Goal: Information Seeking & Learning: Learn about a topic

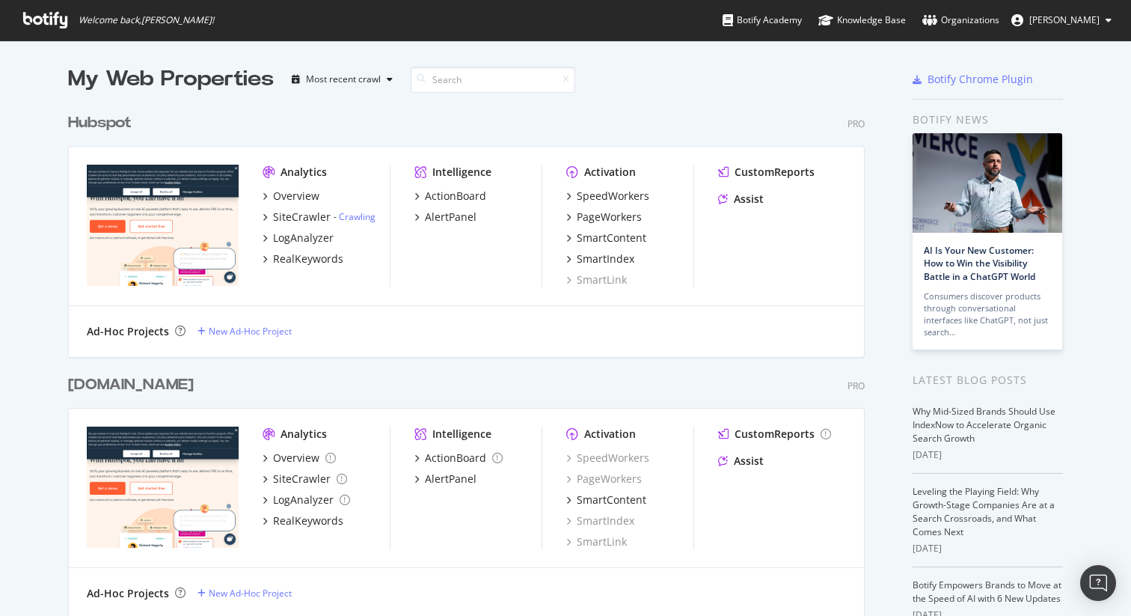
scroll to position [616, 1131]
click at [52, 277] on div "My Web Properties Most recent crawl Hubspot Pro Analytics Overview SiteCrawler …" at bounding box center [565, 410] width 1131 height 740
click at [96, 125] on div "Hubspot" at bounding box center [100, 123] width 64 height 22
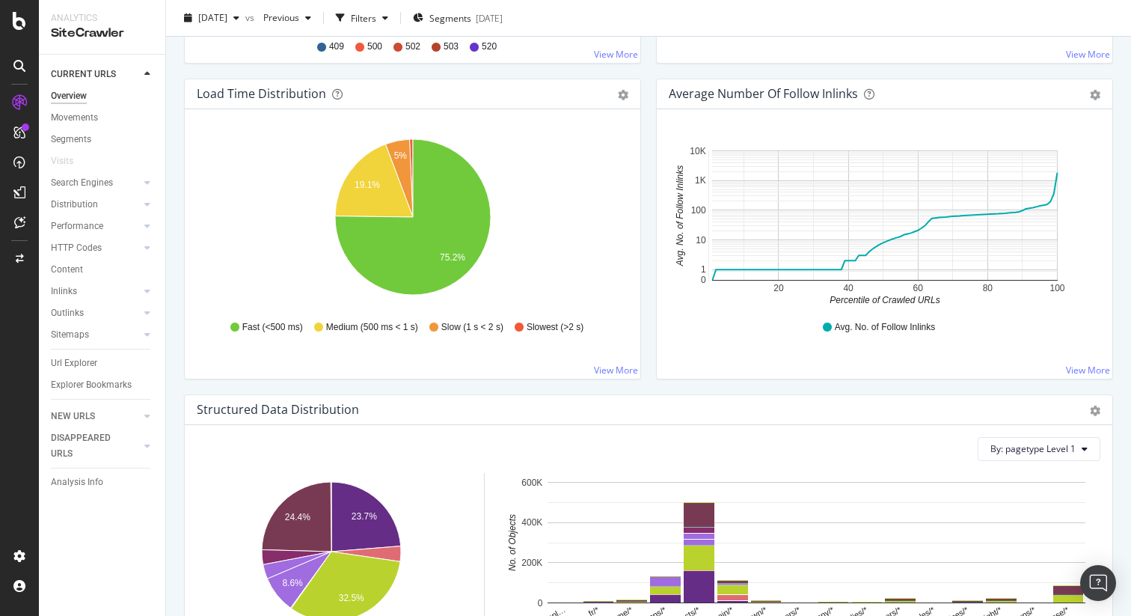
scroll to position [1108, 0]
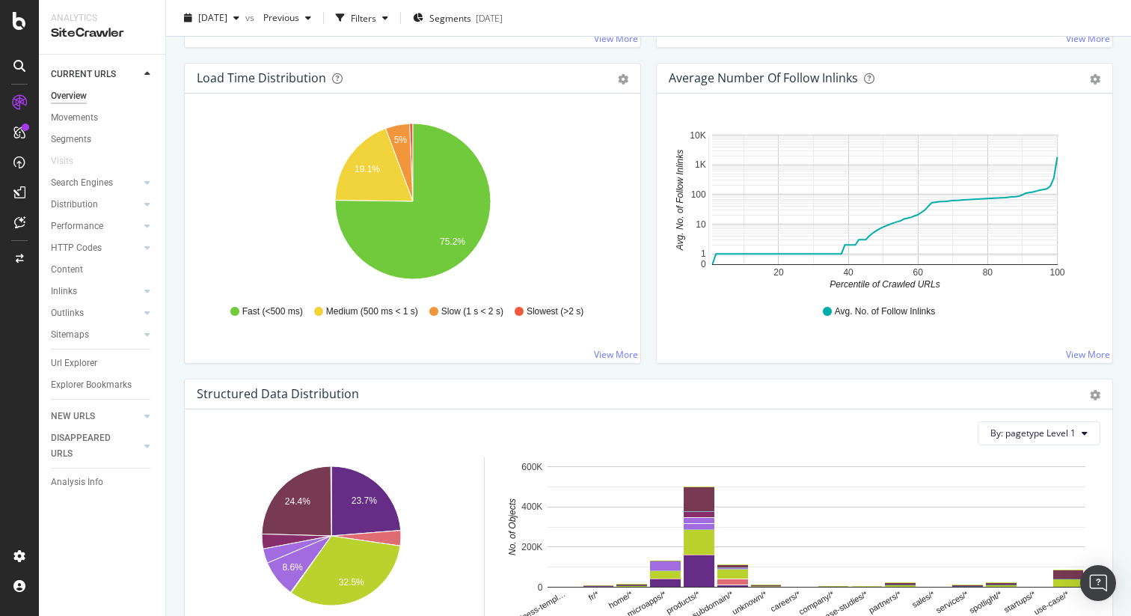
click at [688, 369] on div "Average Number of Follow Inlinks Chart (by Value) Table Export as CSV Add to Cu…" at bounding box center [884, 221] width 472 height 316
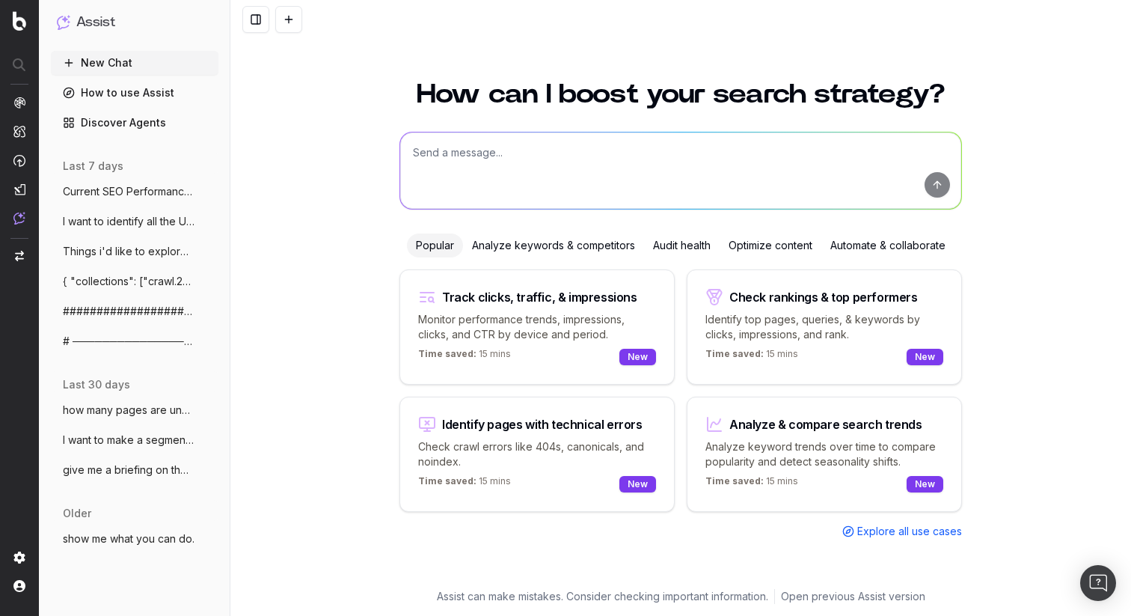
click at [465, 167] on textarea at bounding box center [680, 170] width 561 height 76
click at [908, 530] on span "Explore all use cases" at bounding box center [909, 531] width 105 height 15
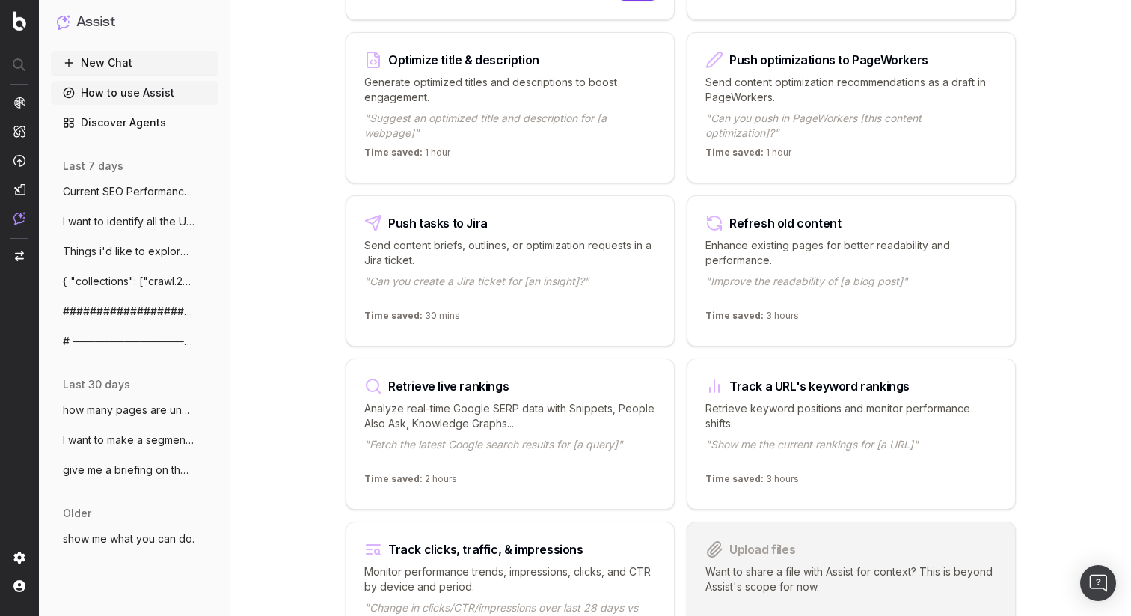
scroll to position [1781, 0]
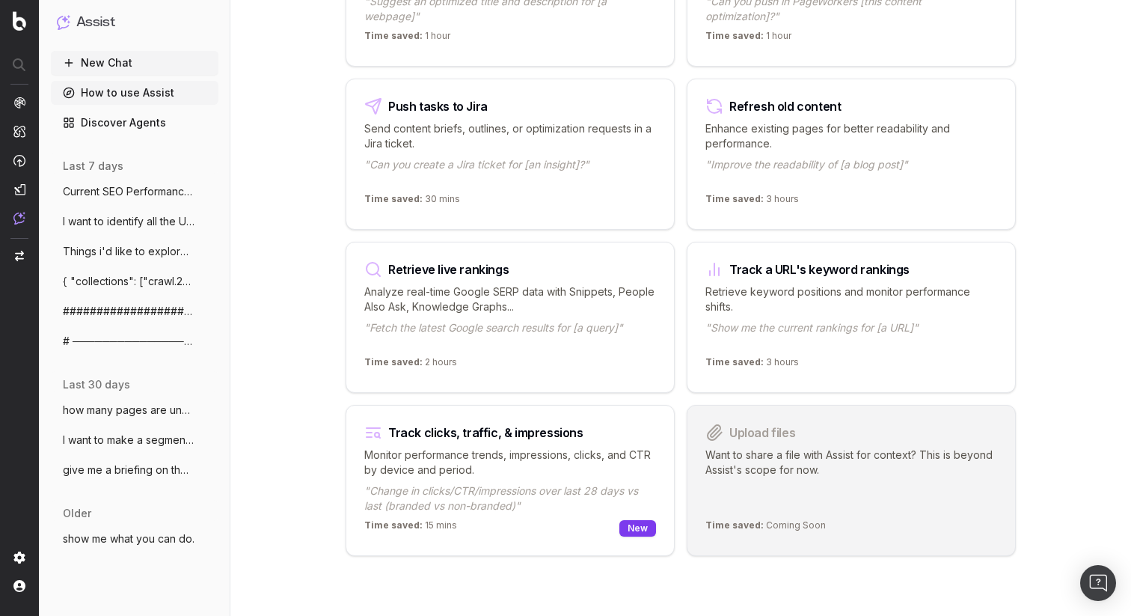
click at [928, 477] on p "Want to share a file with Assist for context? This is beyond Assist's scope for…" at bounding box center [851, 480] width 292 height 66
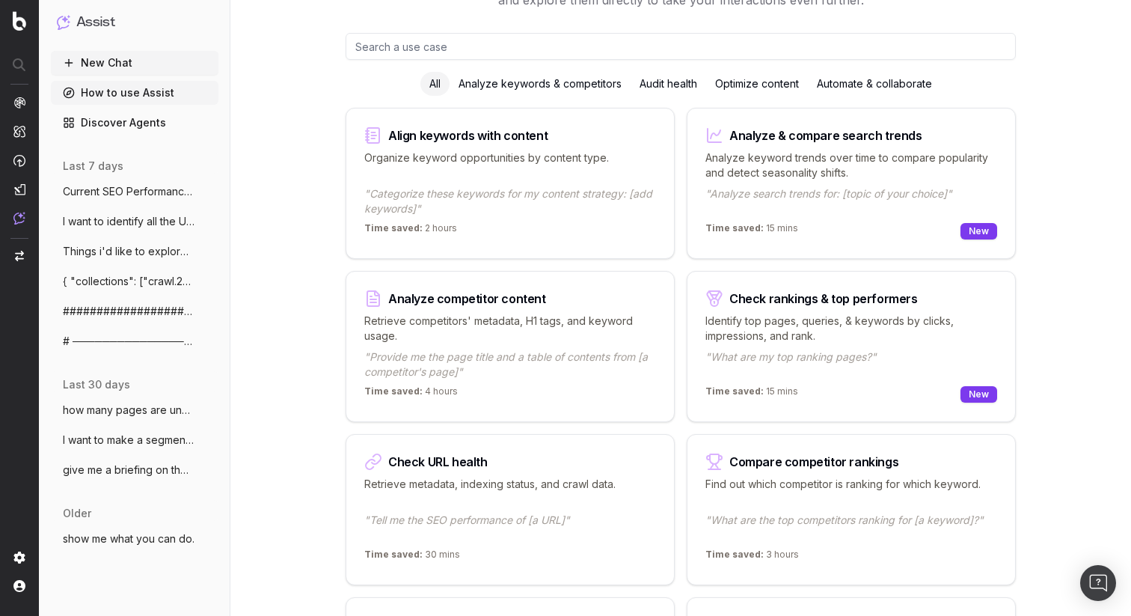
scroll to position [0, 0]
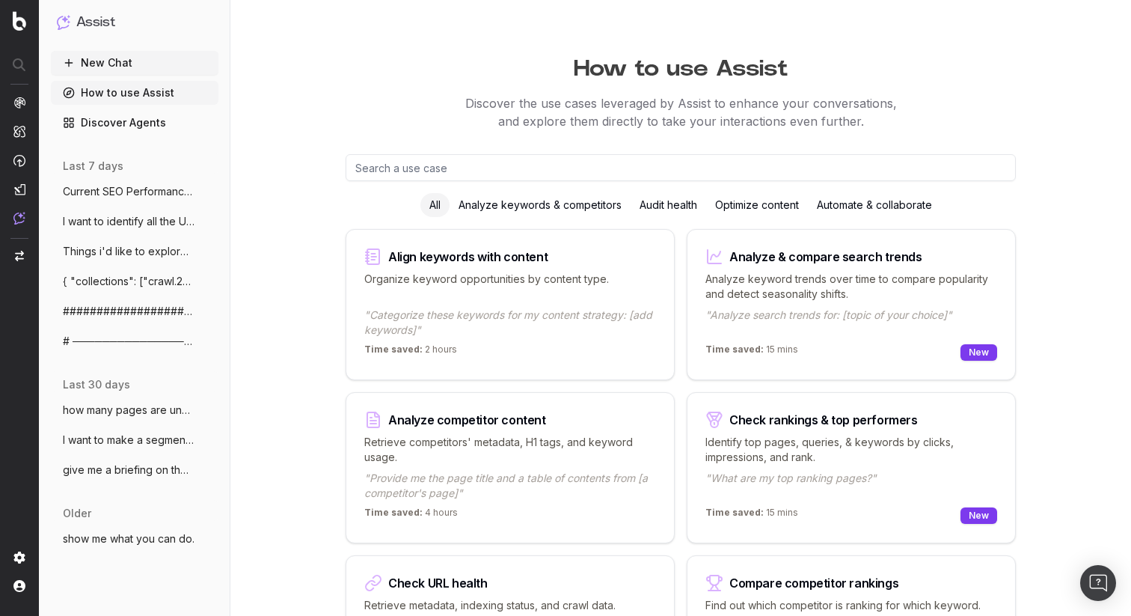
click at [569, 166] on input "text" at bounding box center [681, 167] width 670 height 27
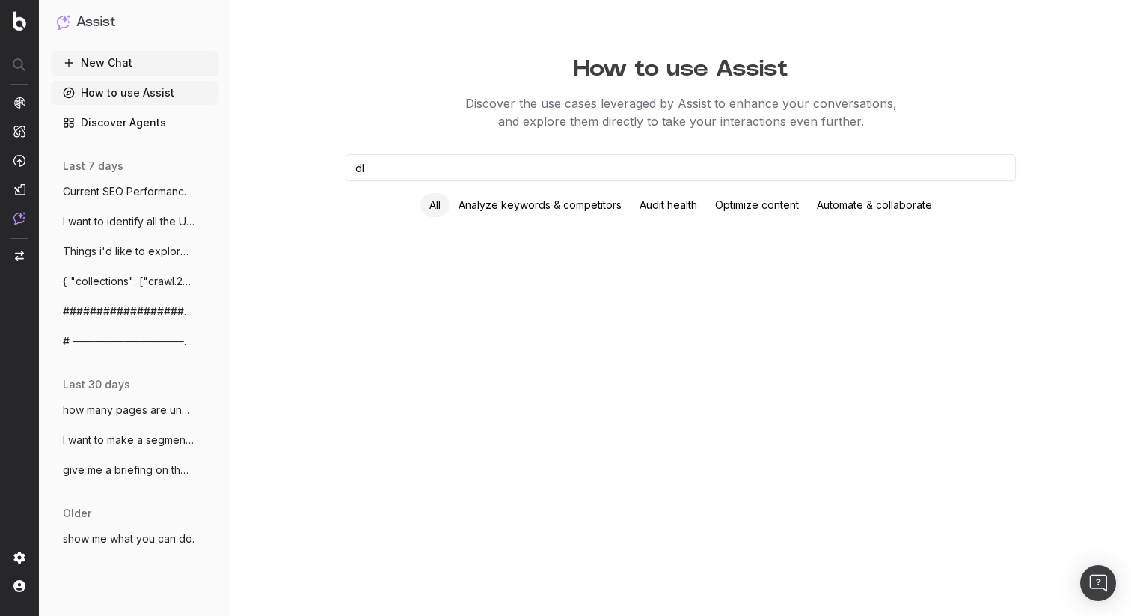
type input "d"
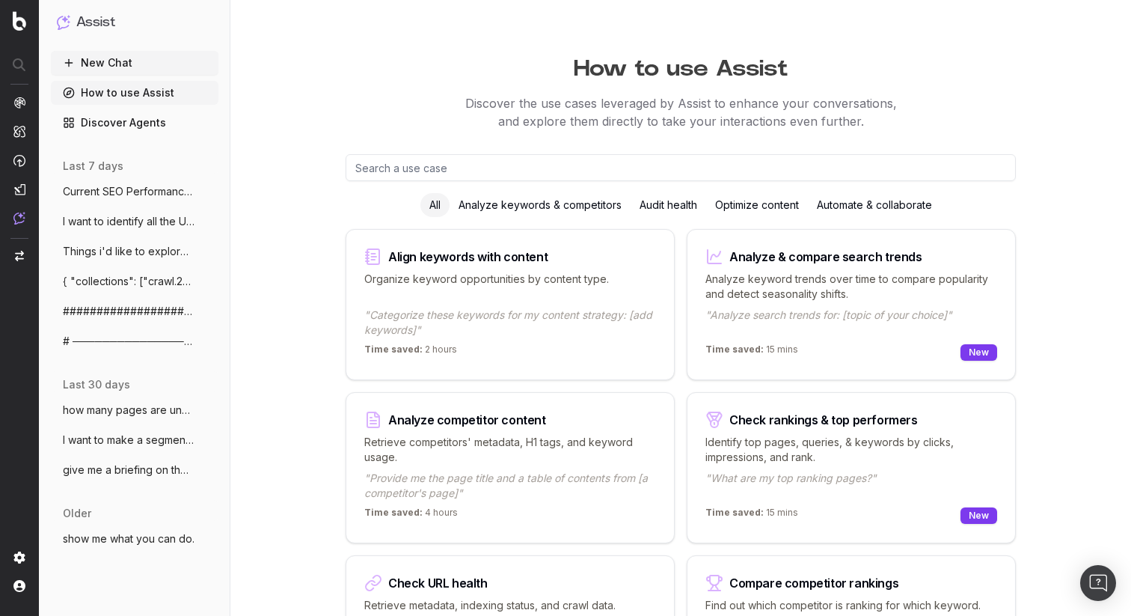
paste input "TITLE: AI Bot Performance & Tech SEO Health — Last 7 Full Days SCOPE - Primary …"
type input "TITLE: AI Bot Performance & Tech SEO Health — Last 7 Full Days SCOPE - Primary …"
click at [91, 61] on button "New Chat" at bounding box center [135, 63] width 168 height 24
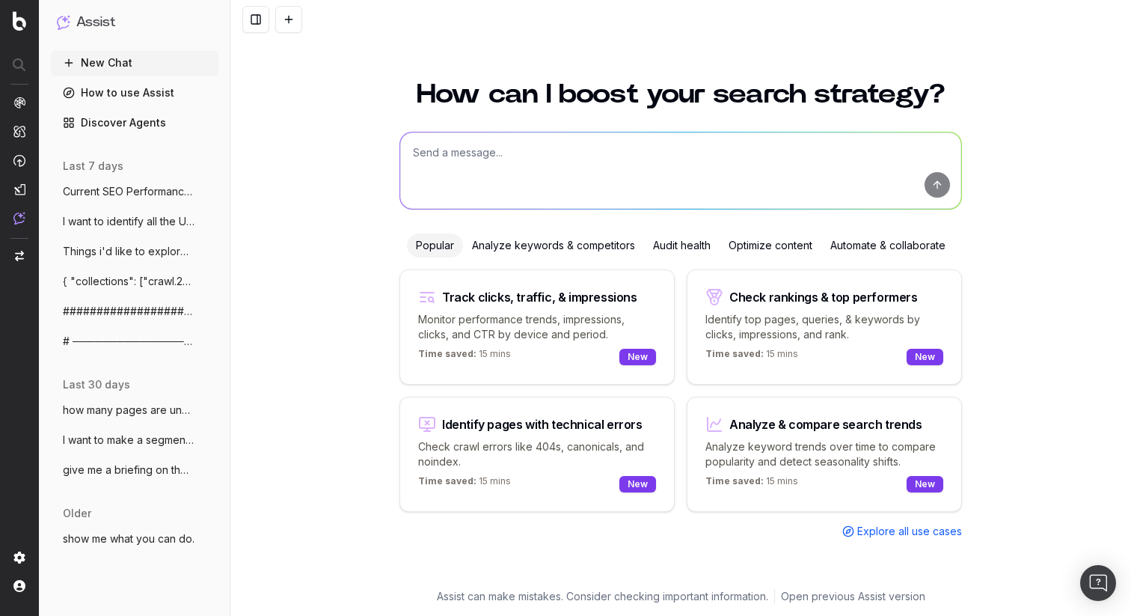
click at [492, 157] on textarea at bounding box center [680, 170] width 561 height 76
paste textarea "TITLE: AI Bot Performance & Tech SEO Health — Last 7 Full Days SCOPE - Primary …"
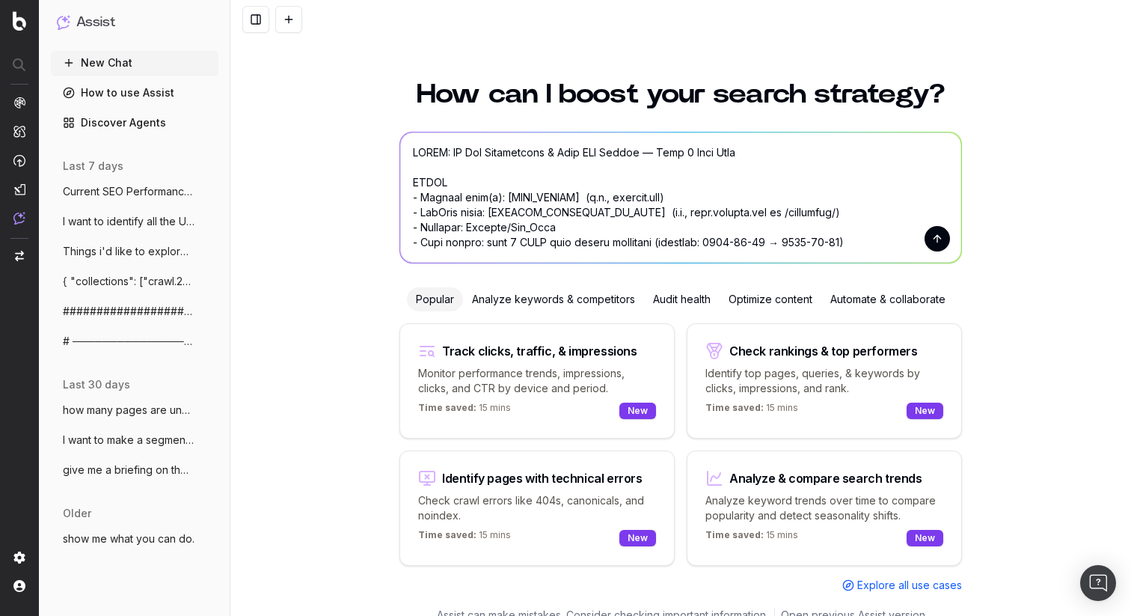
scroll to position [2066, 0]
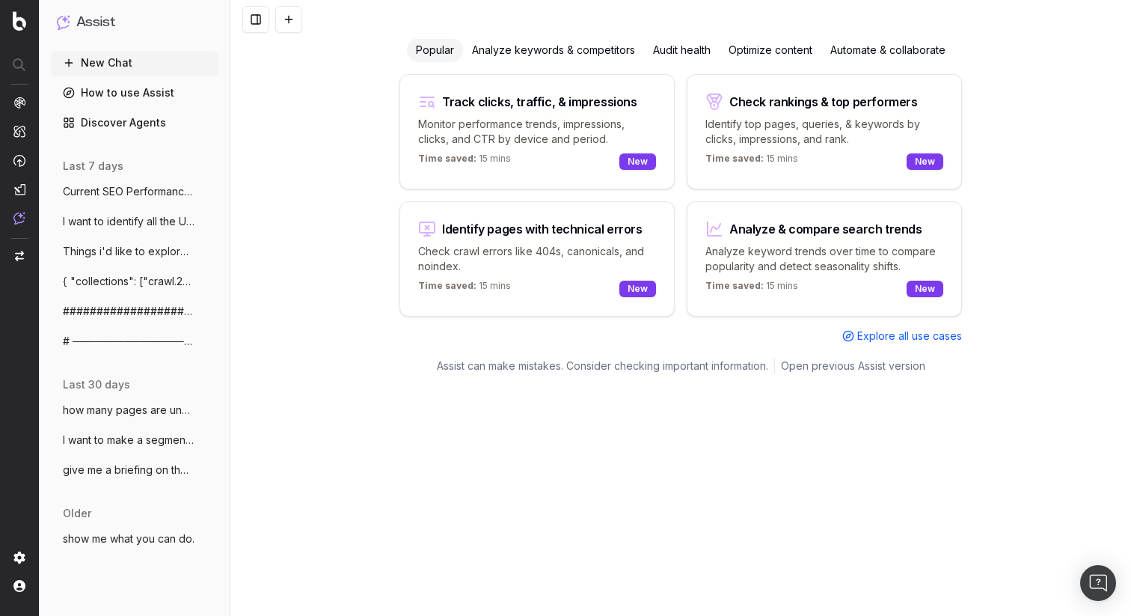
type textarea "TITLE: AI Bot Performance & Tech SEO Health — Last 7 Full Days SCOPE - Primary …"
click at [115, 52] on button "New Chat" at bounding box center [135, 63] width 168 height 24
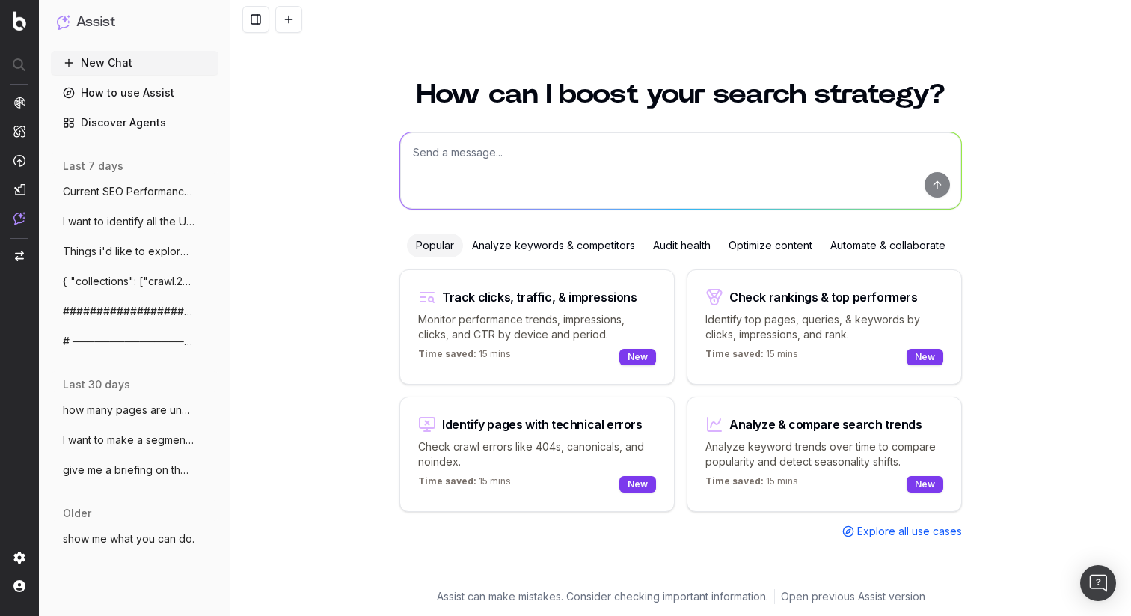
scroll to position [0, 0]
click at [532, 164] on textarea at bounding box center [680, 170] width 561 height 76
paste textarea "TITLE: AI Bot Performance & Tech SEO Health — Last 7 Full Days SCOPE - Primary …"
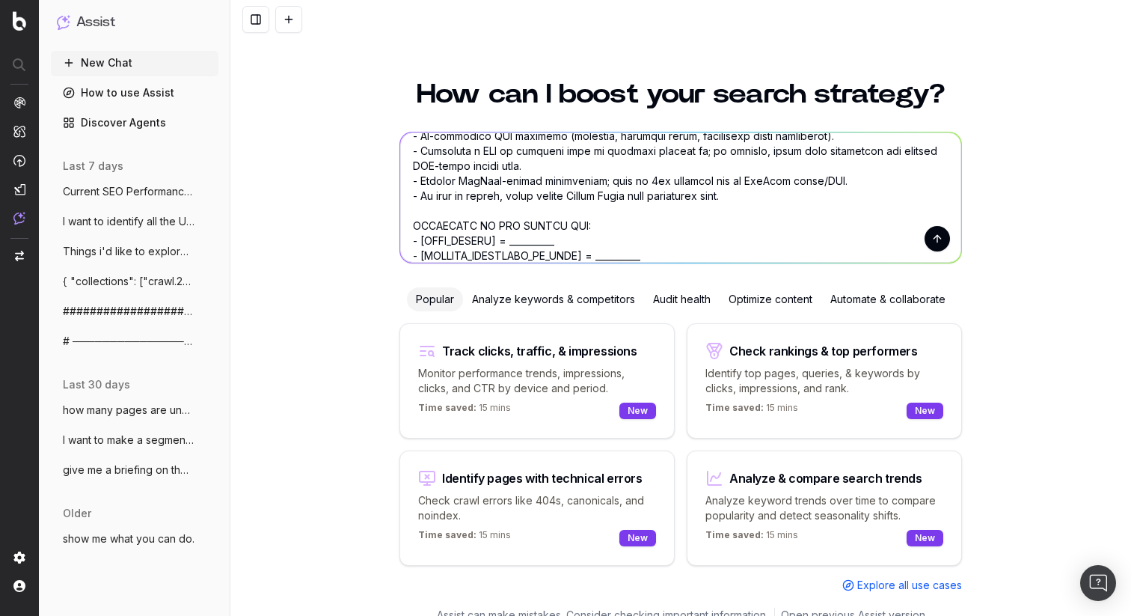
type textarea "TITLE: AI Bot Performance & Tech SEO Health — Last 7 Full Days SCOPE - Primary …"
click at [945, 242] on button "submit" at bounding box center [936, 238] width 25 height 25
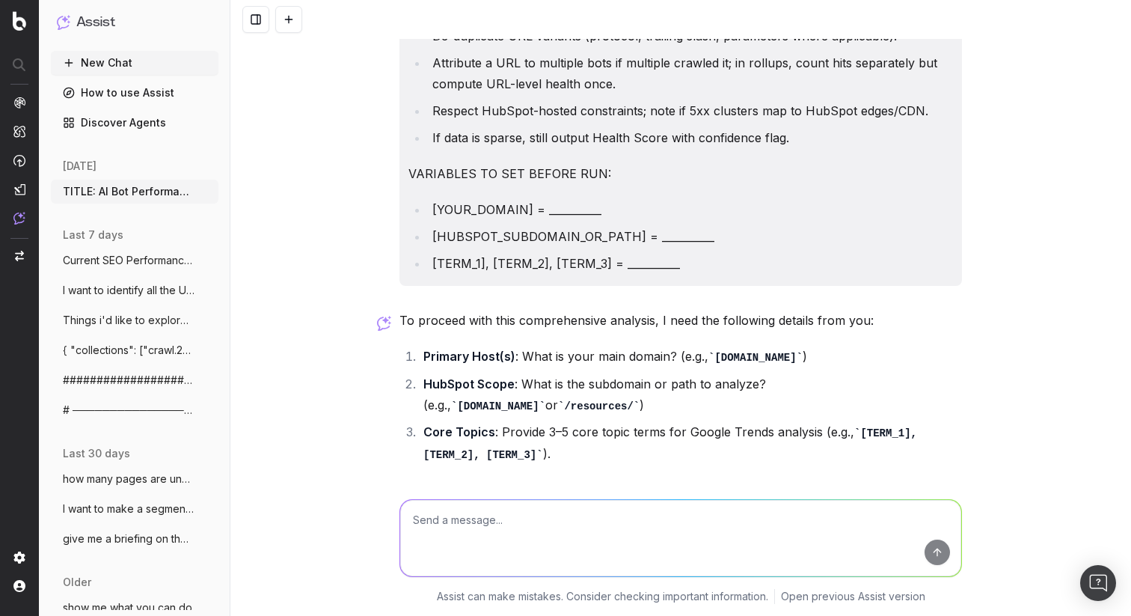
scroll to position [3600, 0]
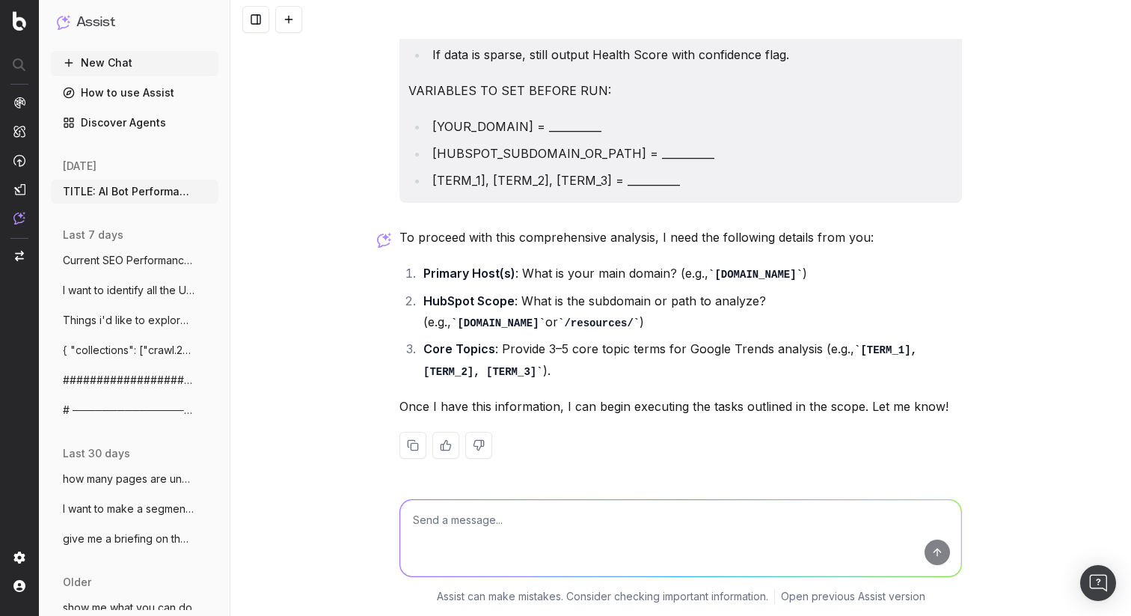
click at [432, 528] on textarea at bounding box center [680, 538] width 561 height 76
type textarea "h"
type textarea "1. hubspot.com 2. /case-studies 3. fetch them and fill those out yourself"
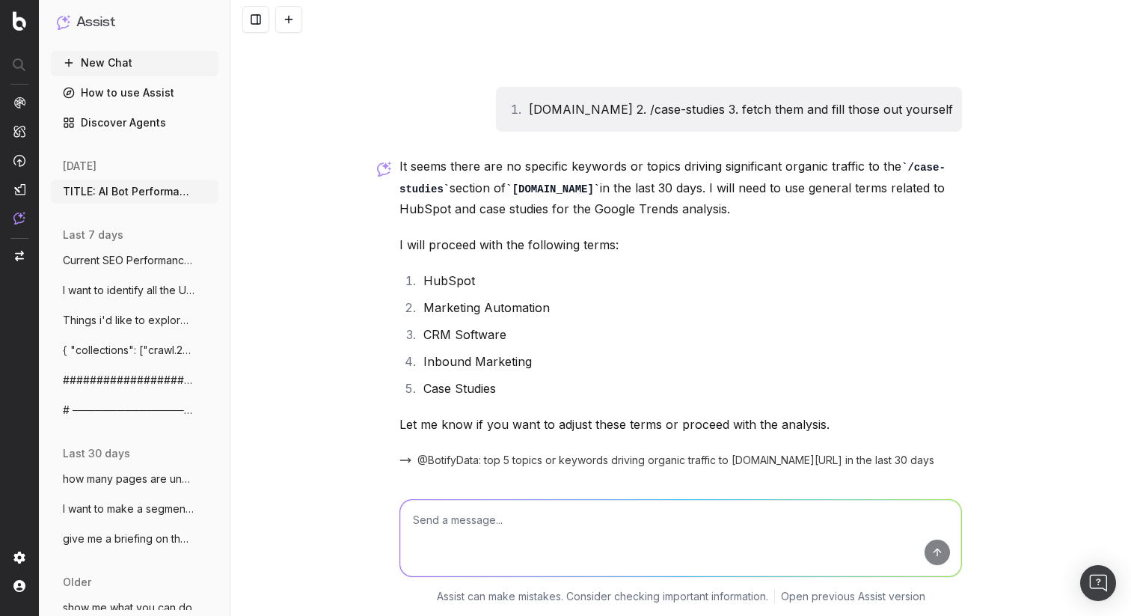
scroll to position [3981, 0]
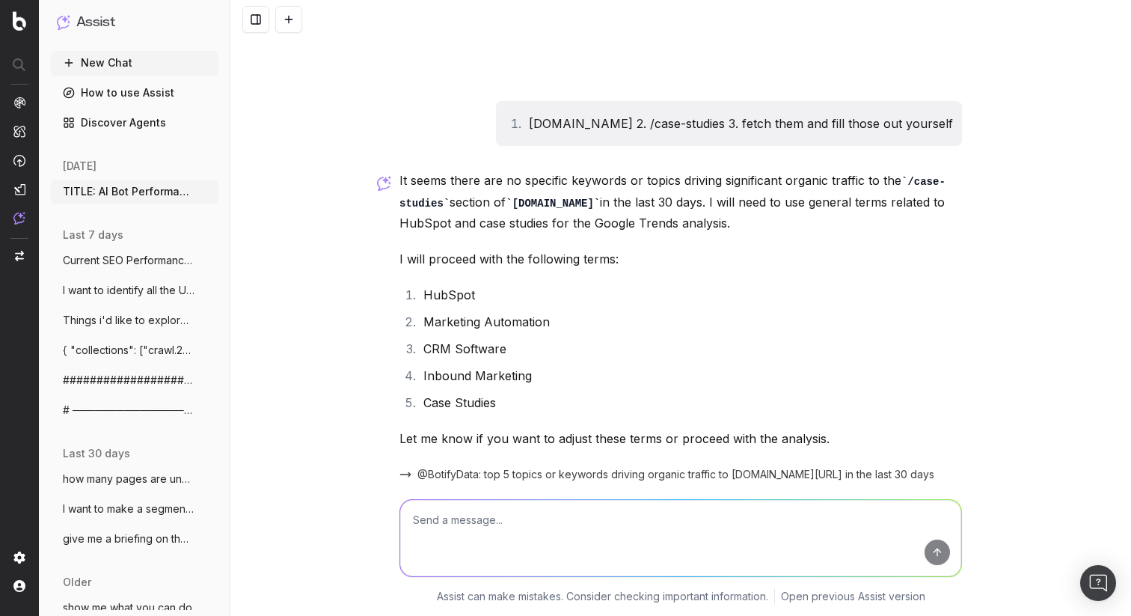
click at [540, 368] on li "Inbound Marketing" at bounding box center [690, 375] width 543 height 21
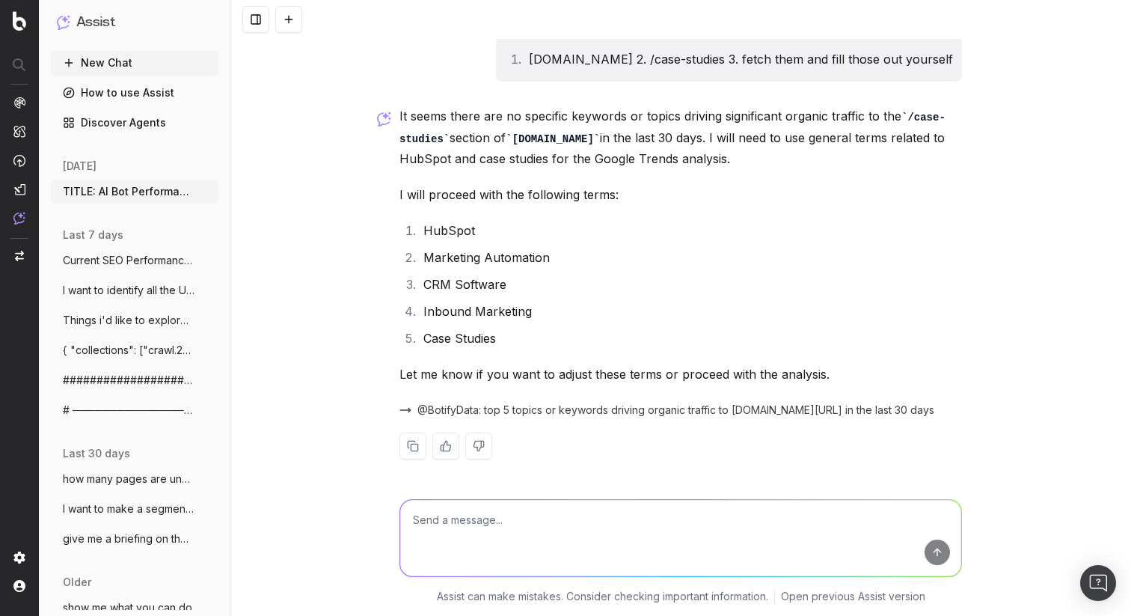
click at [565, 518] on textarea at bounding box center [680, 538] width 561 height 76
type textarea "go"
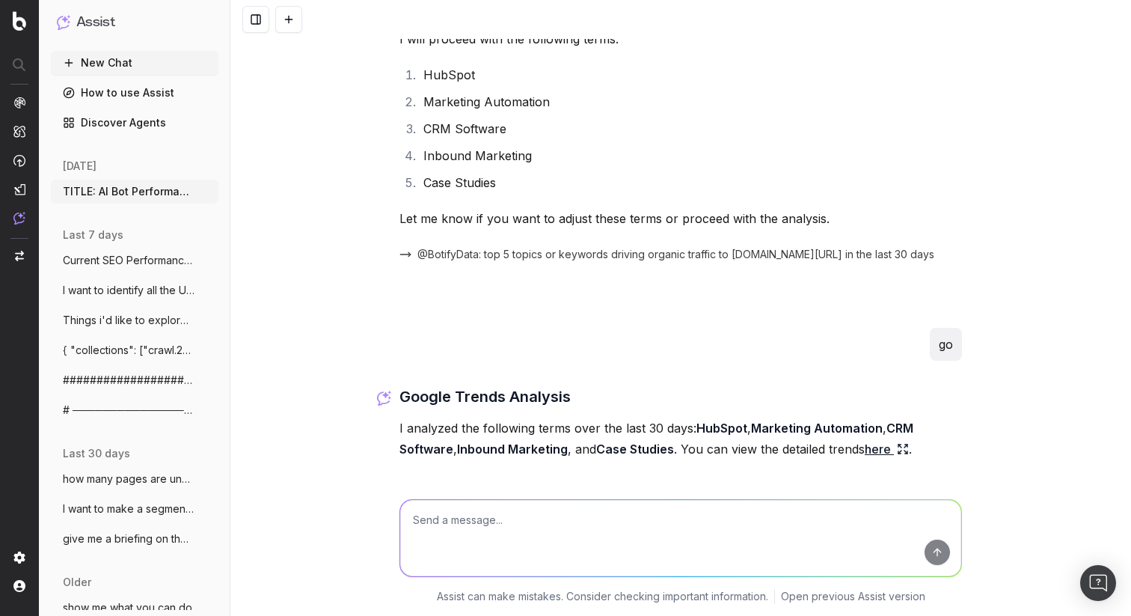
scroll to position [4759, 0]
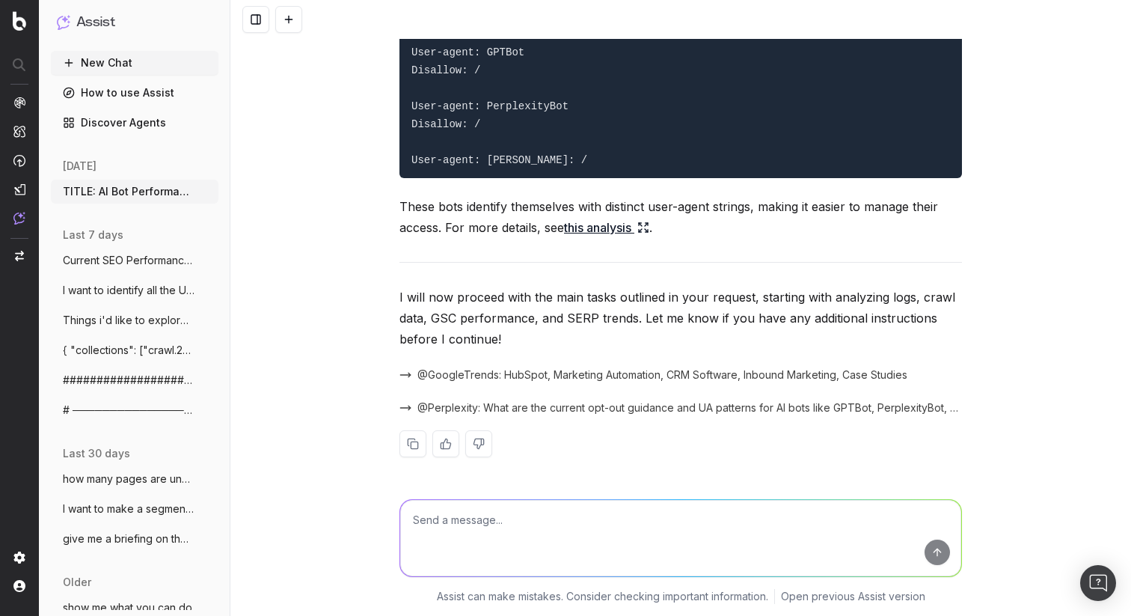
click at [409, 334] on p "I will now proceed with the main tasks outlined in your request, starting with …" at bounding box center [680, 317] width 562 height 63
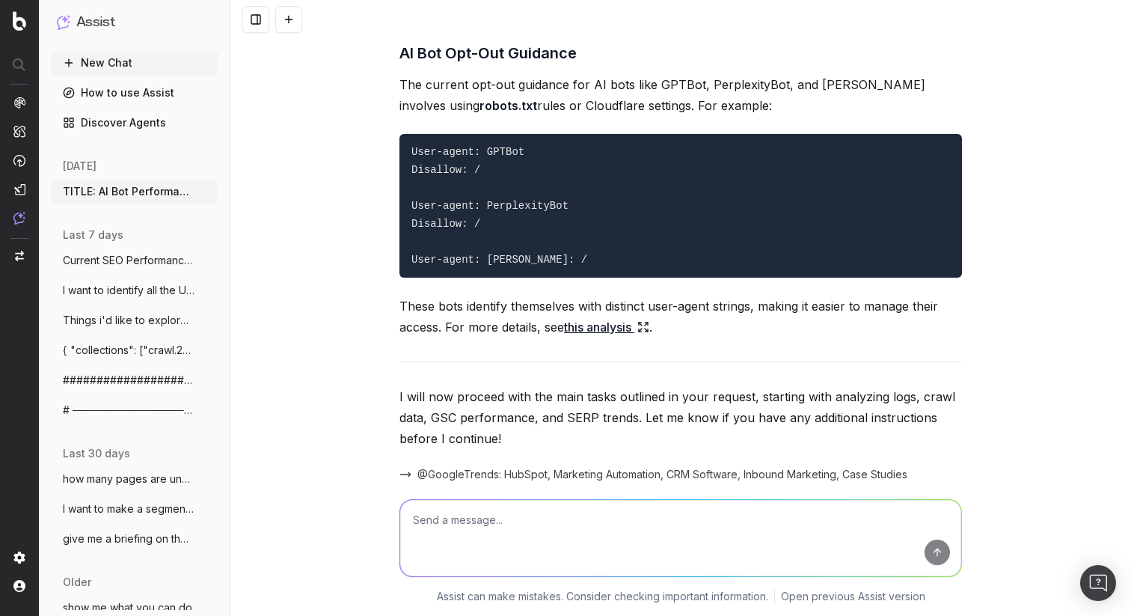
scroll to position [4637, 0]
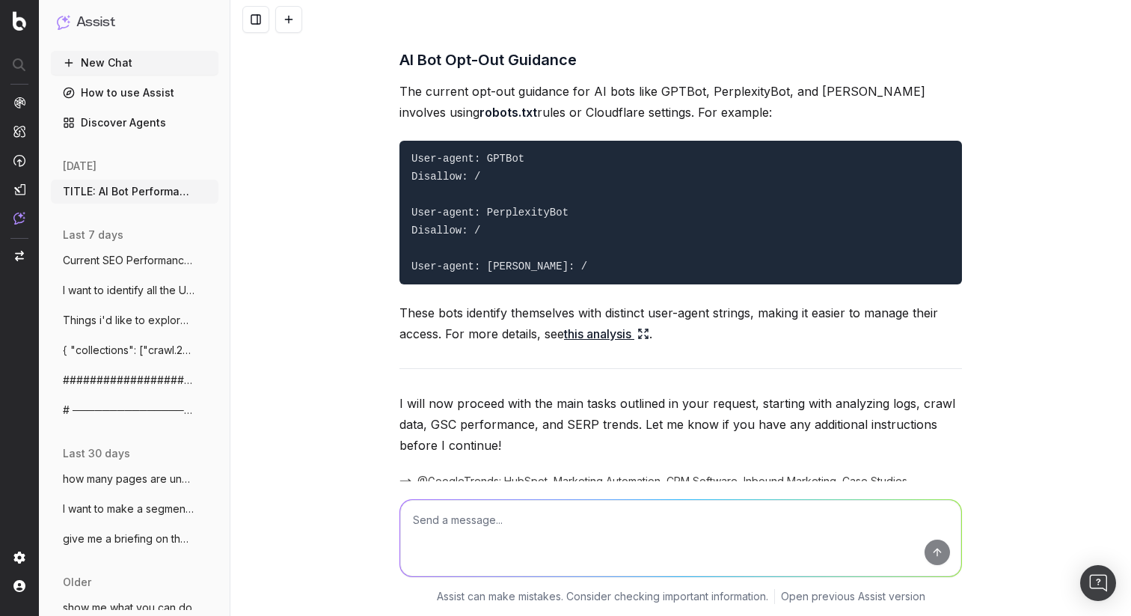
click at [601, 344] on link "this analysis" at bounding box center [606, 333] width 85 height 21
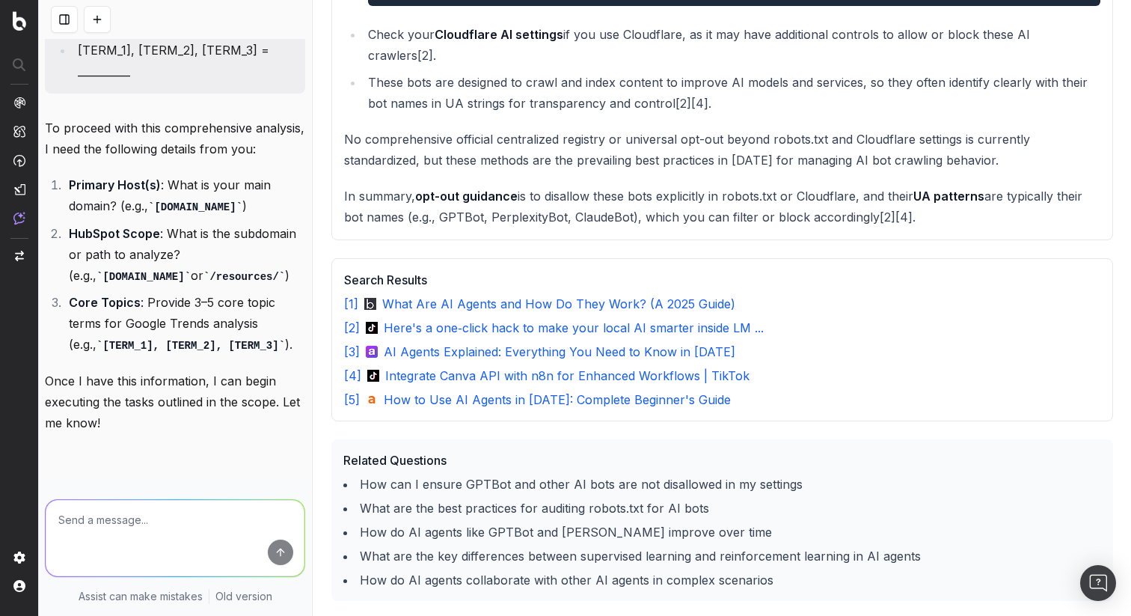
scroll to position [5813, 0]
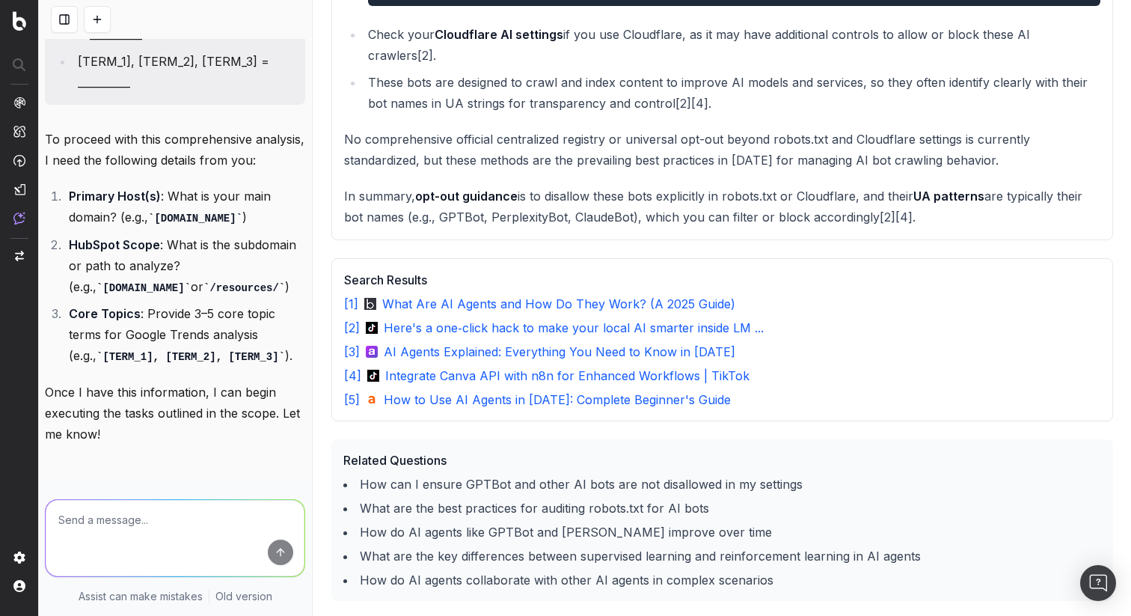
click at [108, 527] on textarea at bounding box center [175, 538] width 259 height 76
click at [250, 536] on textarea at bounding box center [175, 538] width 259 height 76
paste textarea "TITLE: AI Bot Performance & Tech SEO Health — Last 7 Full Days SCOPE - Primary …"
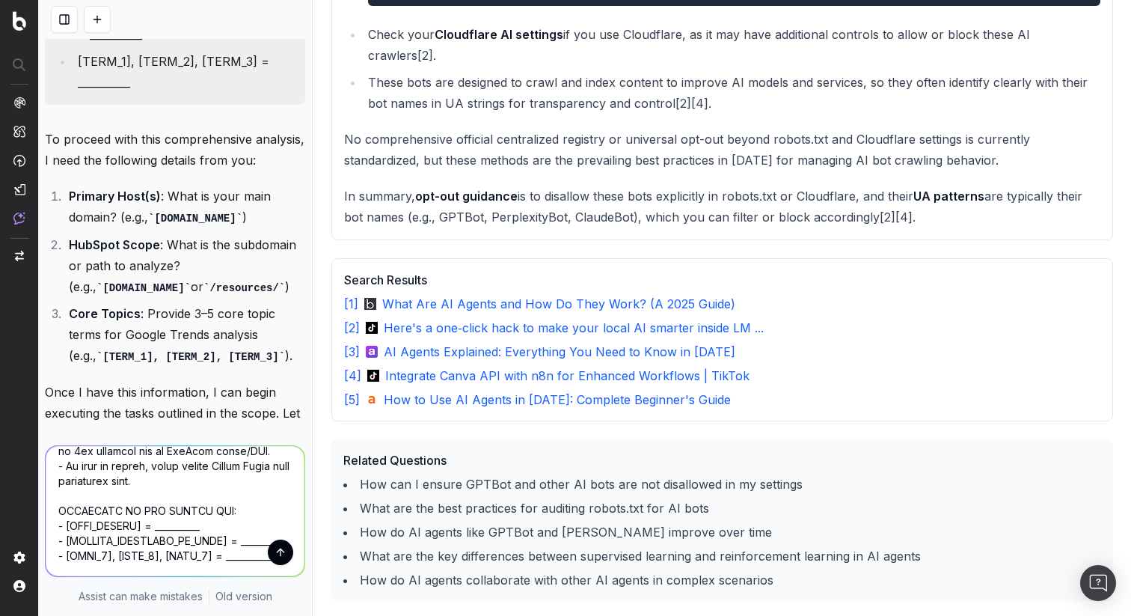
type textarea "TITLE: AI Bot Performance & Tech SEO Health — Last 7 Full Days SCOPE - Primary …"
click at [277, 548] on button "submit" at bounding box center [280, 551] width 25 height 25
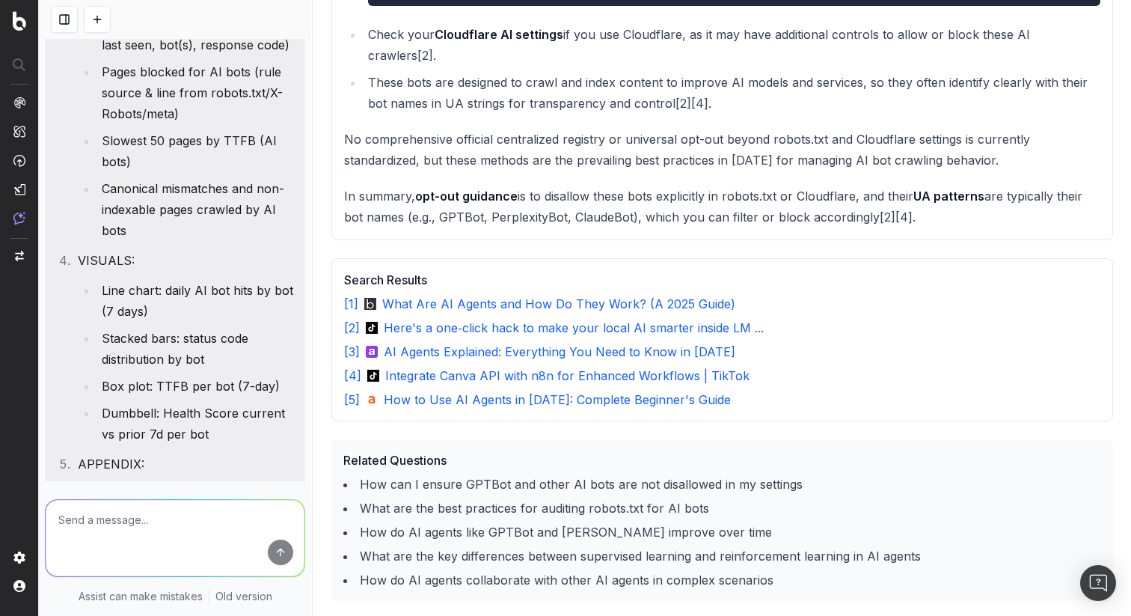
scroll to position [4573, 0]
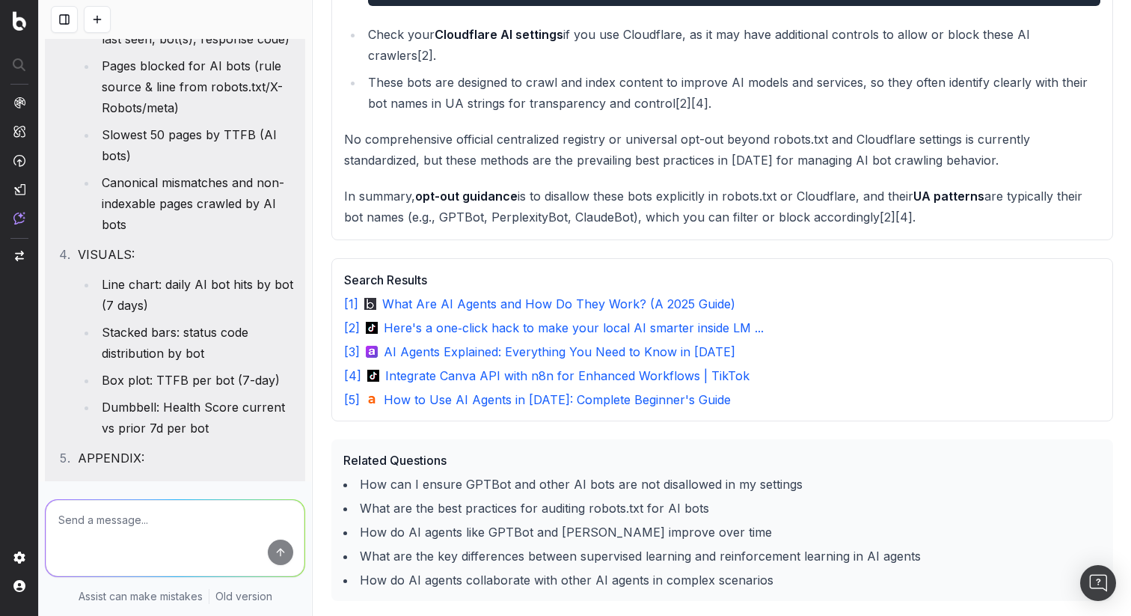
click at [177, 540] on textarea at bounding box center [175, 538] width 259 height 76
click at [197, 535] on textarea at bounding box center [175, 538] width 259 height 76
paste textarea "TITLE: AI Bot Performance & Tech SEO Health — HubSpot.com — Last 7 Full Days SC…"
type textarea "TITLE: AI Bot Performance & Tech SEO Health — HubSpot.com — Last 7 Full Days SC…"
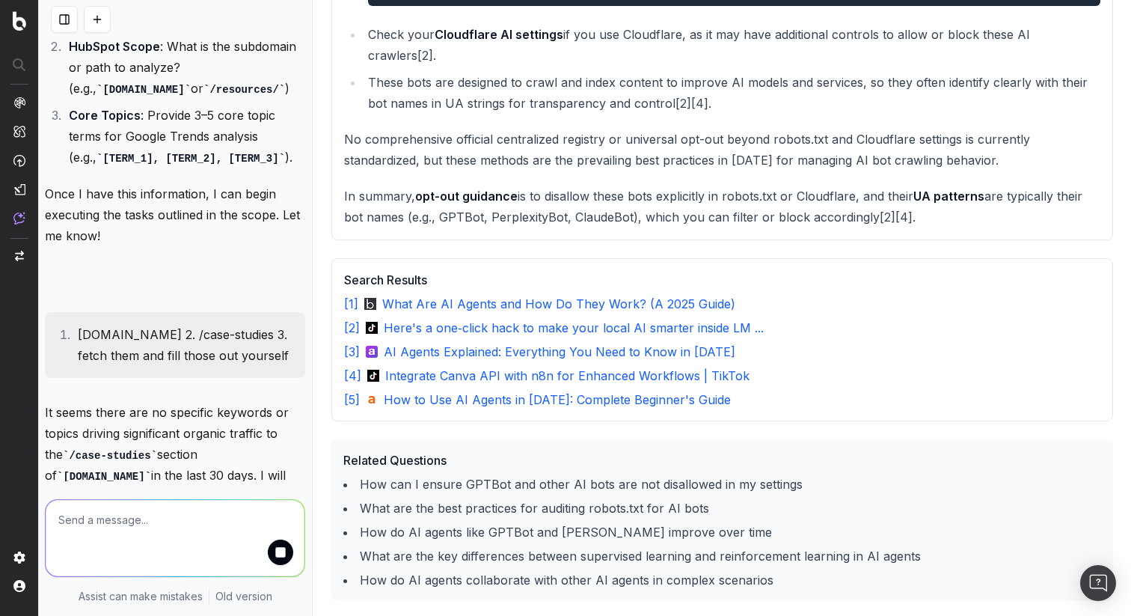
scroll to position [0, 0]
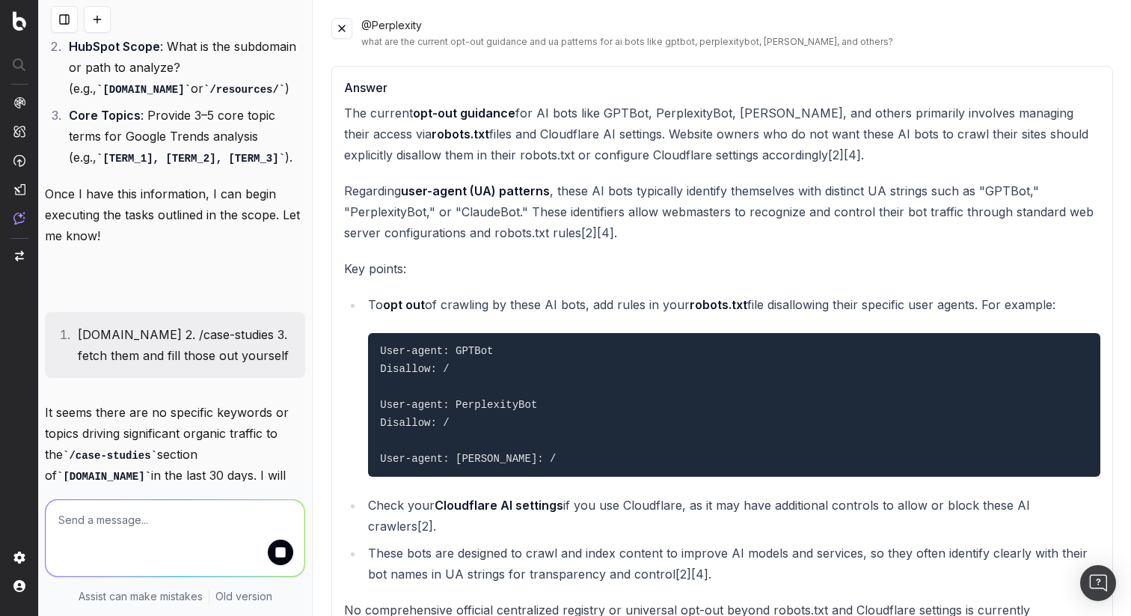
click at [337, 26] on button at bounding box center [341, 28] width 21 height 21
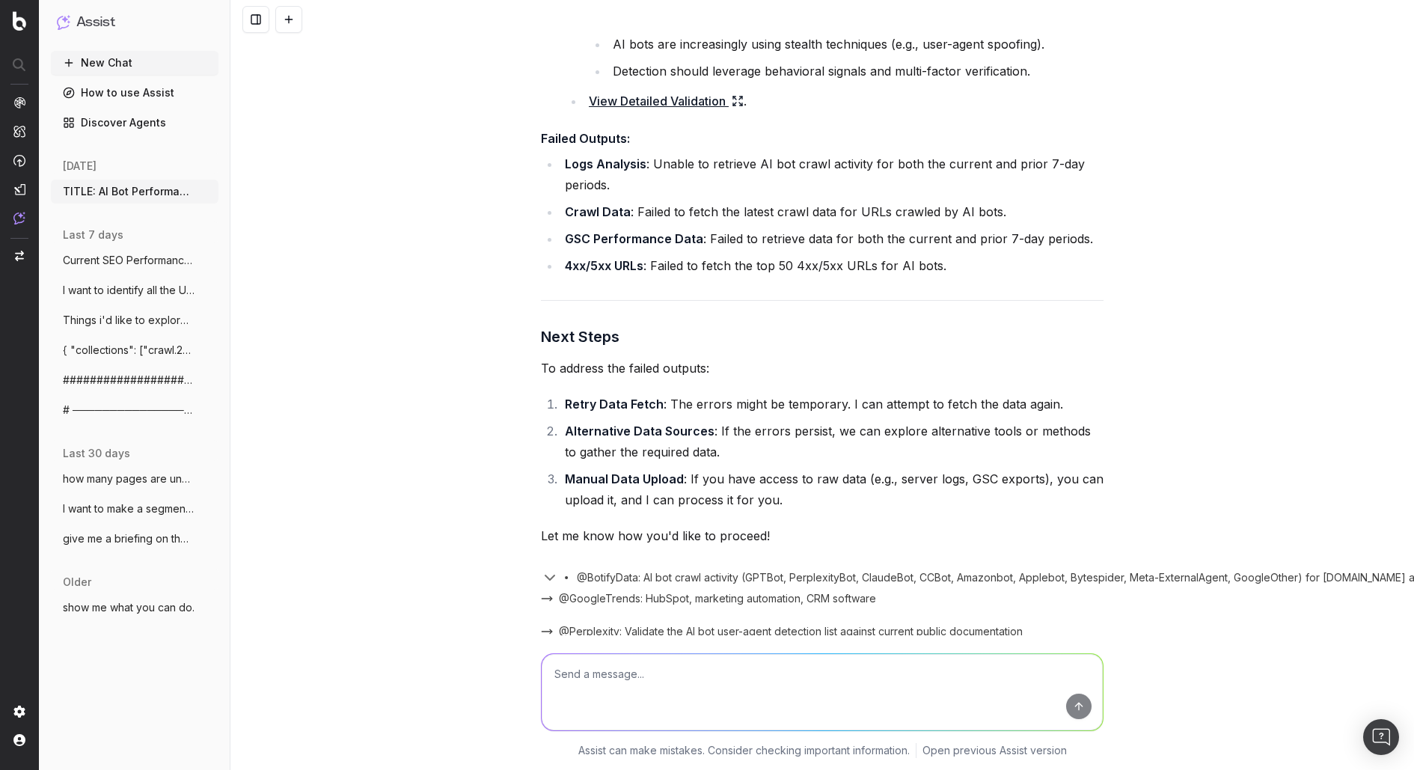
scroll to position [13231, 0]
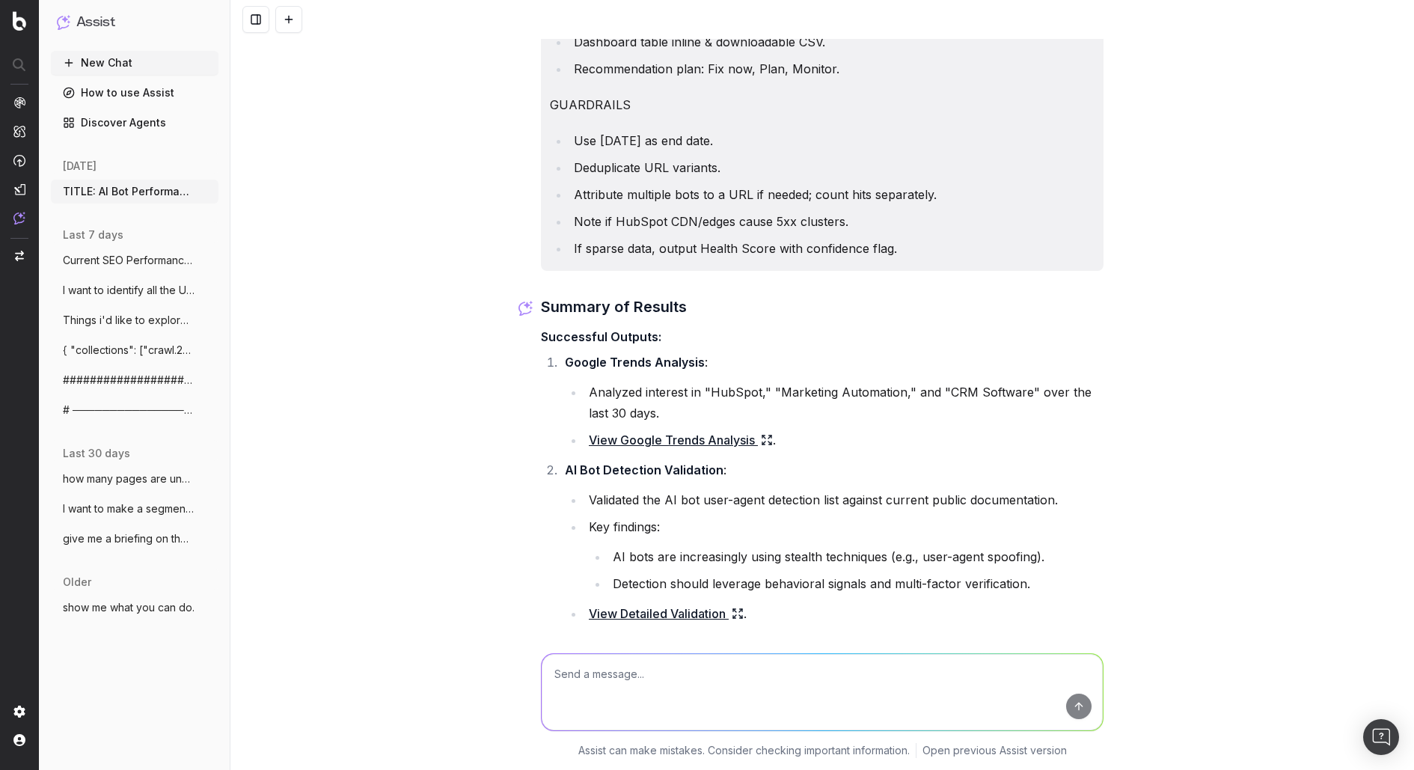
click at [681, 445] on link "View Google Trends Analysis" at bounding box center [681, 439] width 184 height 21
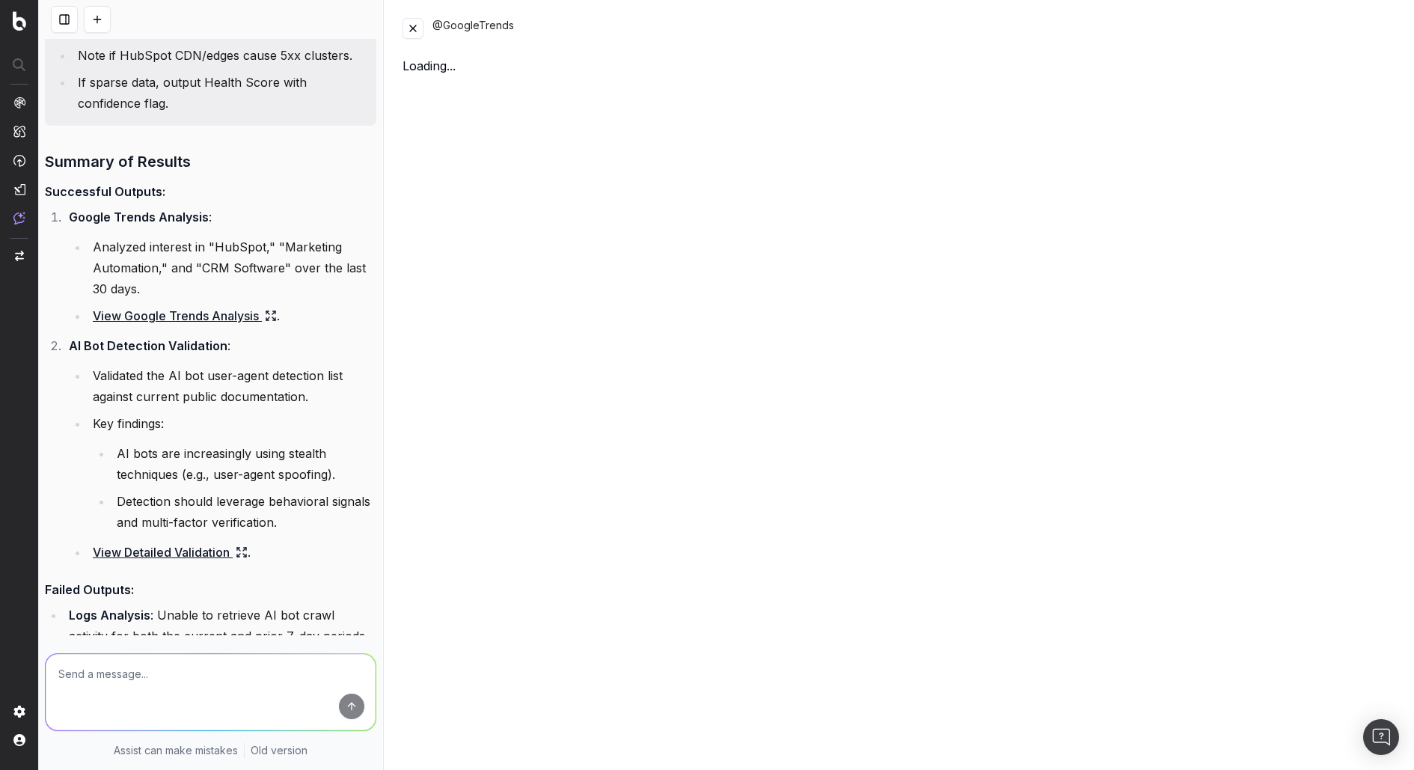
scroll to position [15946, 0]
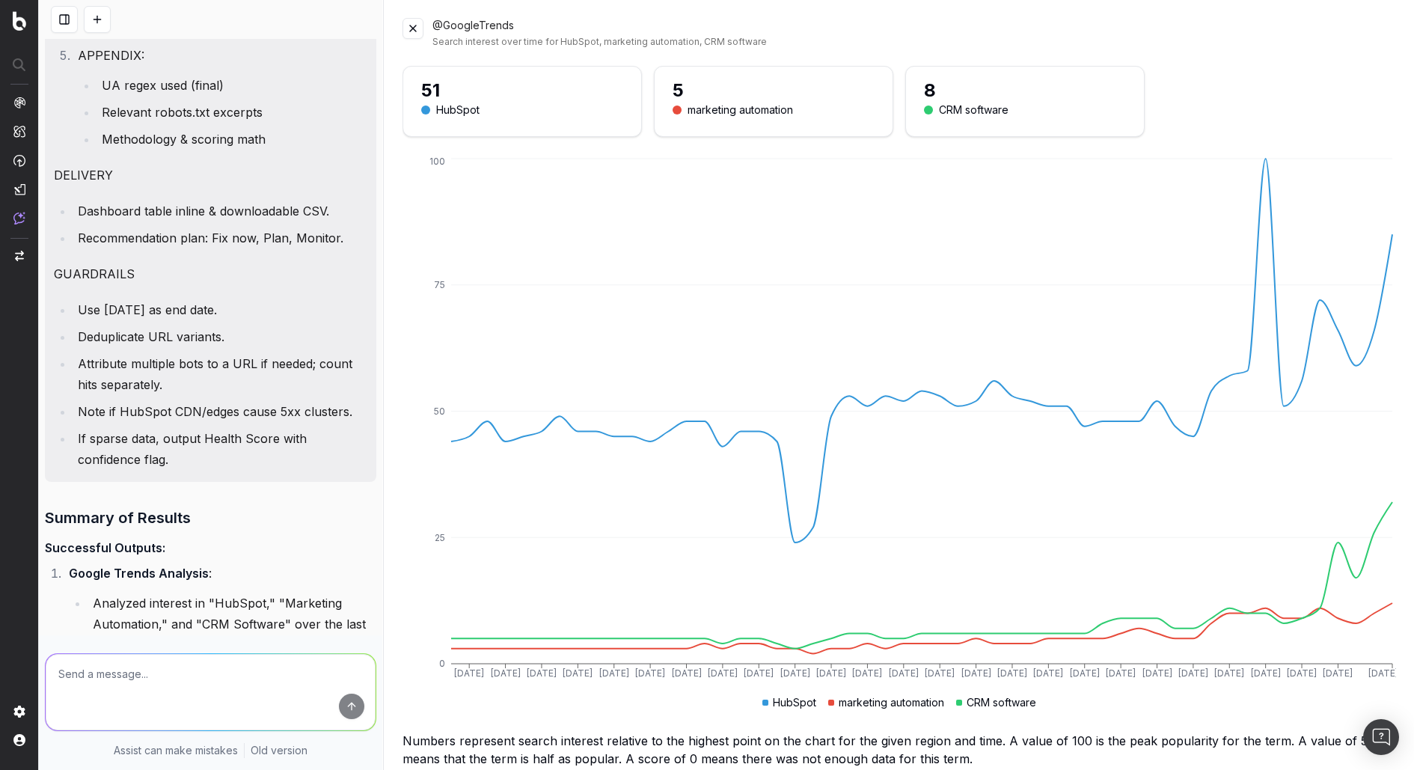
click at [769, 122] on div "5 marketing automation" at bounding box center [773, 102] width 238 height 70
click at [980, 114] on div "CRM software" at bounding box center [974, 110] width 70 height 16
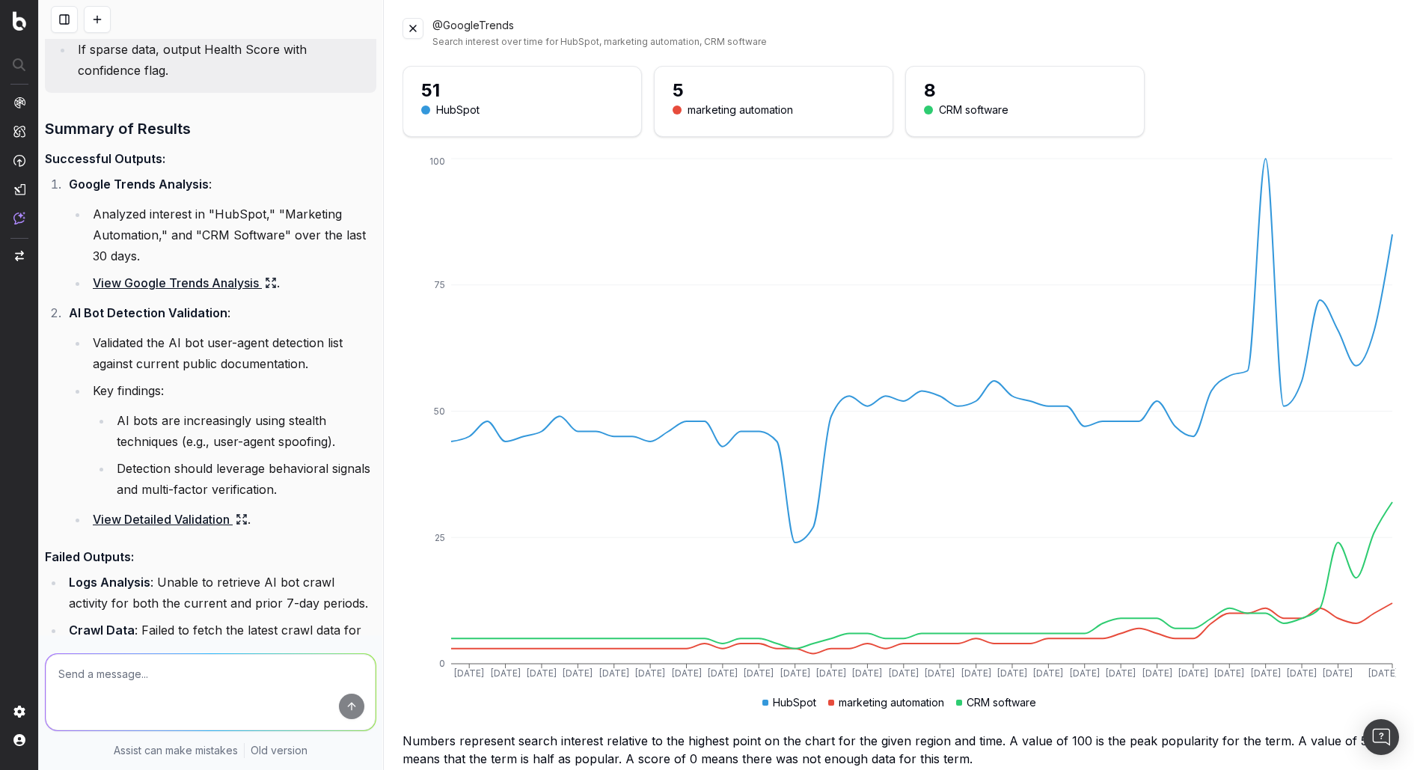
scroll to position [16327, 0]
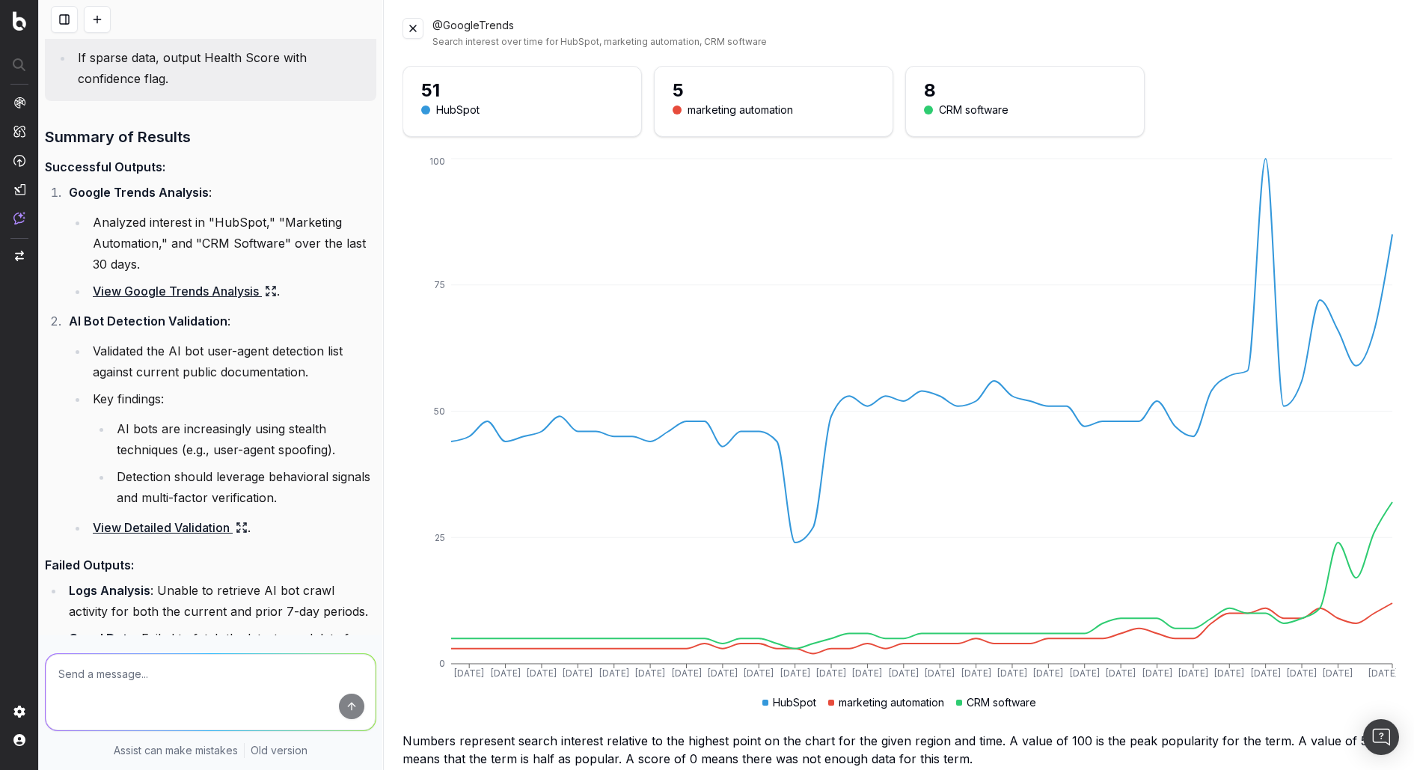
click at [206, 517] on link "View Detailed Validation" at bounding box center [170, 527] width 155 height 21
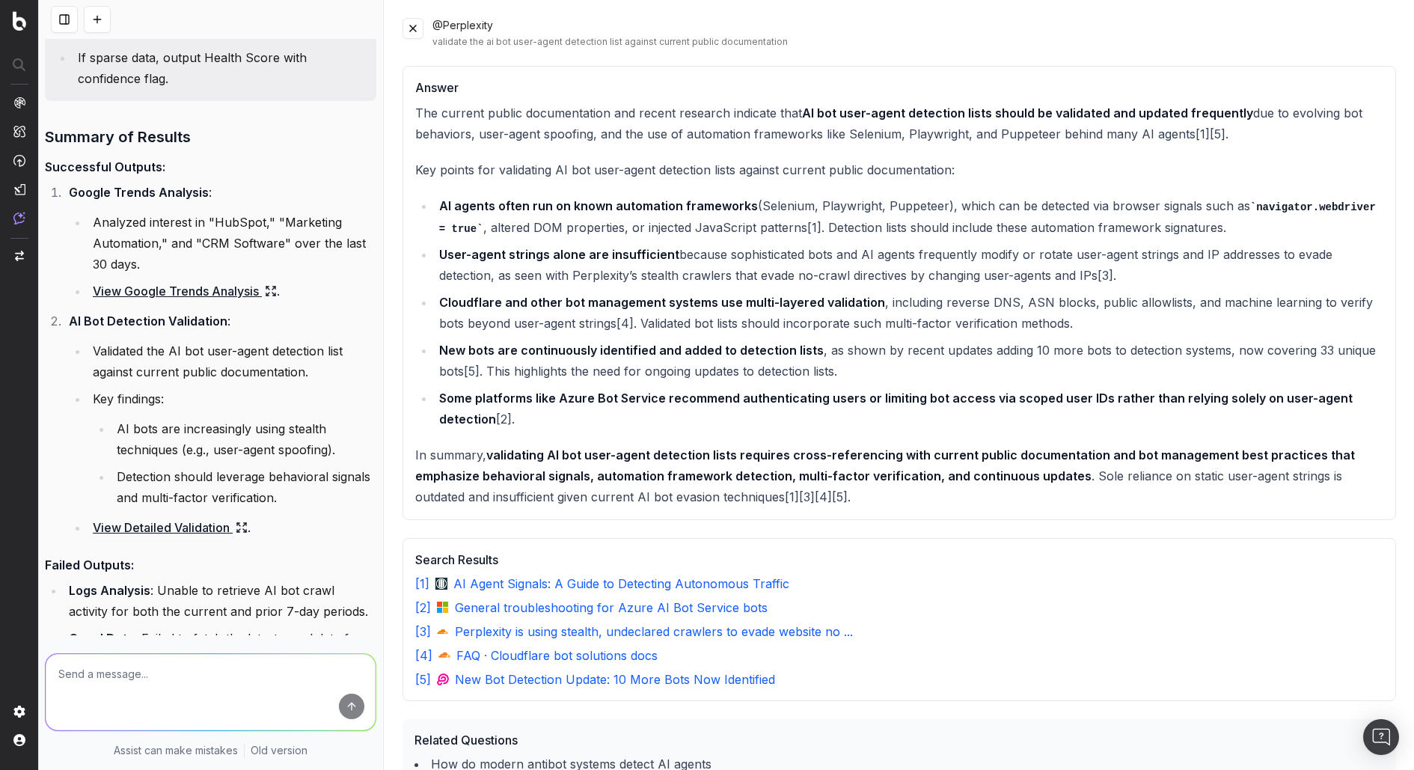
scroll to position [126, 0]
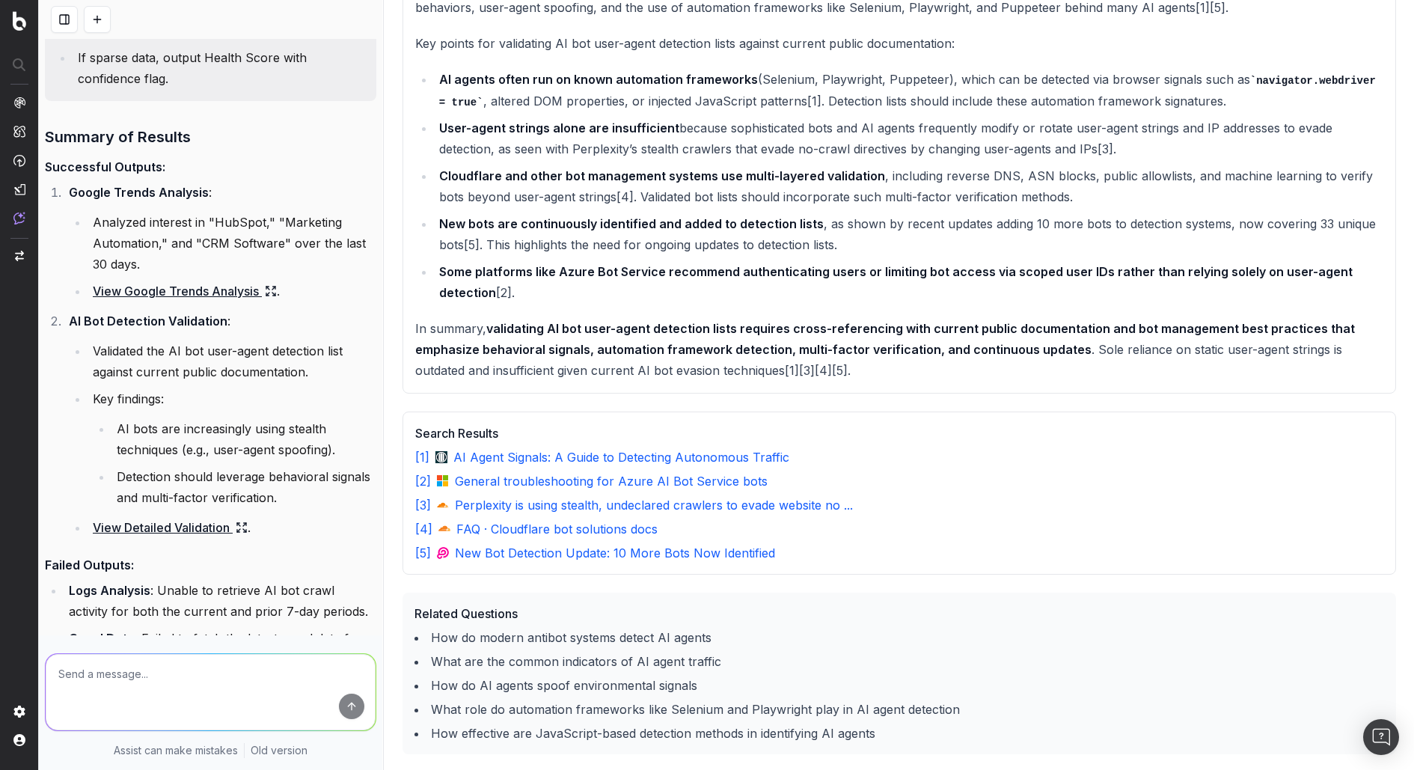
click at [171, 517] on link "View Detailed Validation" at bounding box center [170, 527] width 155 height 21
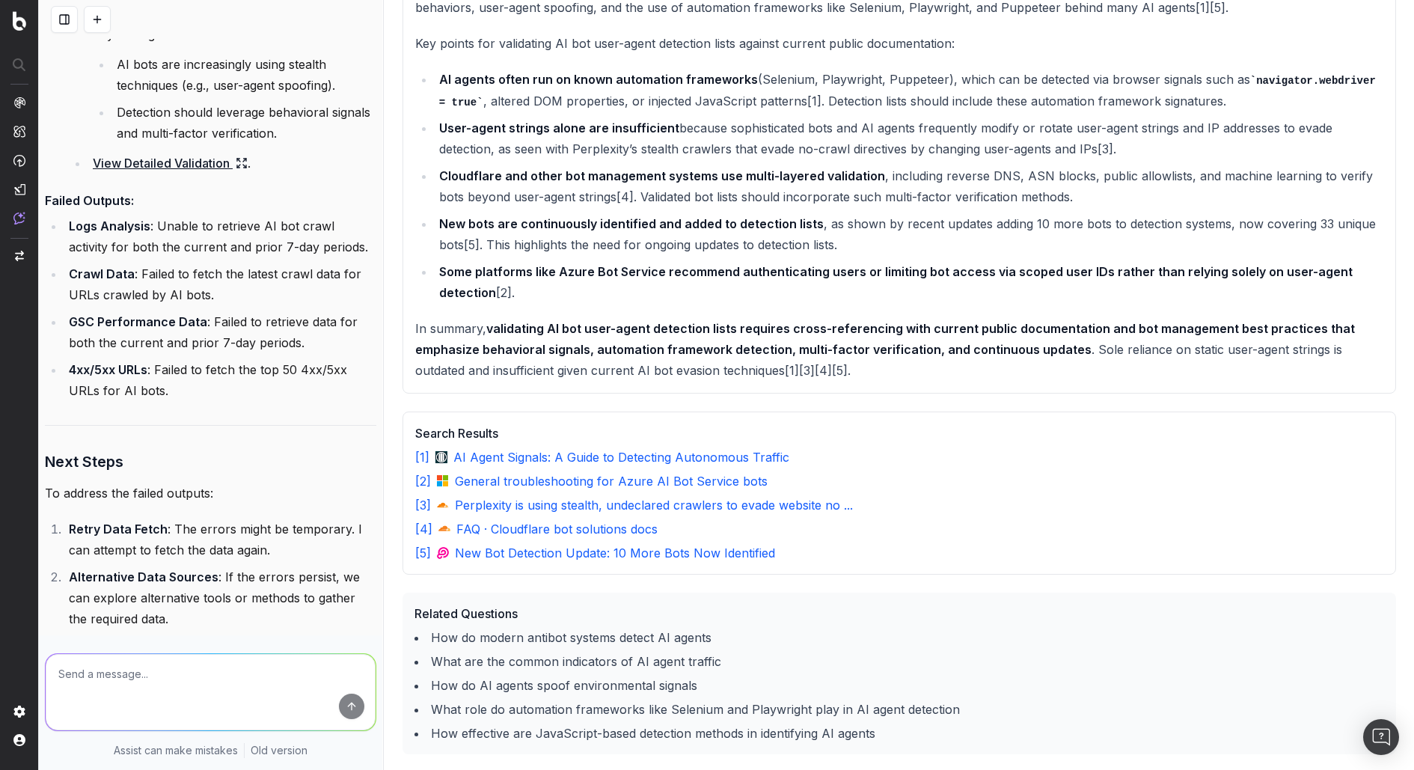
scroll to position [16790, 0]
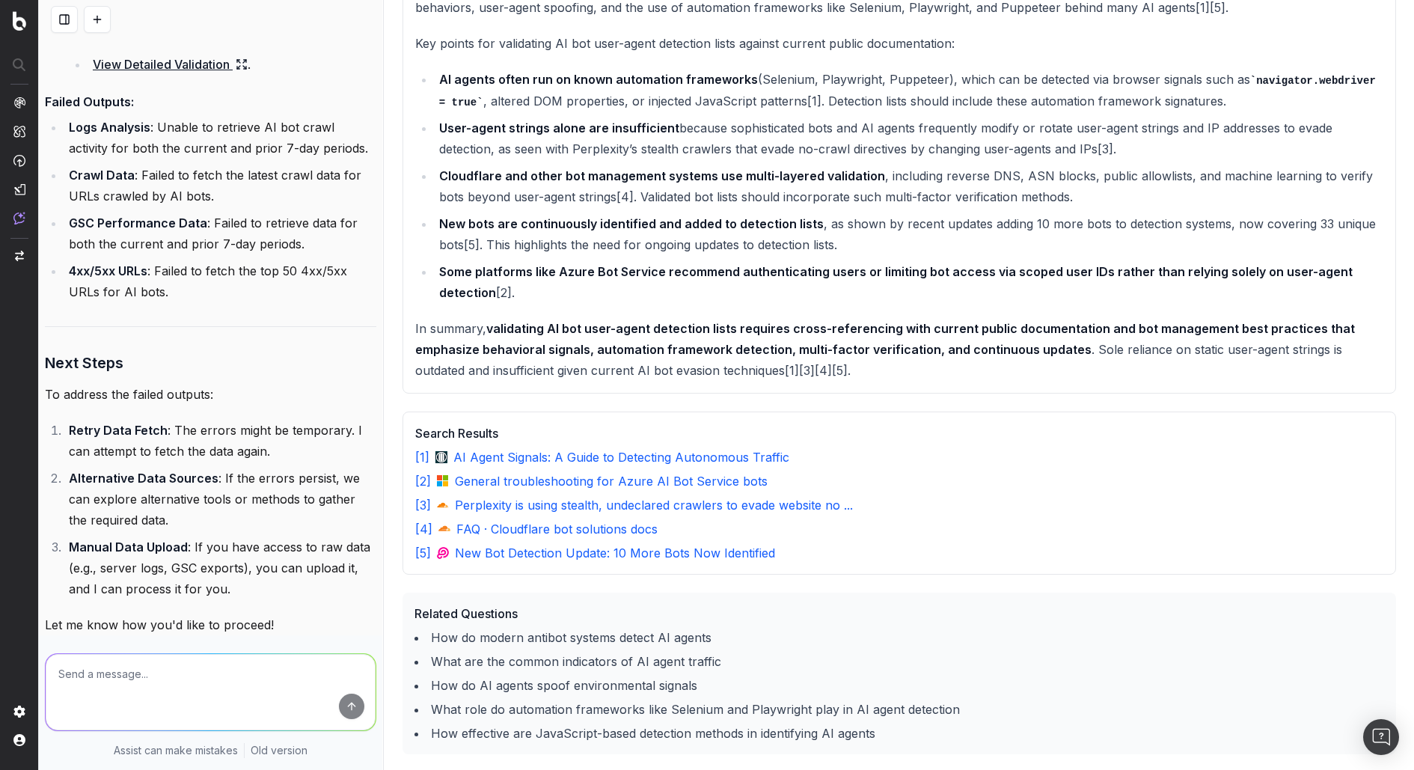
click at [140, 615] on span "@Perplexity: Validate the AI bot user-agent detection list against current publ…" at bounding box center [219, 720] width 313 height 15
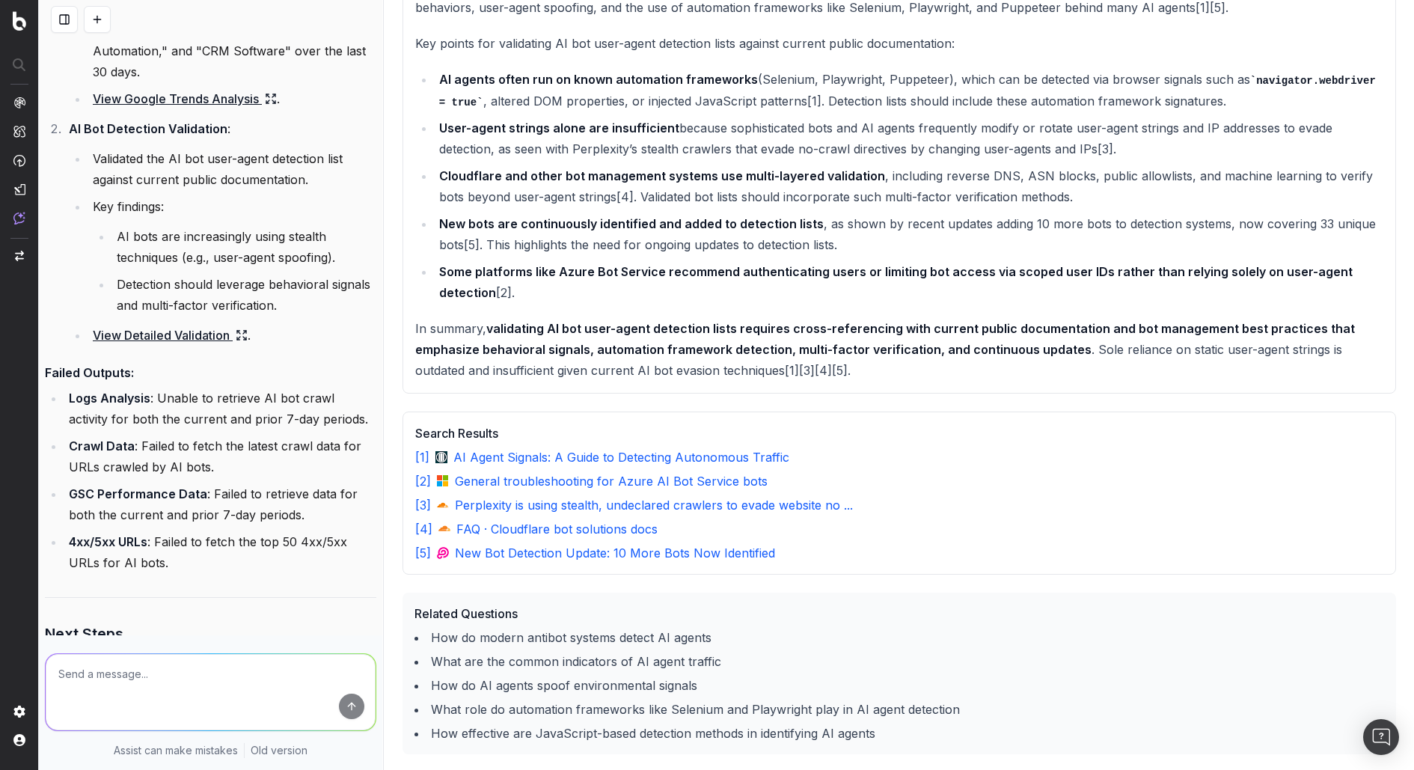
scroll to position [16484, 0]
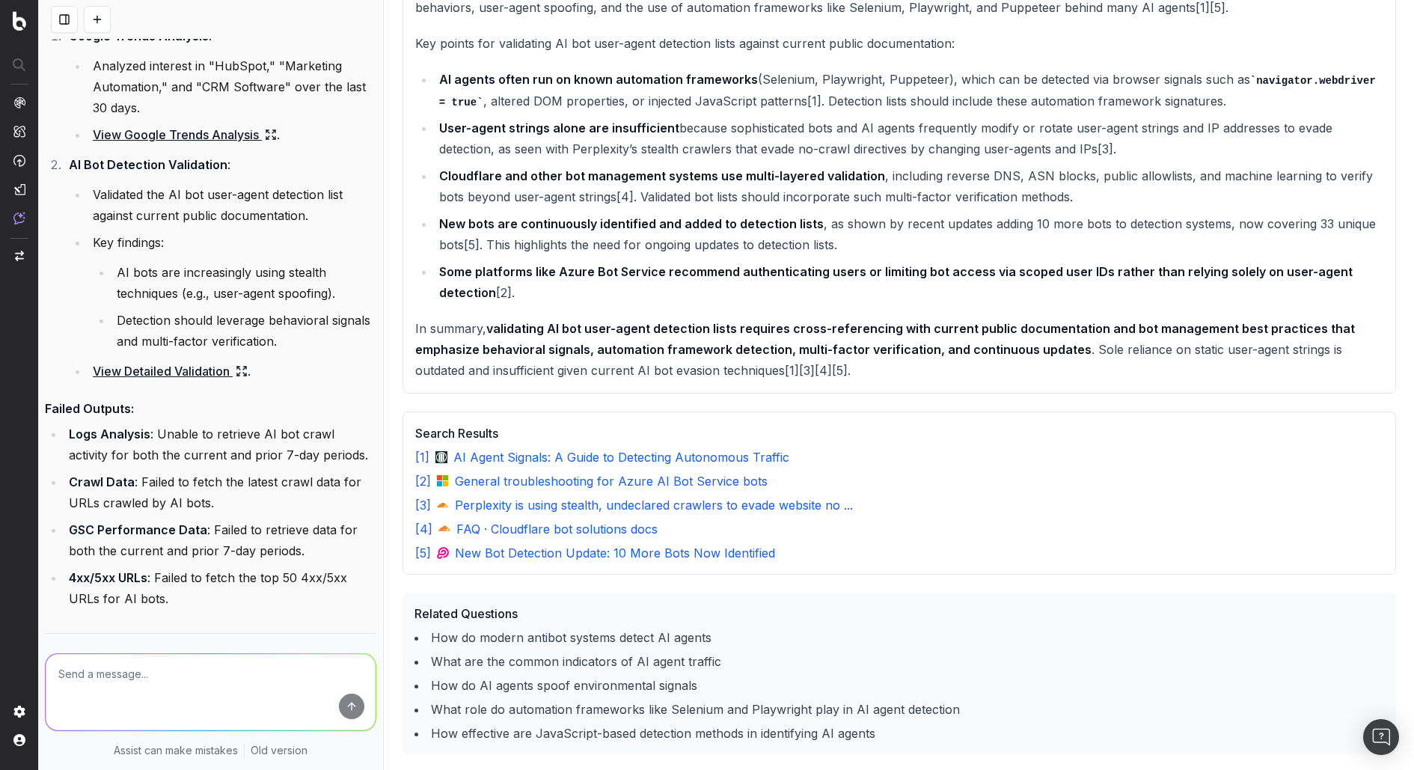
click at [192, 615] on textarea at bounding box center [211, 692] width 330 height 76
type textarea "g"
type textarea "give me the performance for ai bots."
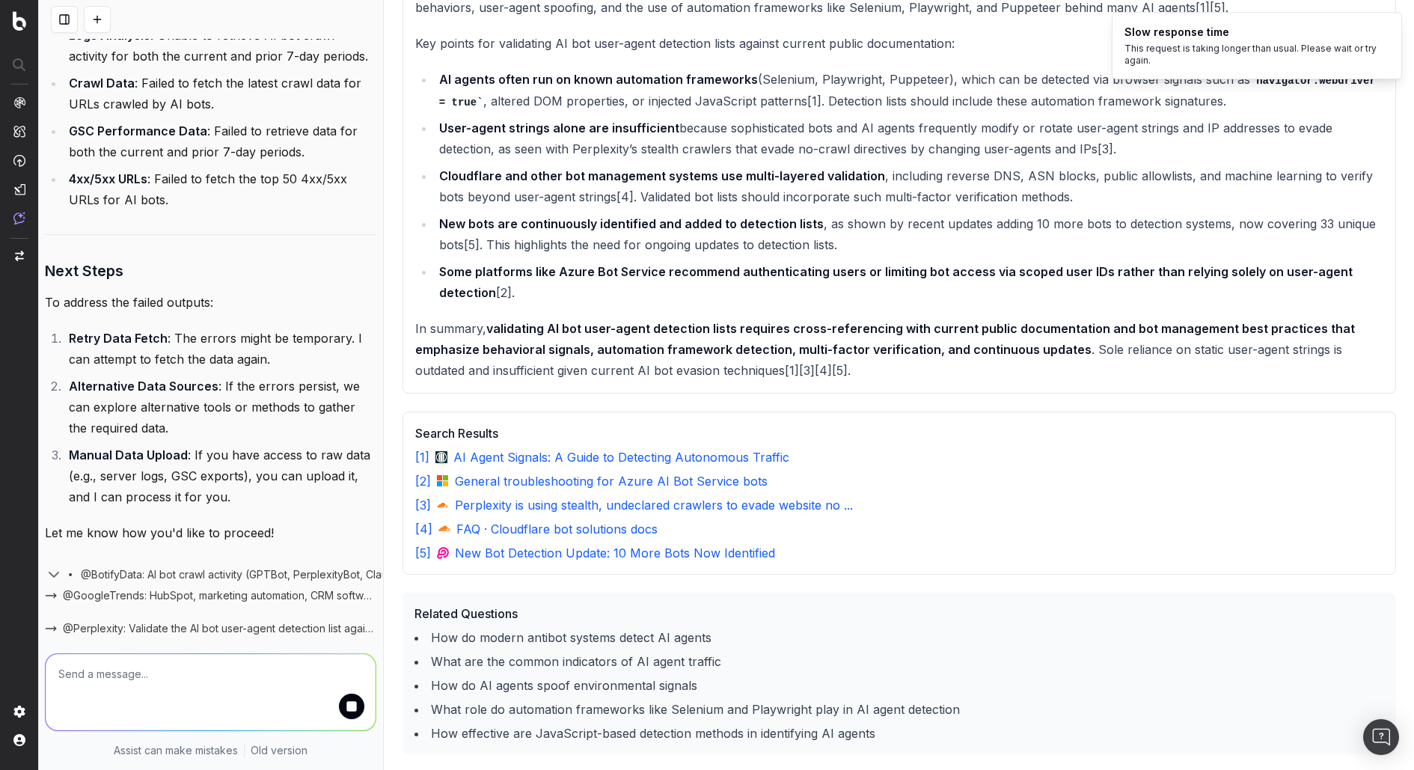
scroll to position [16867, 0]
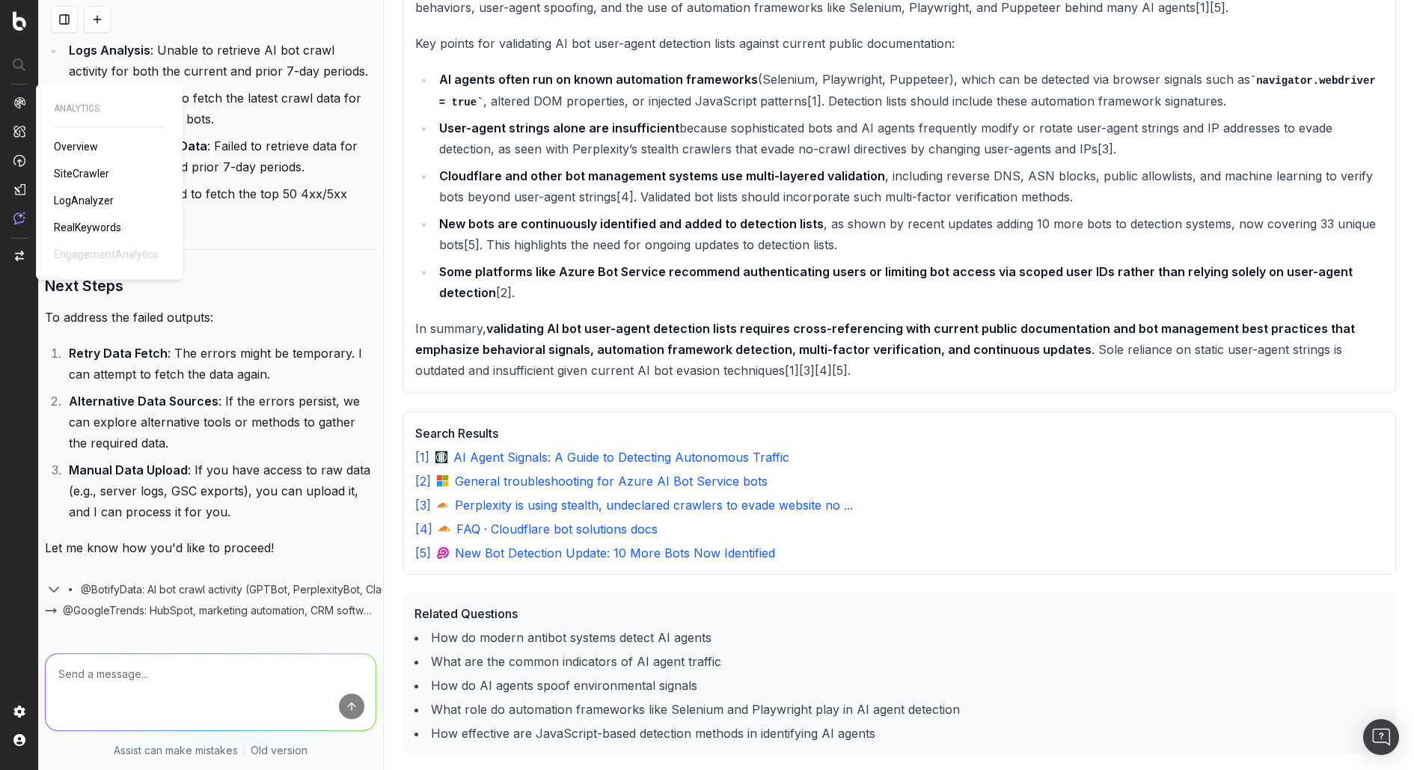
click at [90, 144] on span "Overview" at bounding box center [76, 147] width 44 height 12
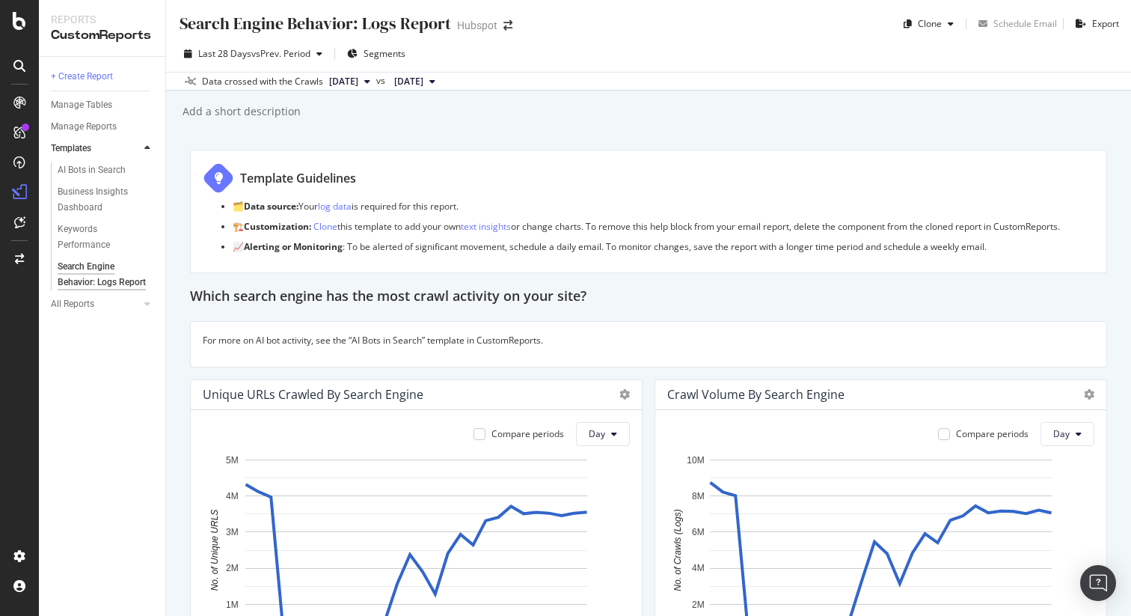
scroll to position [1803, 0]
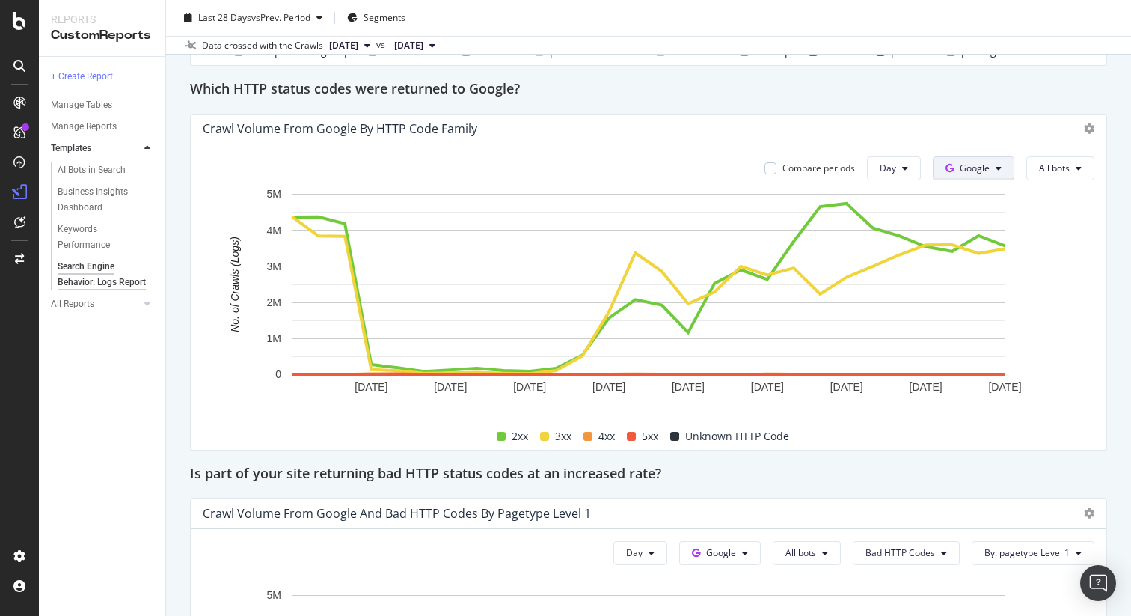
click at [981, 159] on button "Google" at bounding box center [974, 168] width 82 height 24
click at [974, 224] on span "Bing" at bounding box center [997, 224] width 55 height 13
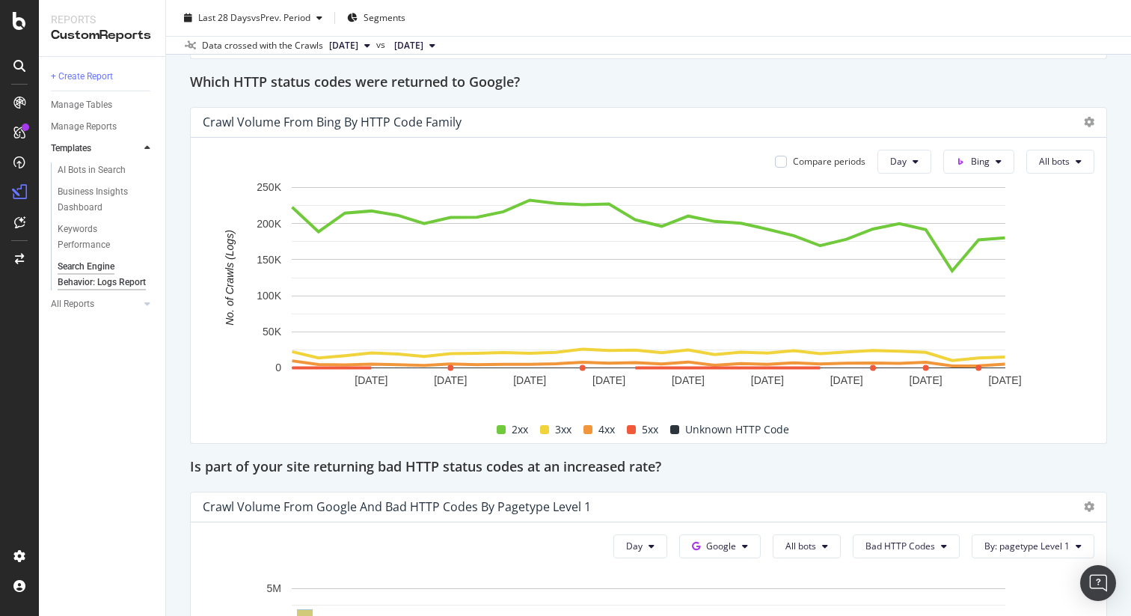
scroll to position [1807, 0]
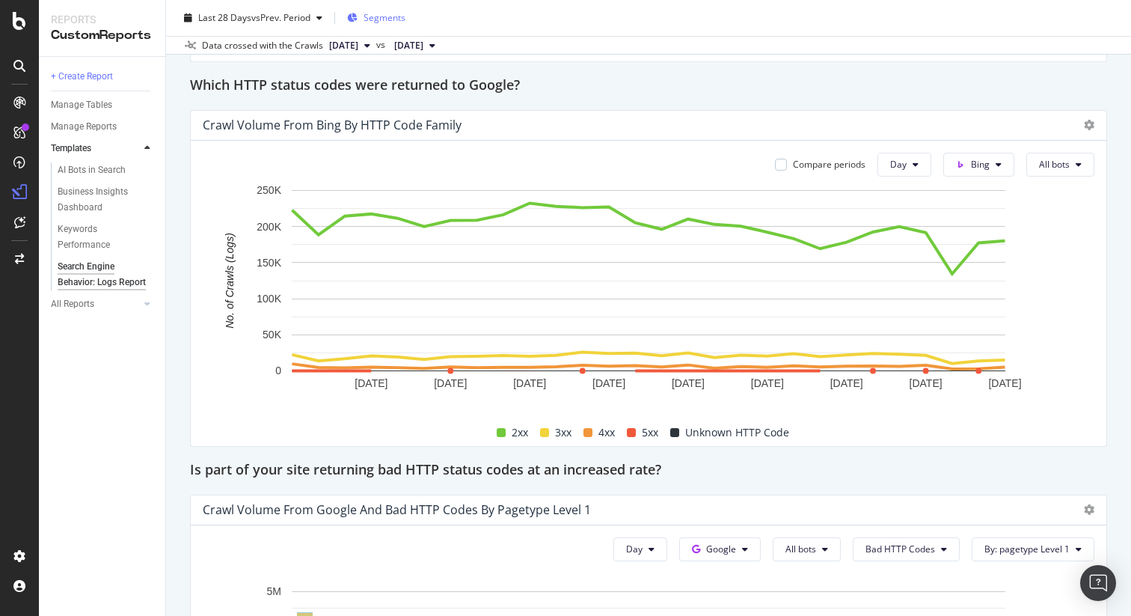
click at [382, 8] on div "Segments" at bounding box center [376, 18] width 58 height 22
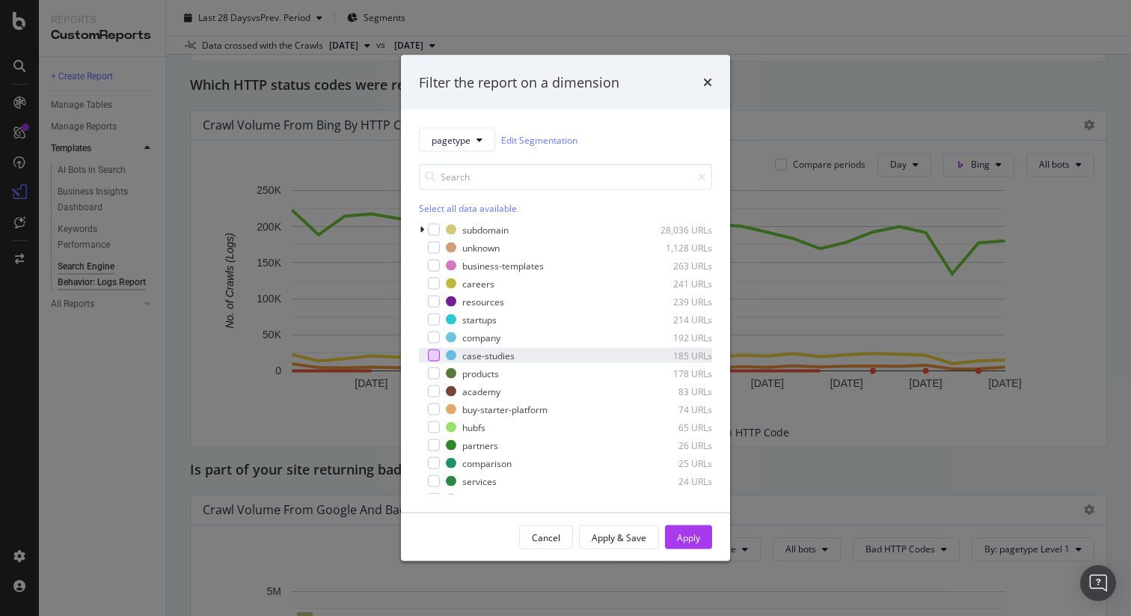
click at [438, 358] on div "modal" at bounding box center [434, 355] width 12 height 12
click at [691, 538] on div "Apply" at bounding box center [688, 536] width 23 height 13
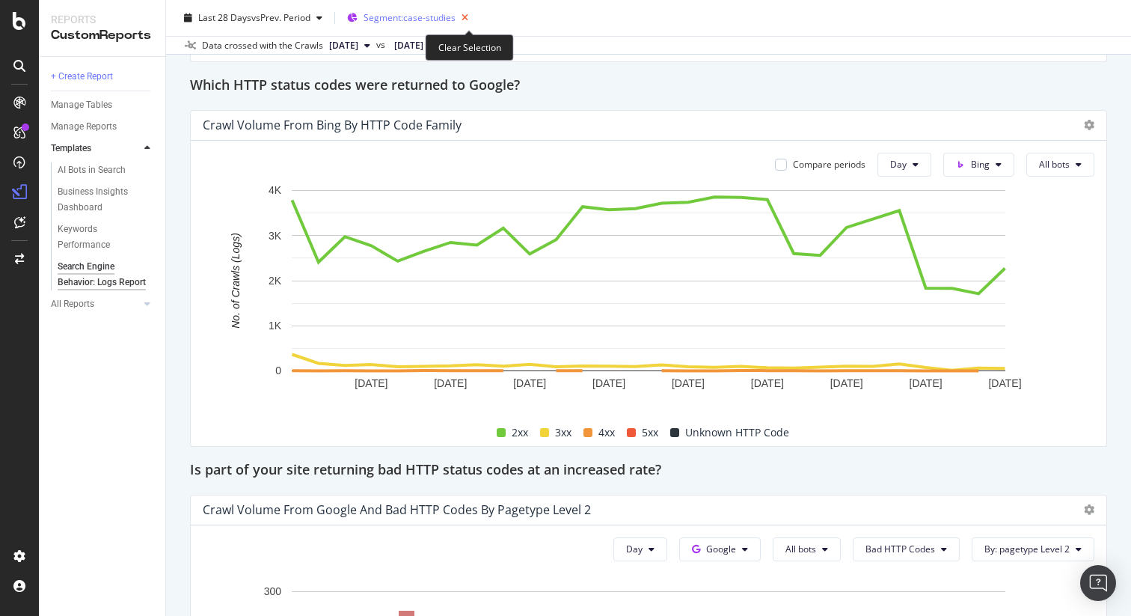
click at [470, 16] on icon "button" at bounding box center [465, 17] width 19 height 21
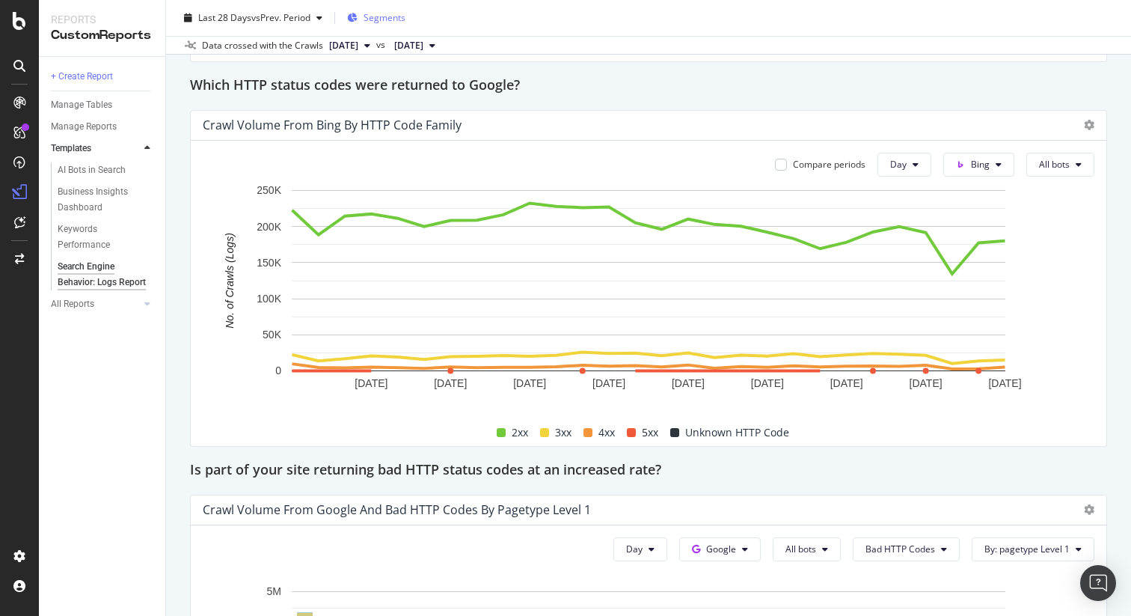
click at [402, 17] on span "Segments" at bounding box center [385, 17] width 42 height 13
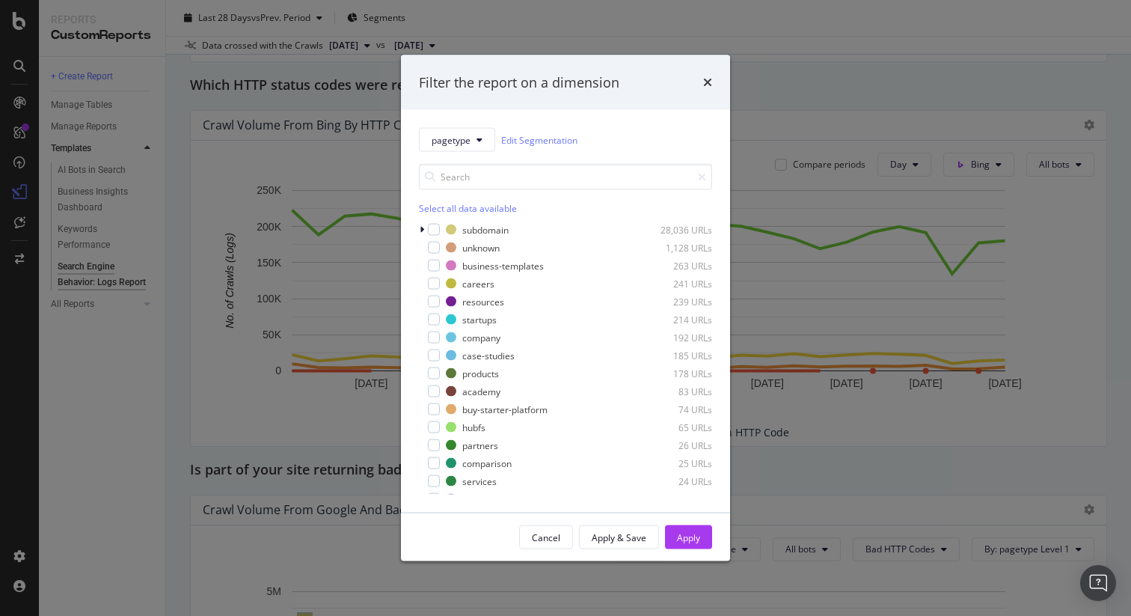
click at [941, 152] on div "Filter the report on a dimension pagetype Edit Segmentation Select all data ava…" at bounding box center [565, 308] width 1131 height 616
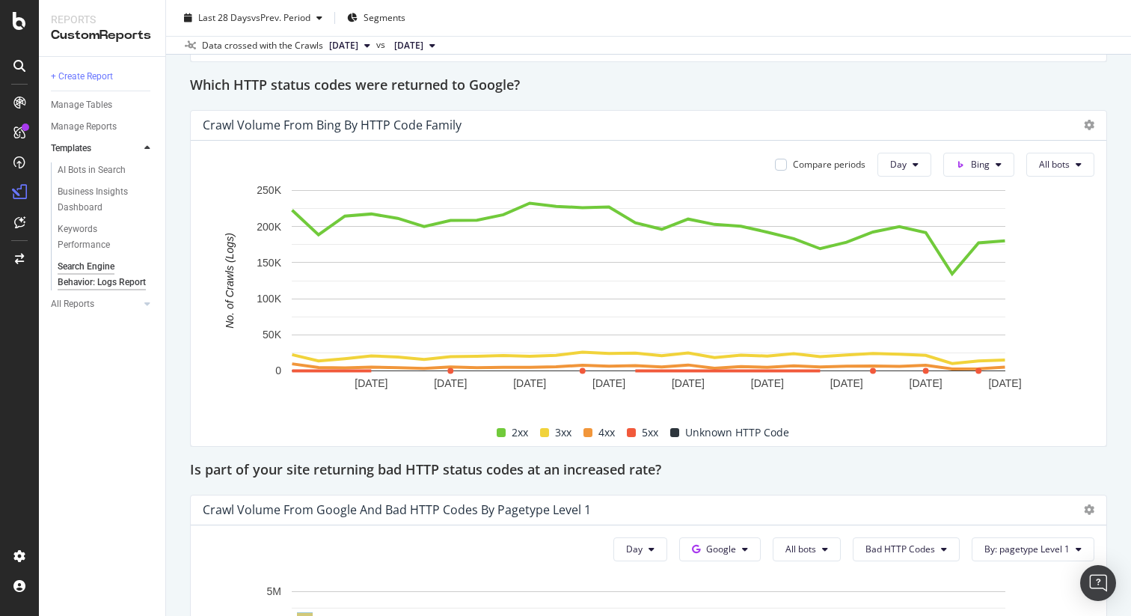
click at [358, 46] on span "[DATE]" at bounding box center [343, 45] width 29 height 13
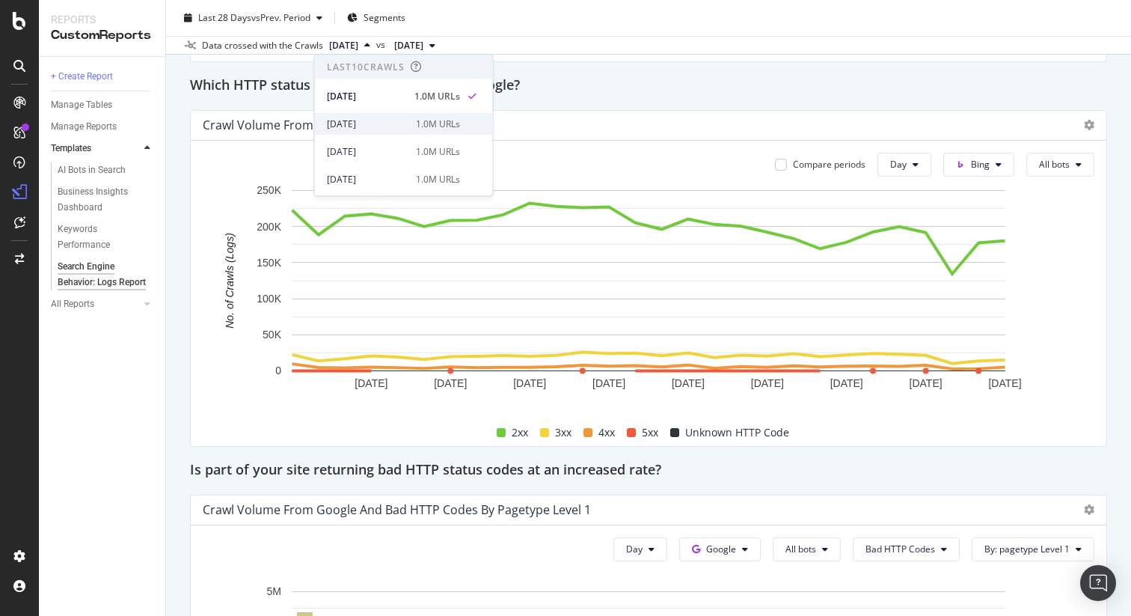
click at [388, 129] on div "2025 Jul. 29th" at bounding box center [367, 123] width 80 height 13
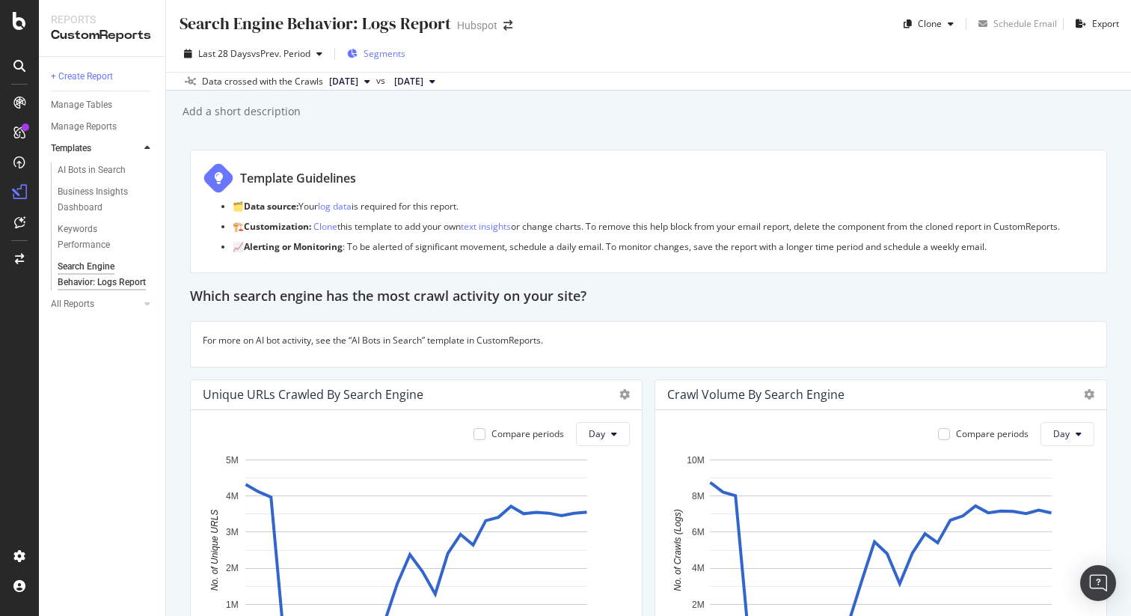
click at [399, 51] on span "Segments" at bounding box center [385, 53] width 42 height 13
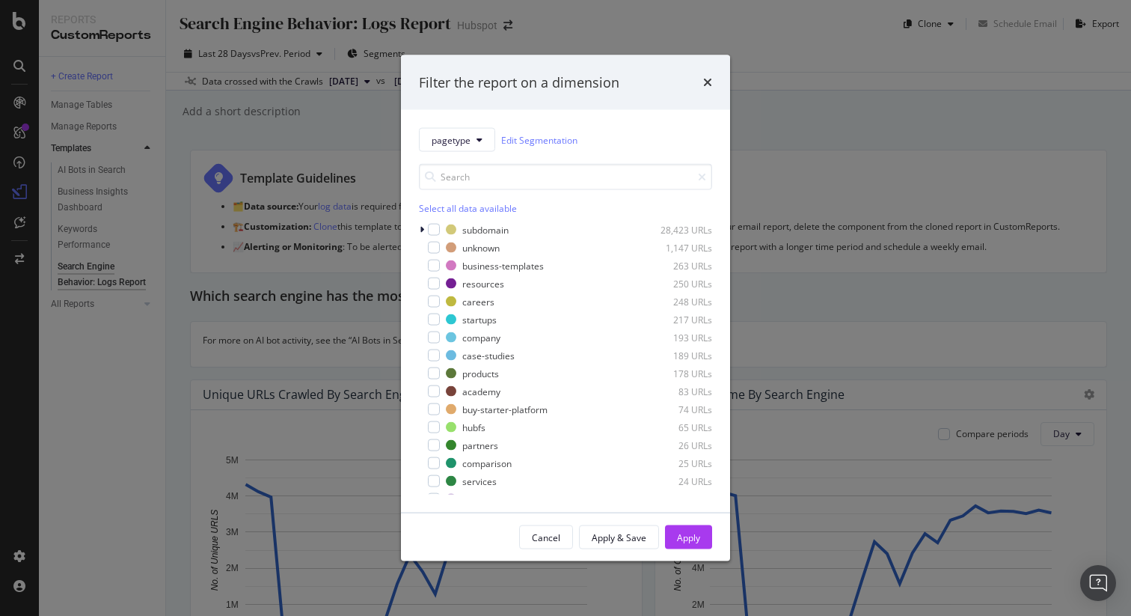
click at [334, 141] on div "Filter the report on a dimension pagetype Edit Segmentation Select all data ava…" at bounding box center [565, 308] width 1131 height 616
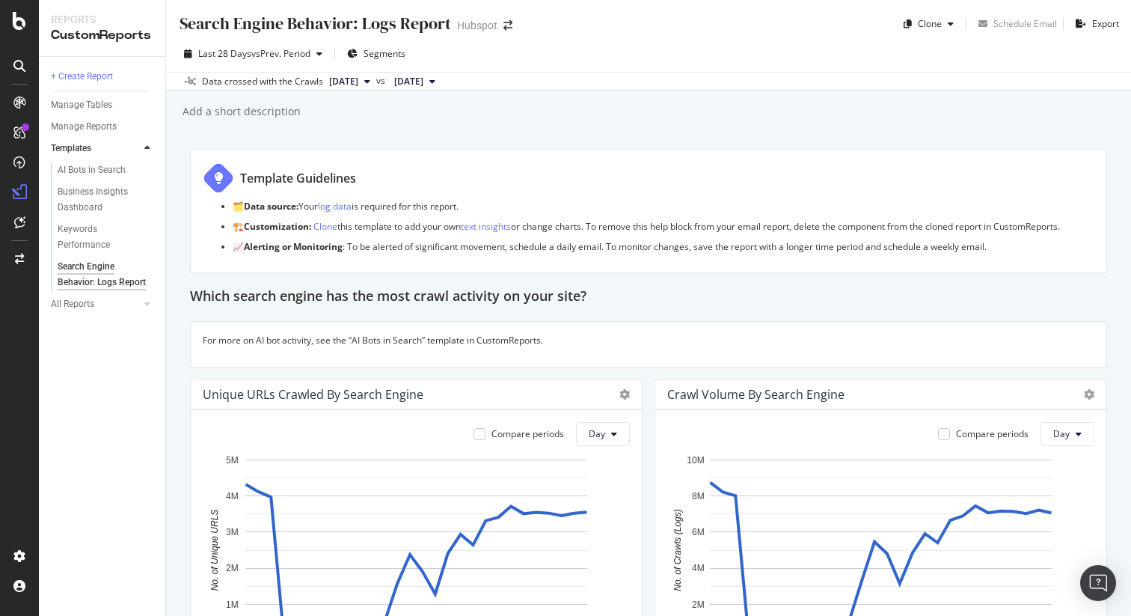
click at [358, 78] on span "2025 Jul. 29th" at bounding box center [343, 81] width 29 height 13
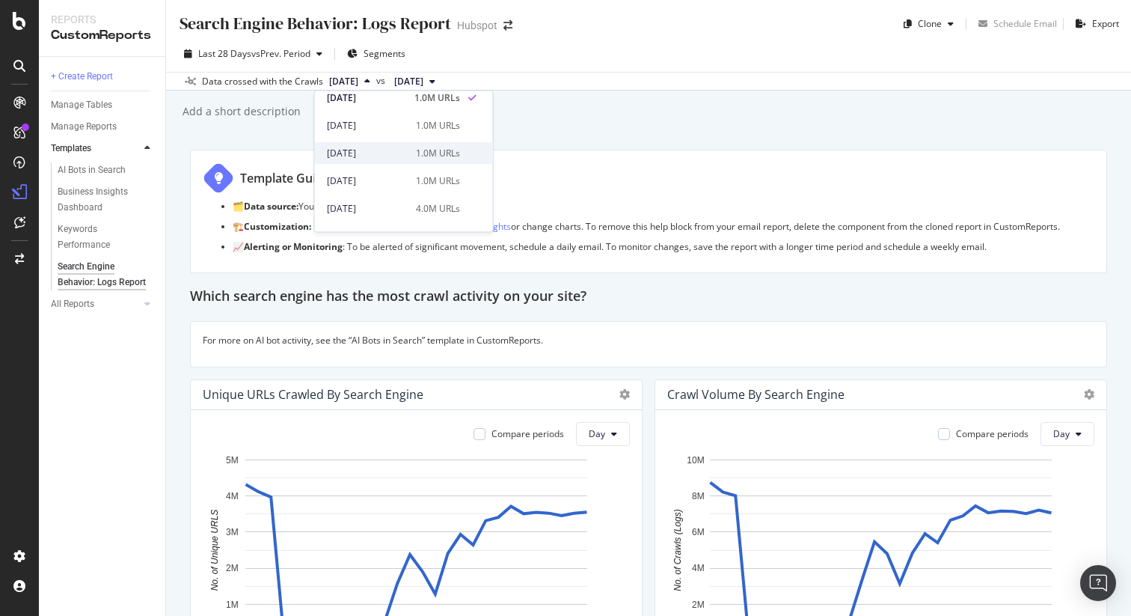
scroll to position [70, 0]
click at [424, 217] on div "2025 Jun. 29th 10.0K URLs" at bounding box center [404, 228] width 178 height 22
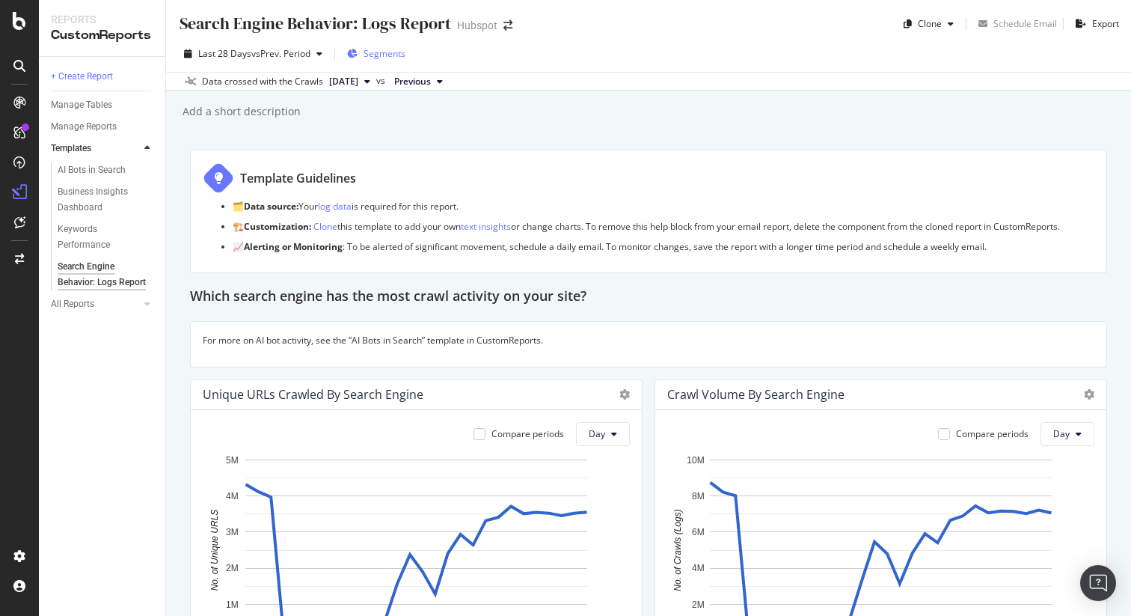
click at [383, 50] on span "Segments" at bounding box center [385, 53] width 42 height 13
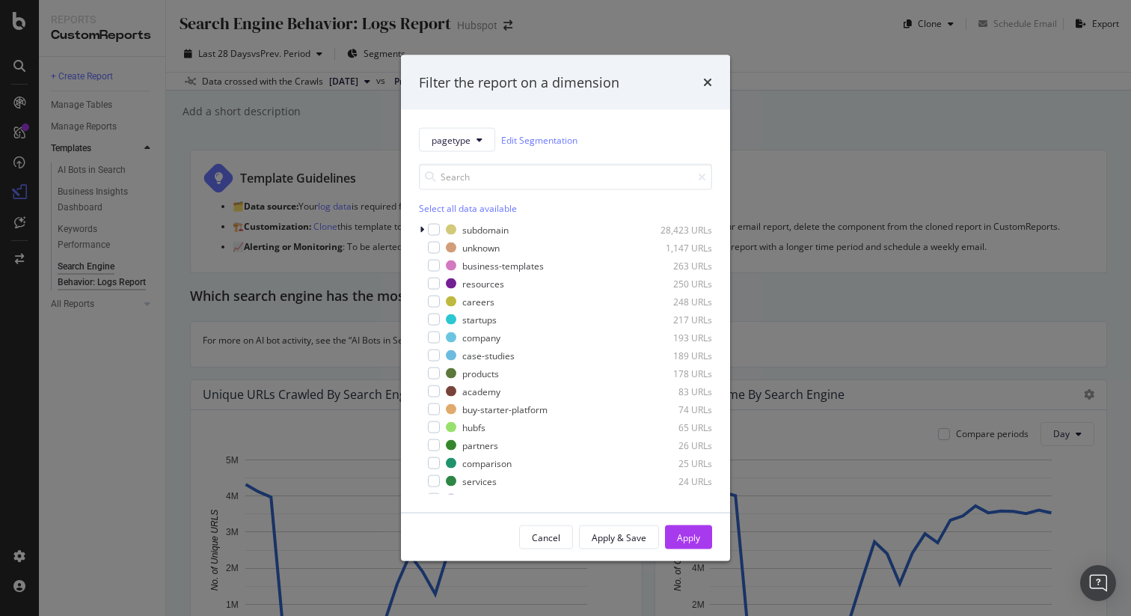
click at [838, 120] on div "Filter the report on a dimension pagetype Edit Segmentation Select all data ava…" at bounding box center [565, 308] width 1131 height 616
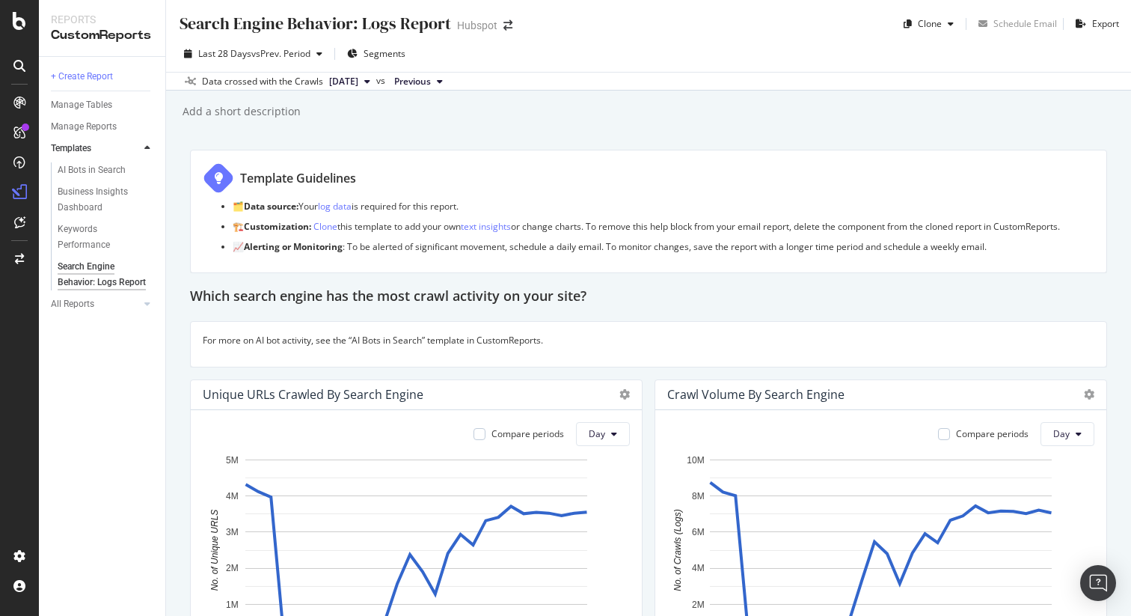
click at [358, 78] on span "2025 Jun. 29th" at bounding box center [343, 81] width 29 height 13
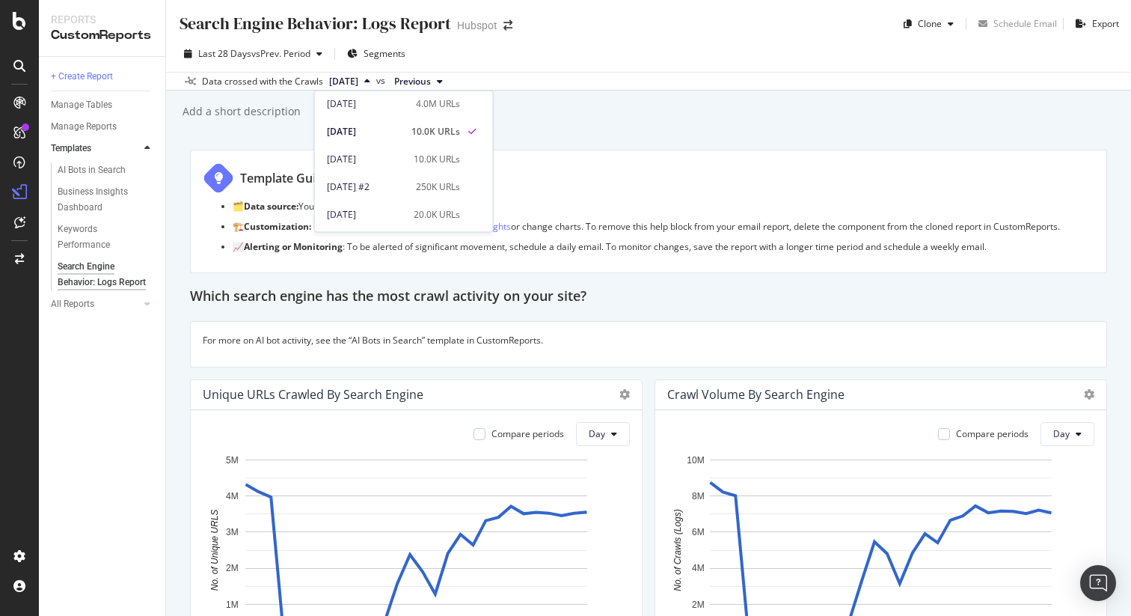
scroll to position [160, 0]
click at [463, 109] on span at bounding box center [472, 110] width 18 height 18
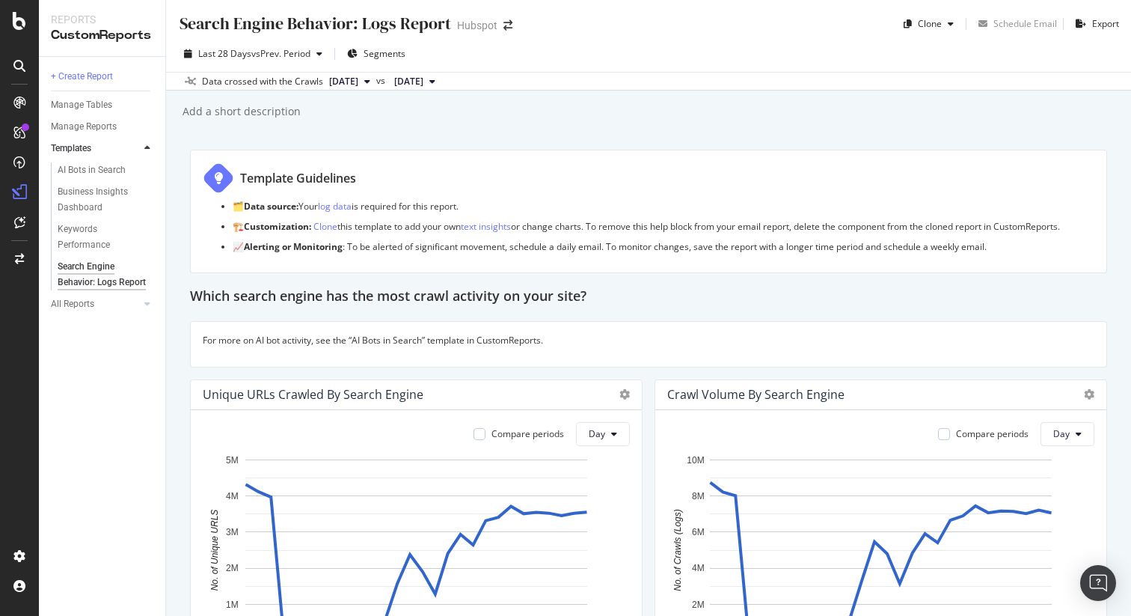
scroll to position [1, 0]
click at [388, 54] on span "Segments" at bounding box center [385, 52] width 42 height 13
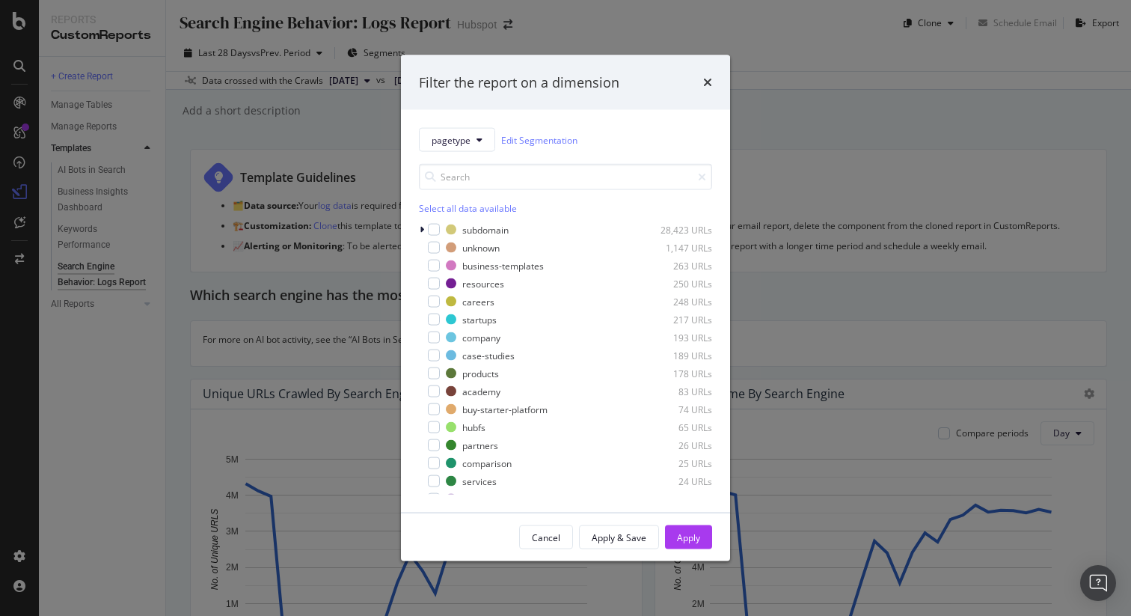
click at [785, 111] on div "Filter the report on a dimension pagetype Edit Segmentation Select all data ava…" at bounding box center [565, 308] width 1131 height 616
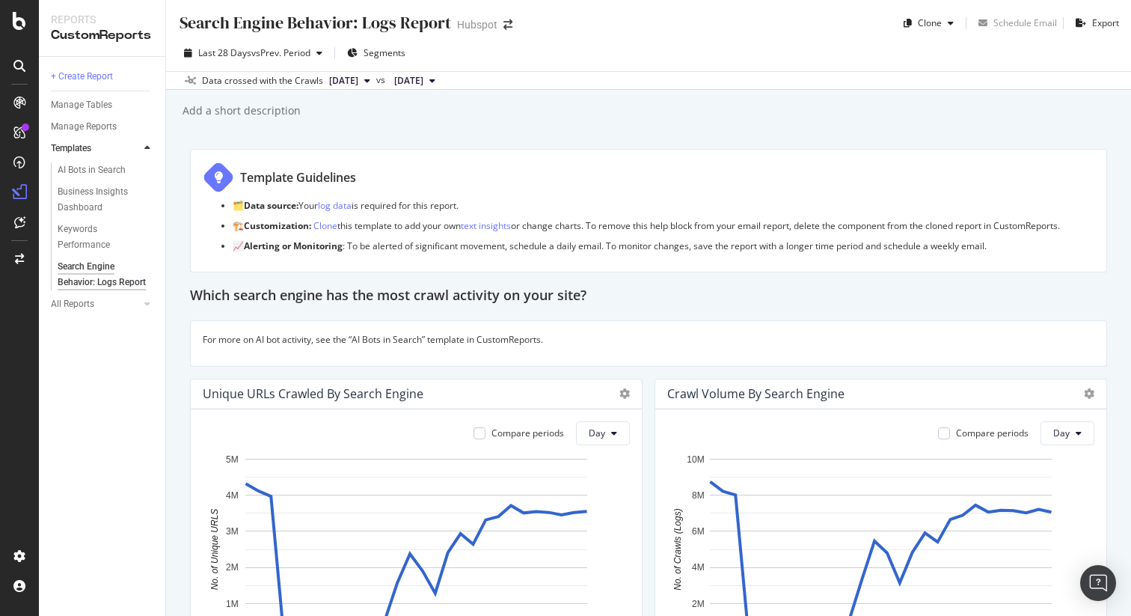
click at [358, 79] on span "2025 Jun. 30th" at bounding box center [343, 80] width 29 height 13
click at [415, 138] on div "2025 Aug. 5th 1.0M URLs" at bounding box center [404, 131] width 178 height 22
click at [380, 55] on span "Segments" at bounding box center [385, 53] width 42 height 13
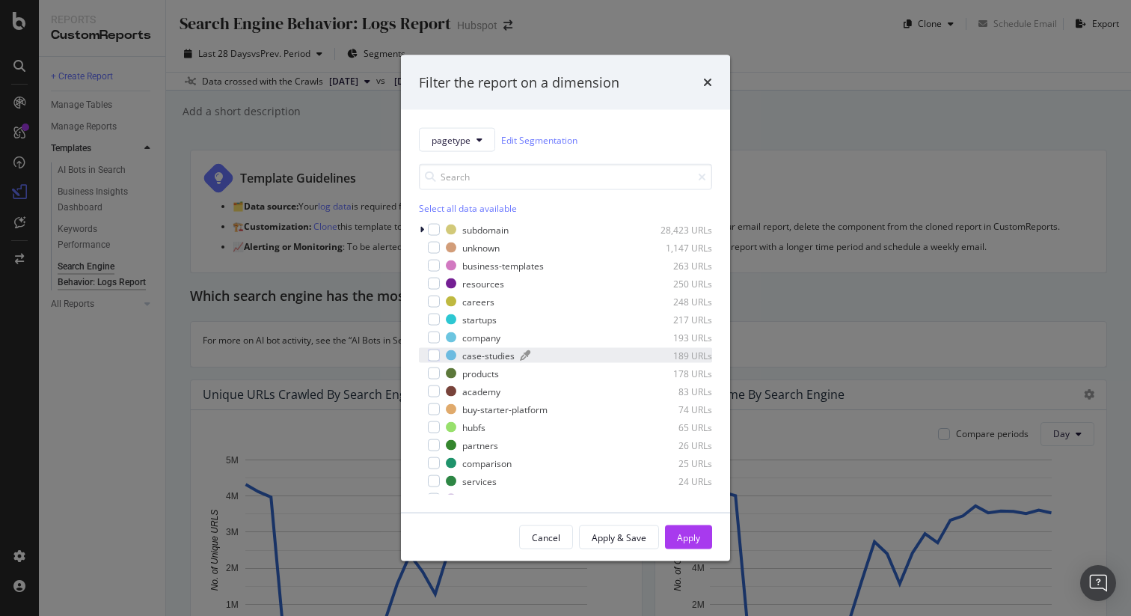
click at [690, 358] on div "189 URLs" at bounding box center [675, 355] width 73 height 13
click at [821, 177] on div "Filter the report on a dimension pagetype Edit Segmentation Select all data ava…" at bounding box center [565, 308] width 1131 height 616
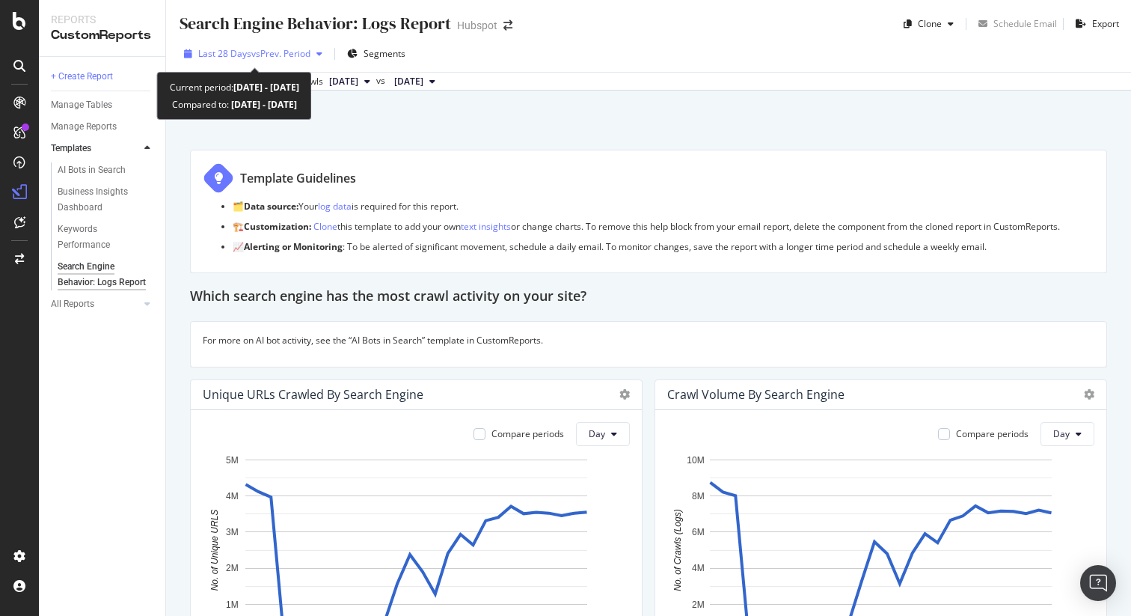
click at [308, 55] on span "vs Prev. Period" at bounding box center [280, 53] width 59 height 13
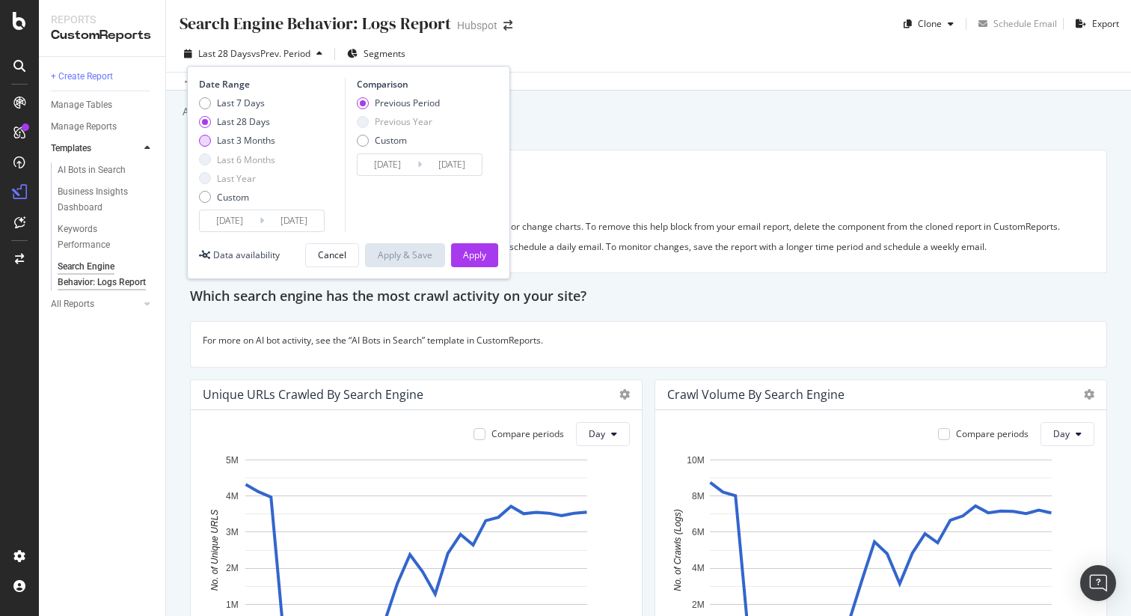
click at [247, 137] on div "Last 3 Months" at bounding box center [246, 140] width 58 height 13
type input "2025/05/10"
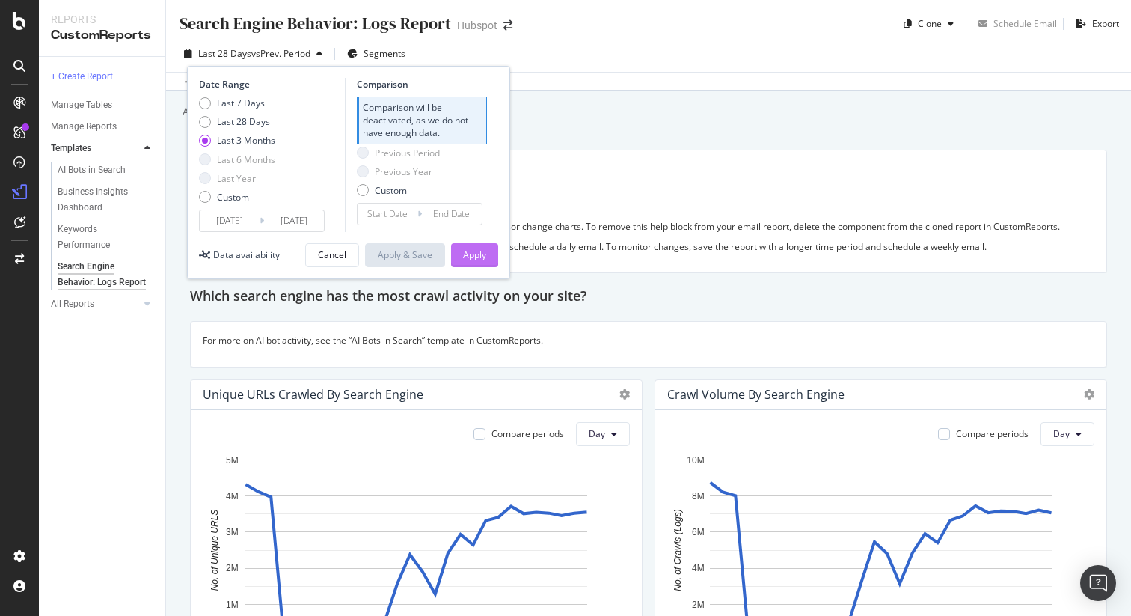
click at [485, 248] on div "Apply" at bounding box center [474, 254] width 23 height 13
click at [470, 264] on div "Apply" at bounding box center [474, 255] width 23 height 22
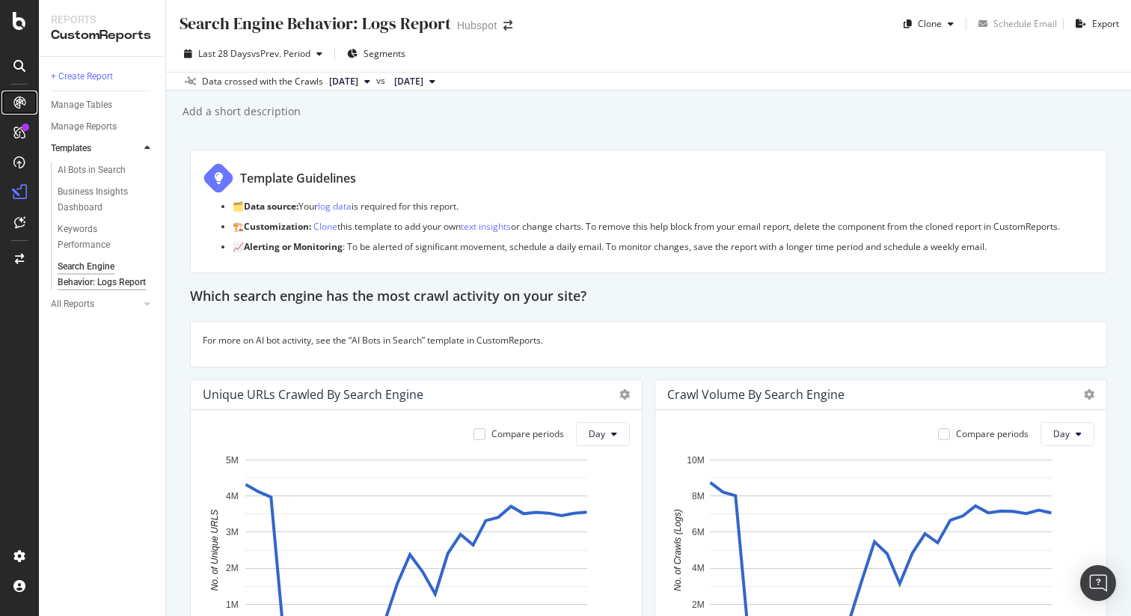
click at [12, 102] on div at bounding box center [19, 103] width 24 height 24
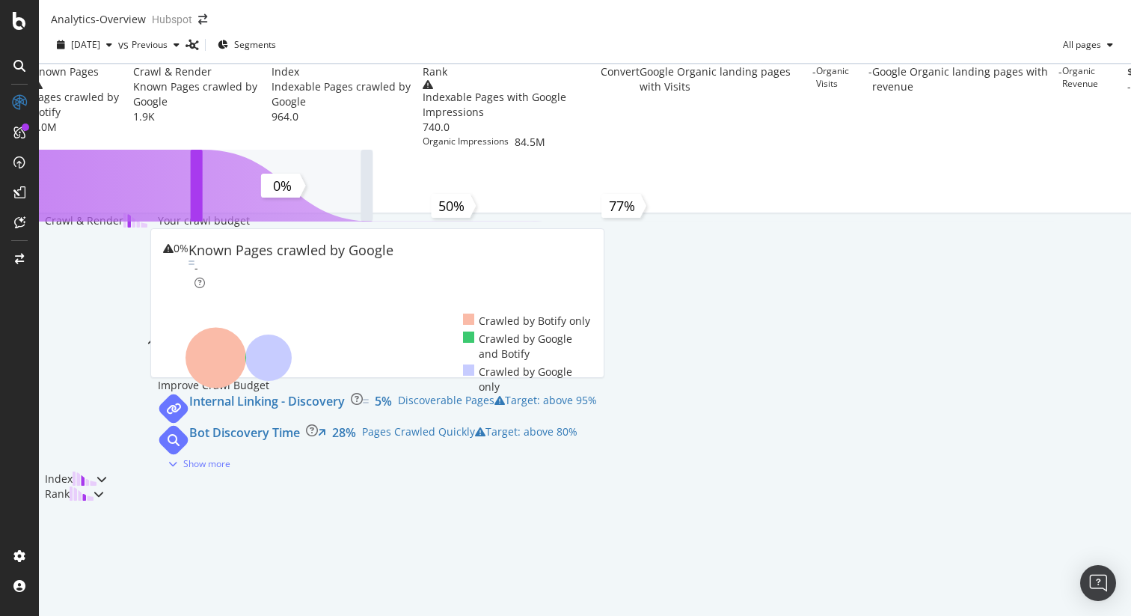
click at [19, 64] on icon at bounding box center [19, 66] width 12 height 12
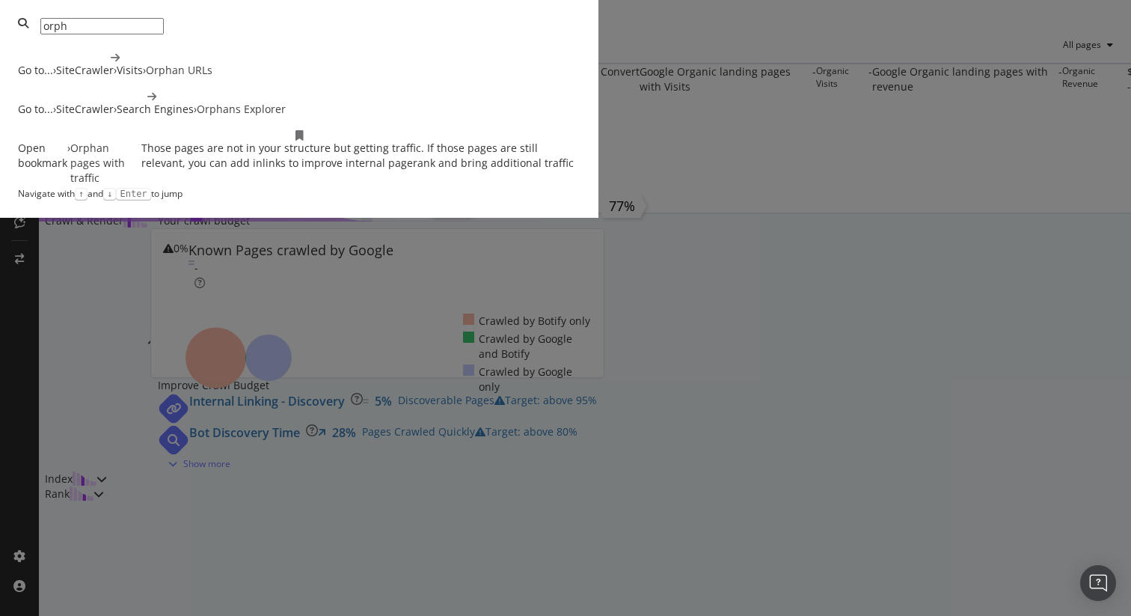
type input "orph"
click at [580, 117] on div "Go to... › SiteCrawler › Search Engines › Orphans Explorer" at bounding box center [299, 103] width 562 height 25
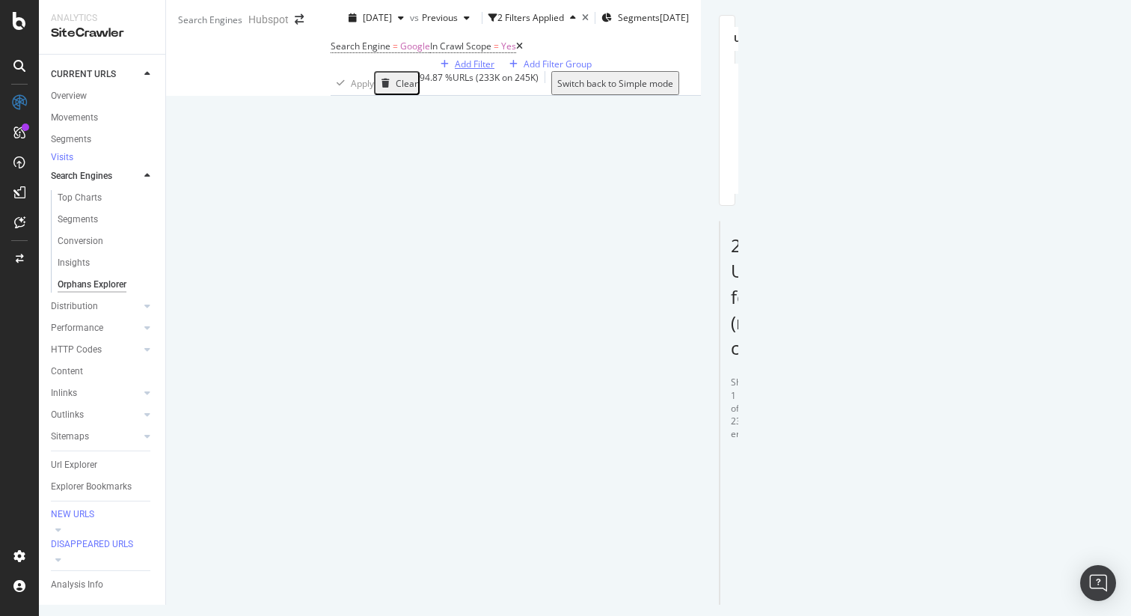
click at [455, 70] on div "Add Filter" at bounding box center [475, 64] width 40 height 13
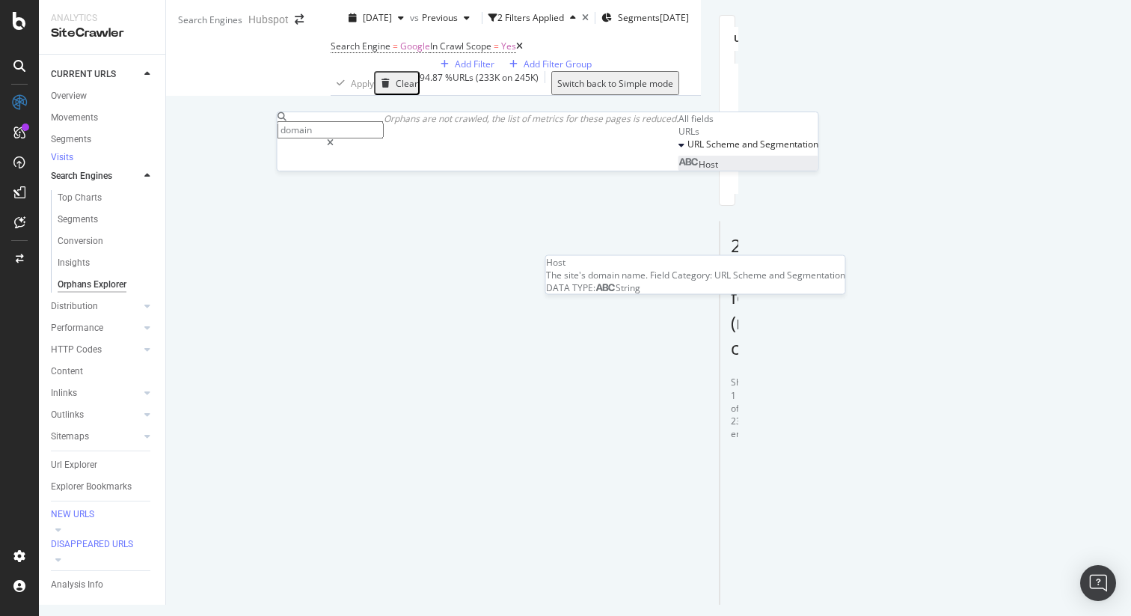
type input "domain"
click at [678, 171] on div "Host" at bounding box center [698, 164] width 40 height 13
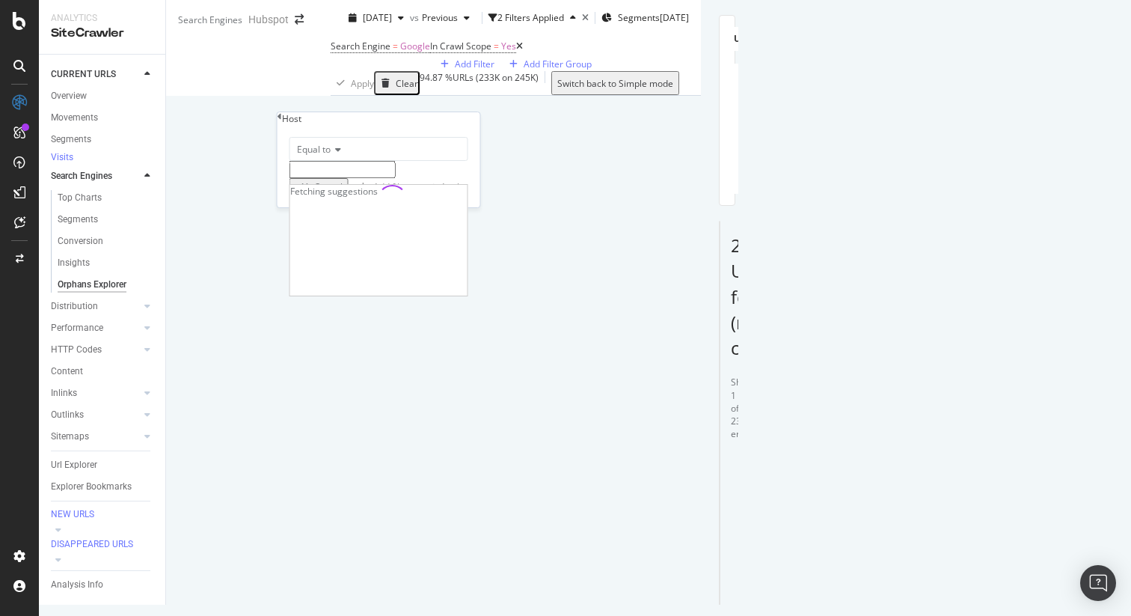
click at [375, 178] on input "text" at bounding box center [342, 169] width 106 height 17
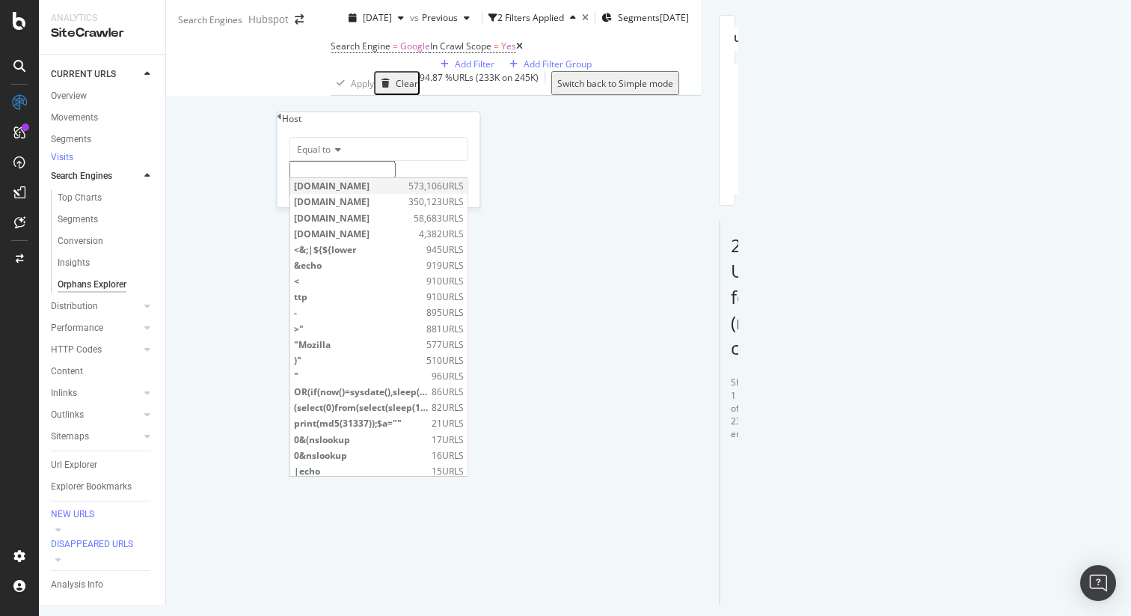
click at [378, 194] on div "www.hubspot.com 573,106 URLS" at bounding box center [378, 186] width 177 height 16
type input "www.hubspot.com"
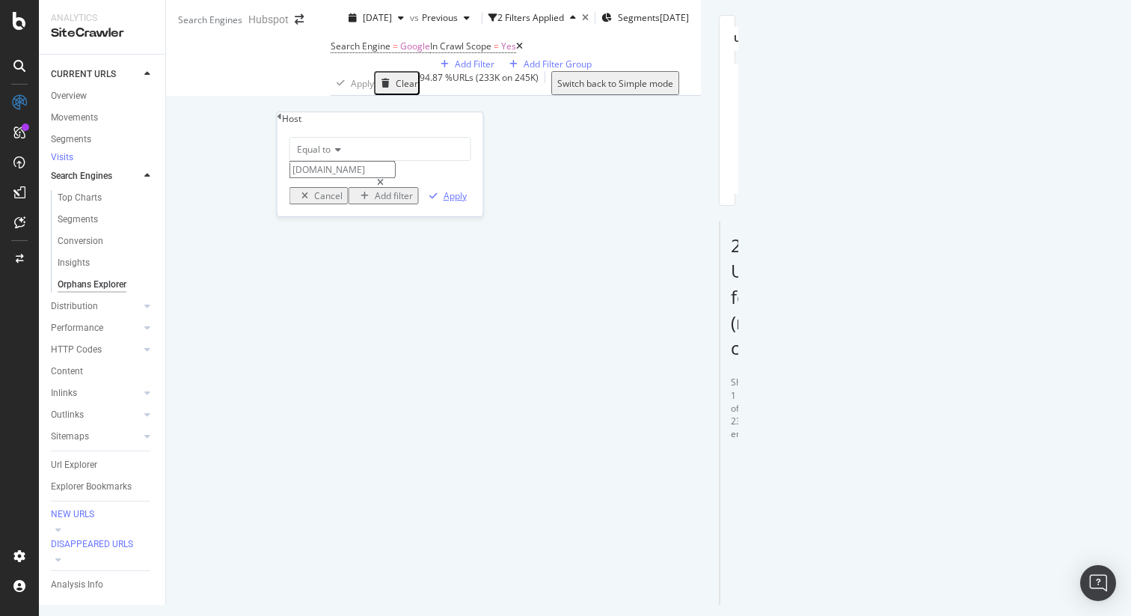
click at [446, 202] on div "Apply" at bounding box center [455, 195] width 23 height 13
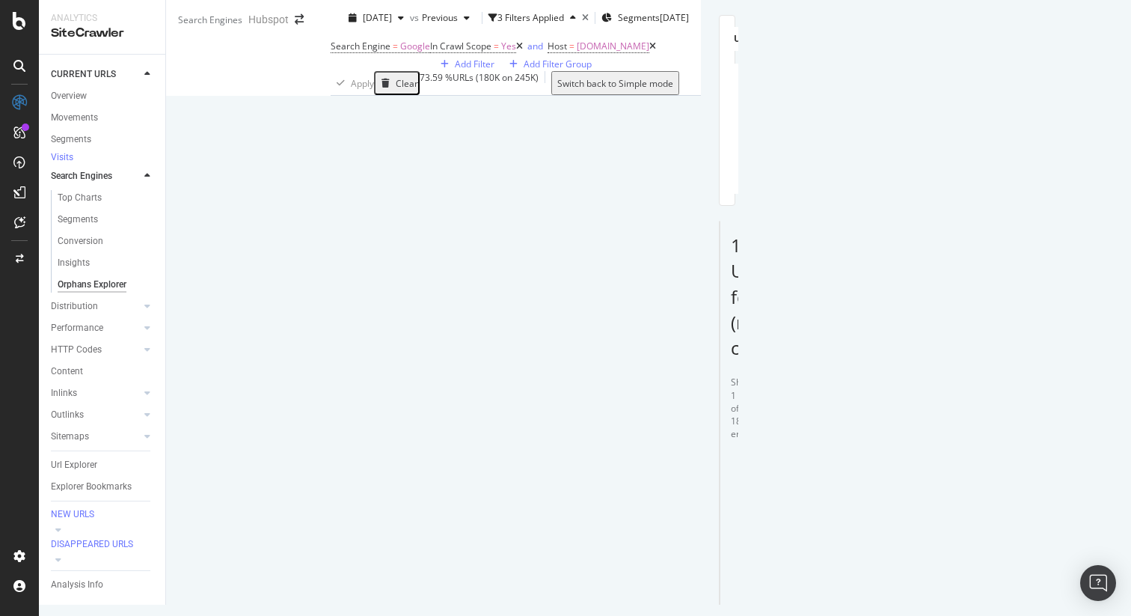
scroll to position [437, 0]
click at [1028, 180] on rect "A chart." at bounding box center [984, 128] width 88 height 104
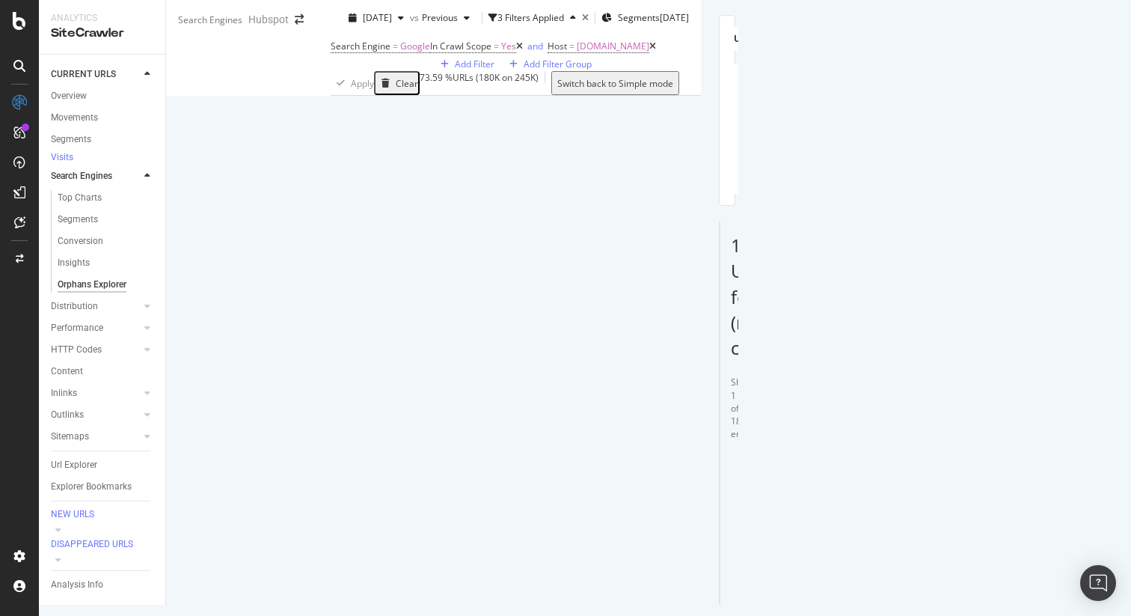
click at [978, 180] on icon "A chart." at bounding box center [973, 175] width 9 height 9
click at [701, 71] on div "Search Engine = Google In Crawl Scope = Yes and Host = www.hubspot.com Add Filt…" at bounding box center [516, 53] width 370 height 35
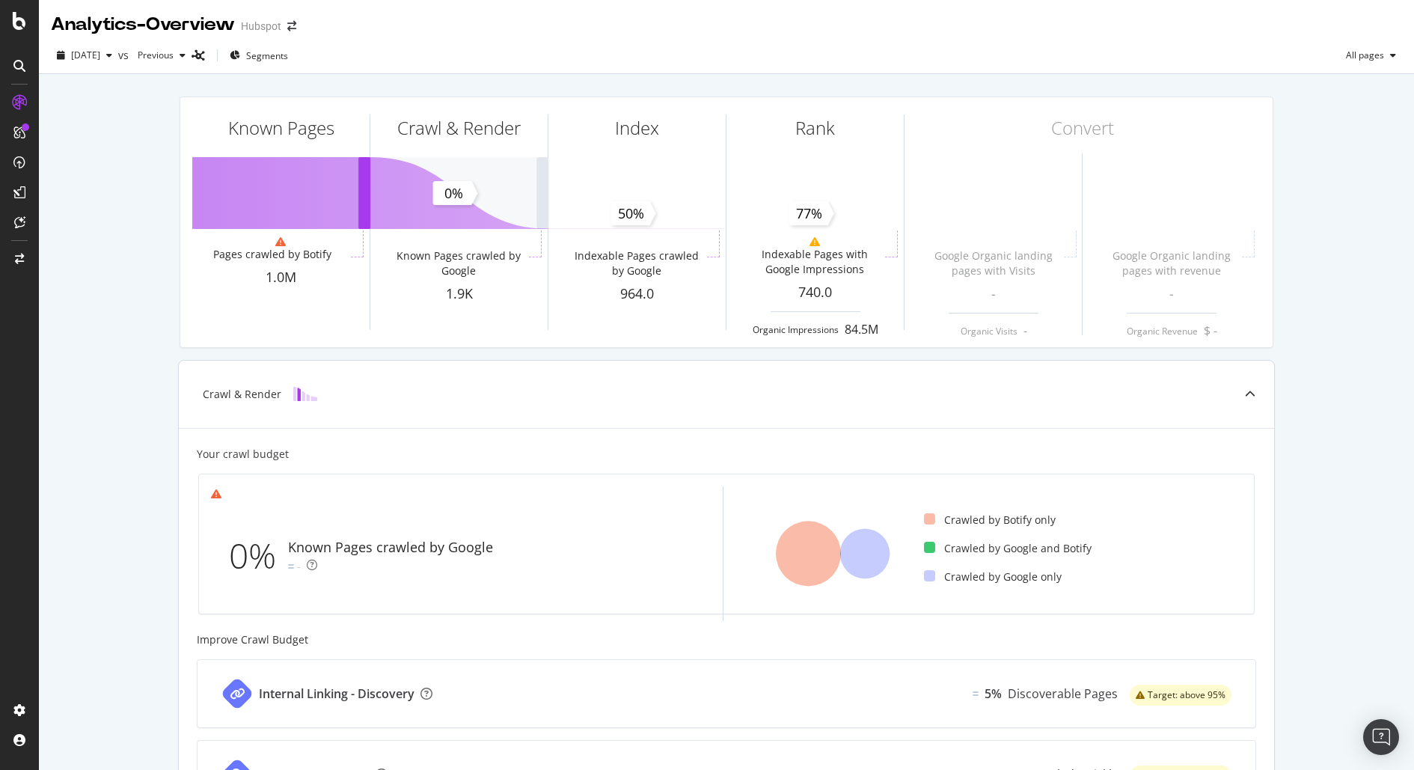
scroll to position [4, 0]
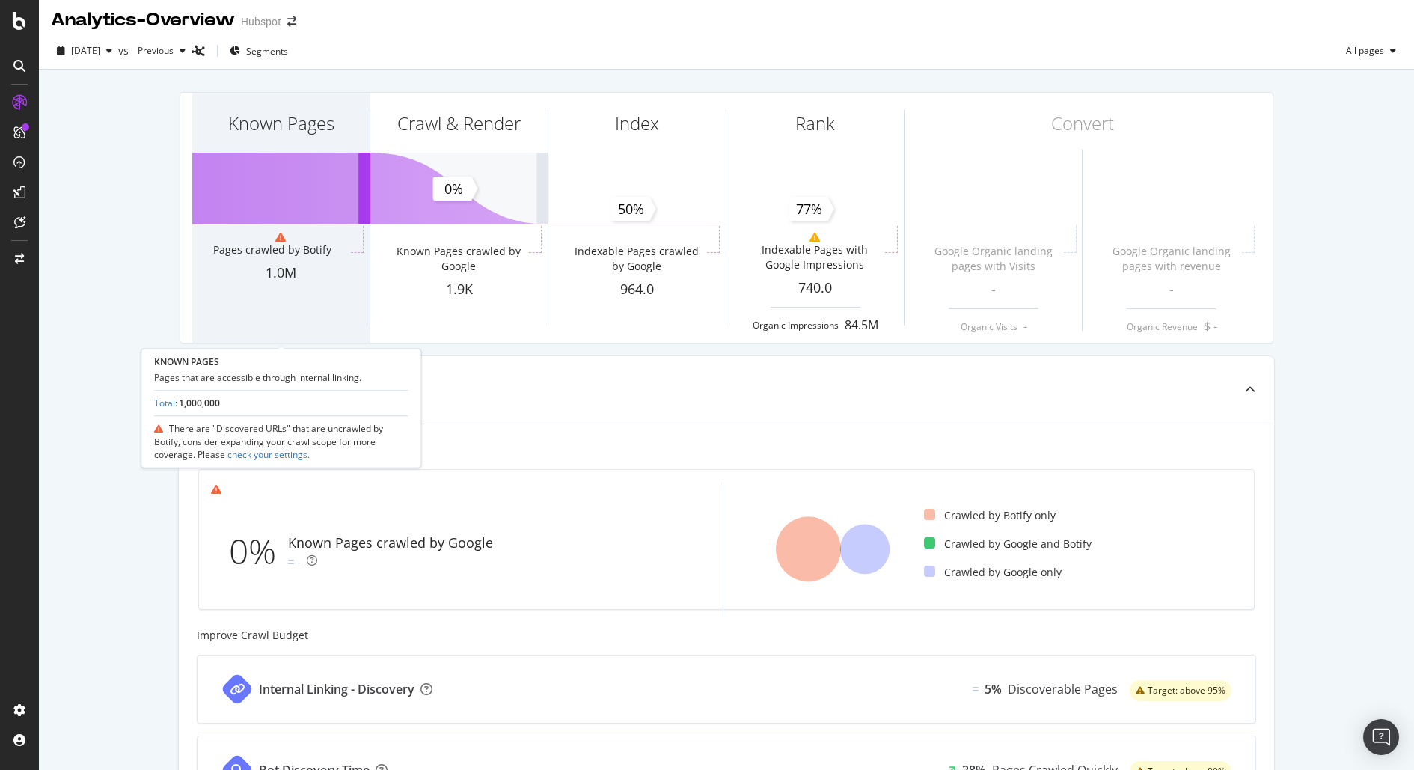
drag, startPoint x: 308, startPoint y: 209, endPoint x: 271, endPoint y: 180, distance: 47.9
click at [271, 180] on div "Known Pages Pages crawled by Botify 1.0M" at bounding box center [280, 218] width 177 height 250
click at [289, 197] on div "Known Pages" at bounding box center [280, 150] width 177 height 115
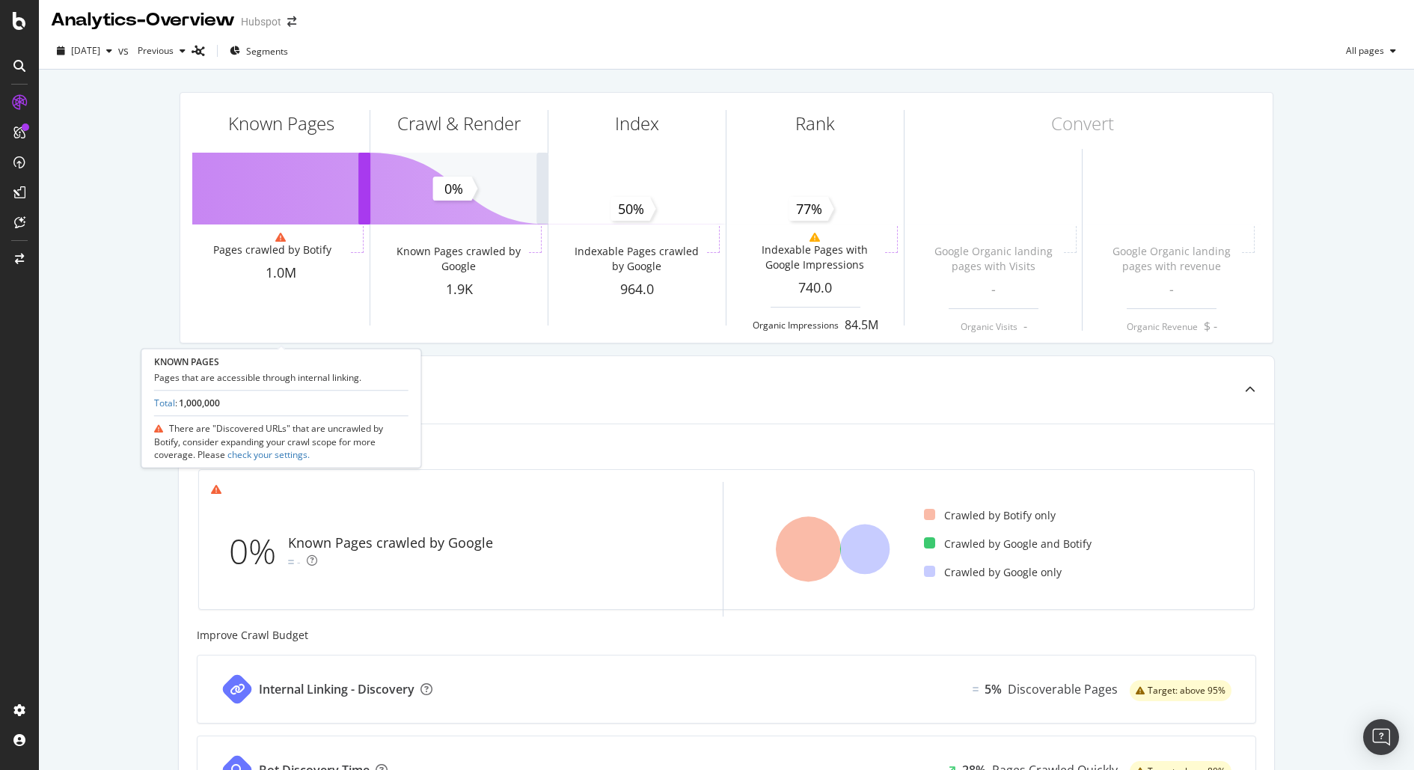
click at [359, 427] on span "There are "Discovered URLs" that are uncrawled by Botify, consider expanding yo…" at bounding box center [268, 442] width 229 height 38
click at [161, 400] on link "Total" at bounding box center [164, 403] width 21 height 13
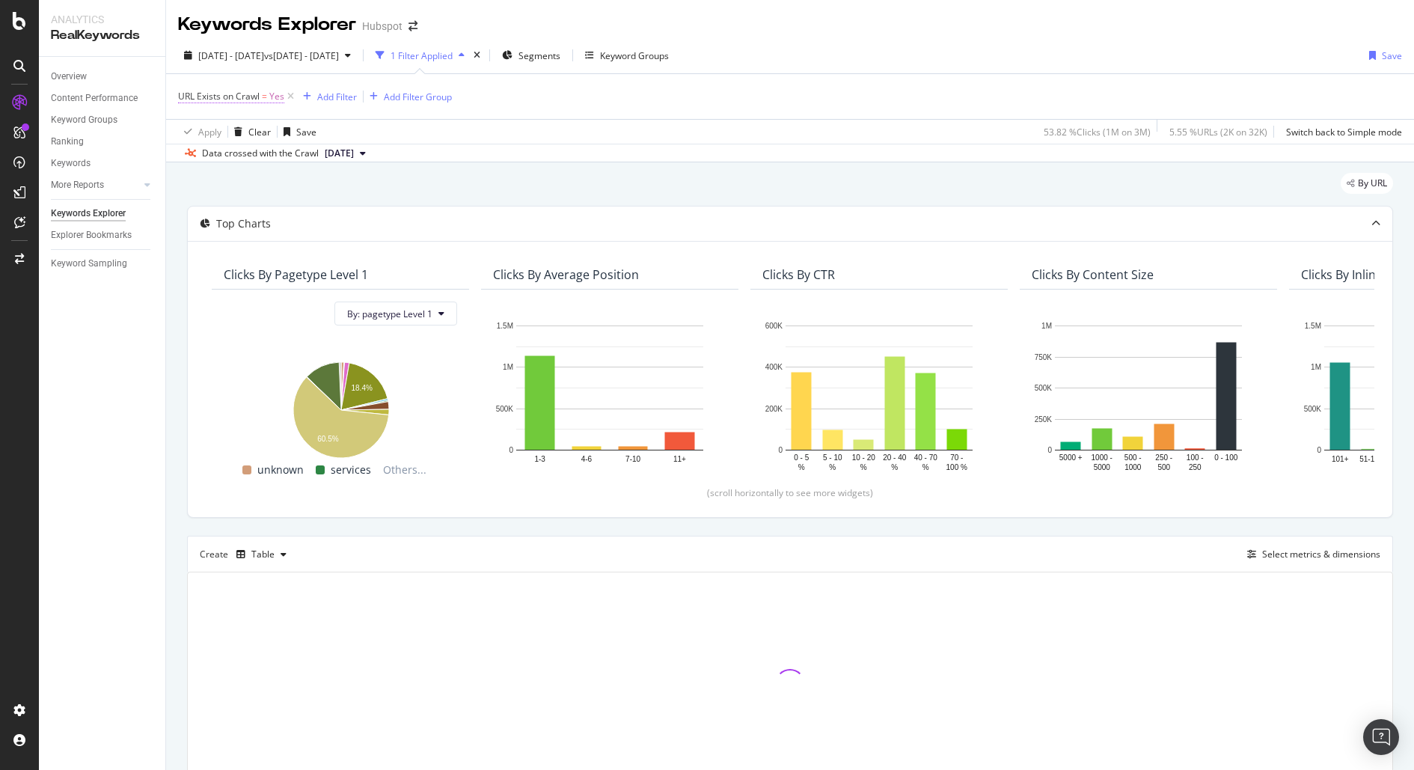
click at [267, 101] on span "URL Exists on Crawl = Yes" at bounding box center [231, 96] width 106 height 13
click at [191, 123] on div "Yes" at bounding box center [273, 131] width 165 height 24
click at [218, 178] on div "No" at bounding box center [274, 180] width 160 height 19
click at [341, 159] on div "Apply" at bounding box center [343, 162] width 23 height 13
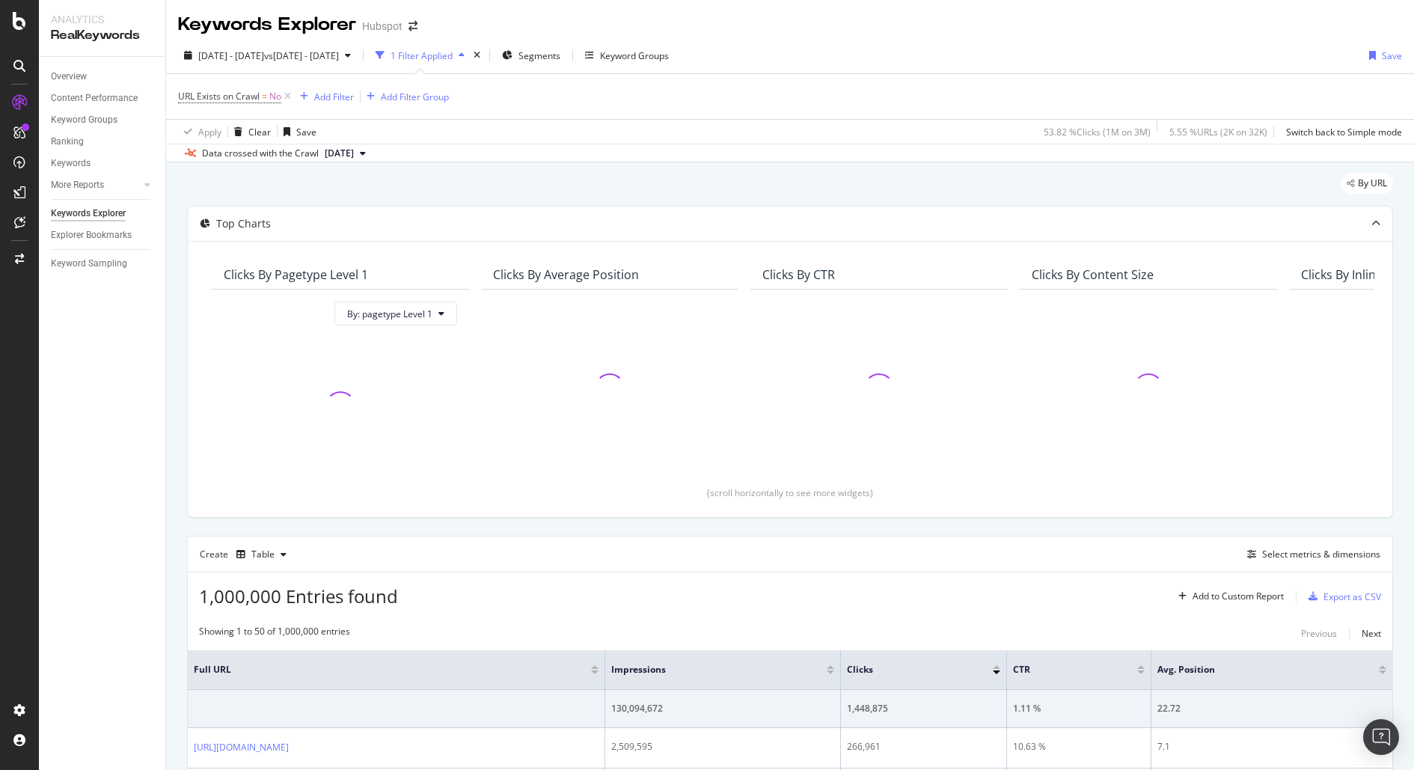
click at [453, 52] on div "1 Filter Applied" at bounding box center [421, 55] width 62 height 13
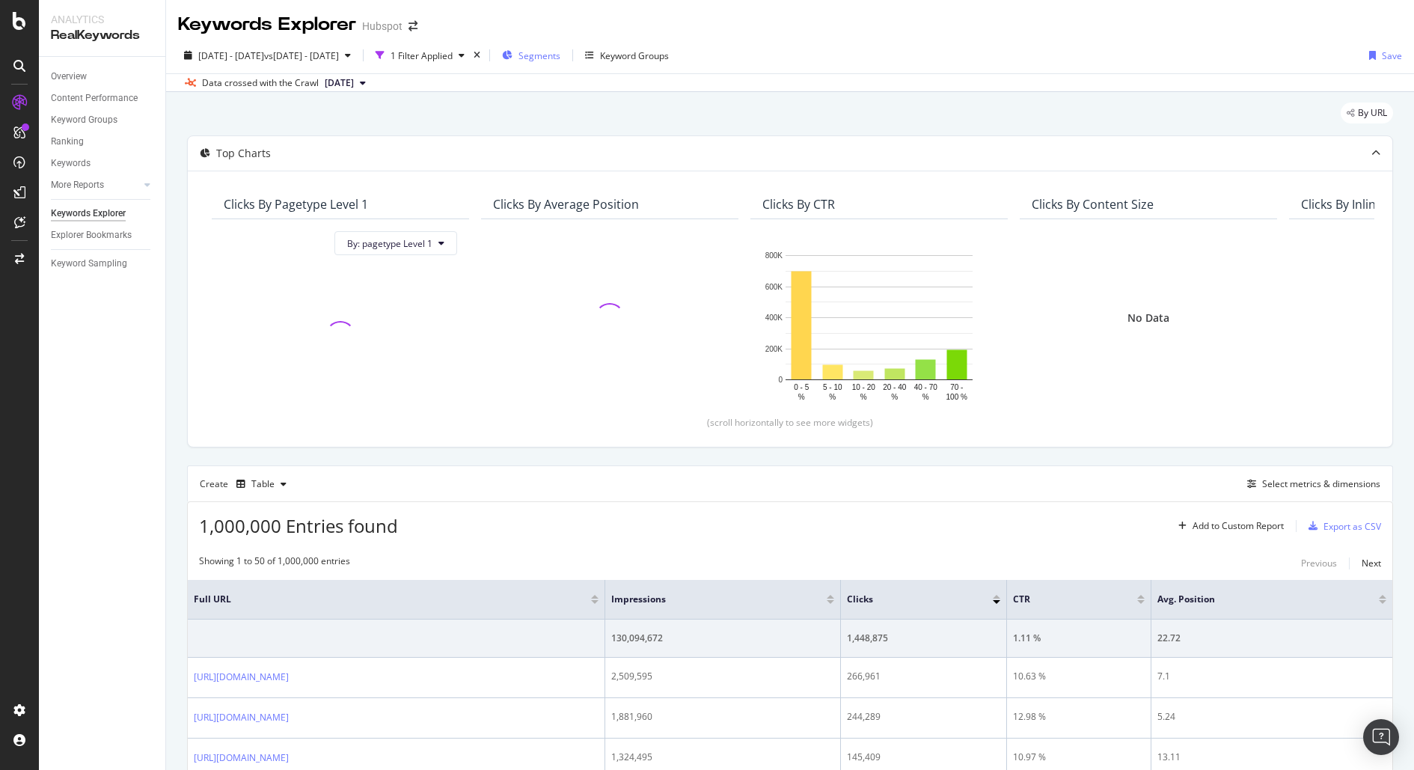
click at [560, 52] on span "Segments" at bounding box center [539, 55] width 42 height 13
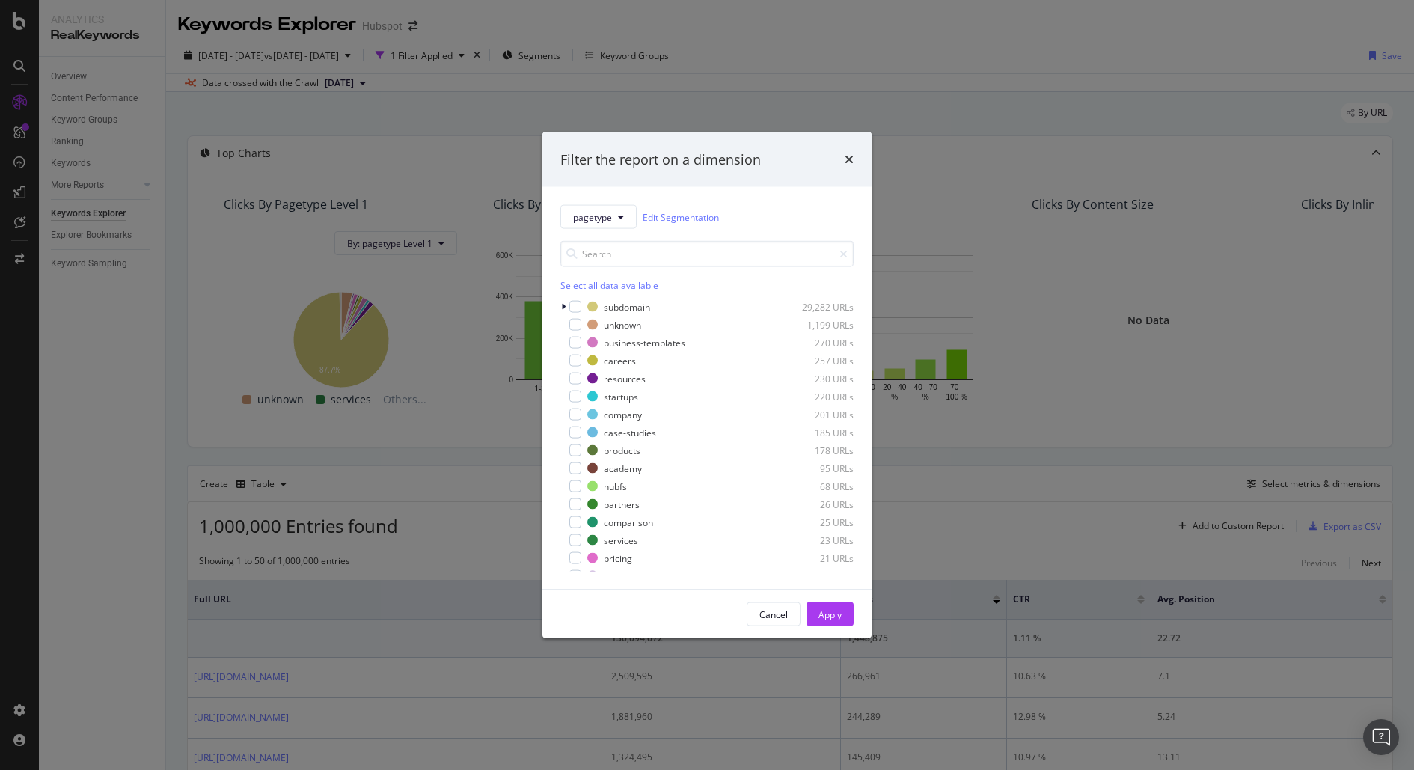
click at [1178, 303] on div "Filter the report on a dimension pagetype Edit Segmentation Select all data ava…" at bounding box center [707, 385] width 1414 height 770
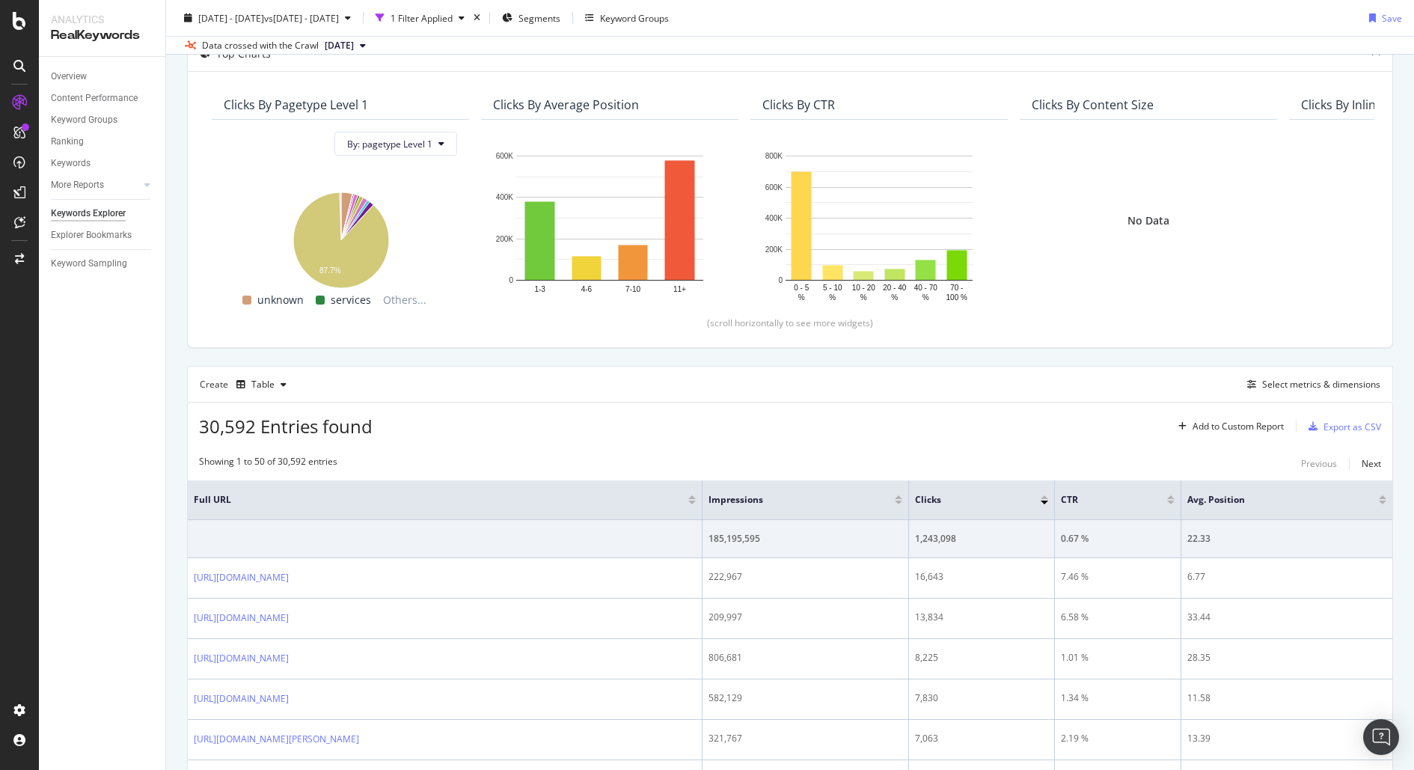
scroll to position [92, 0]
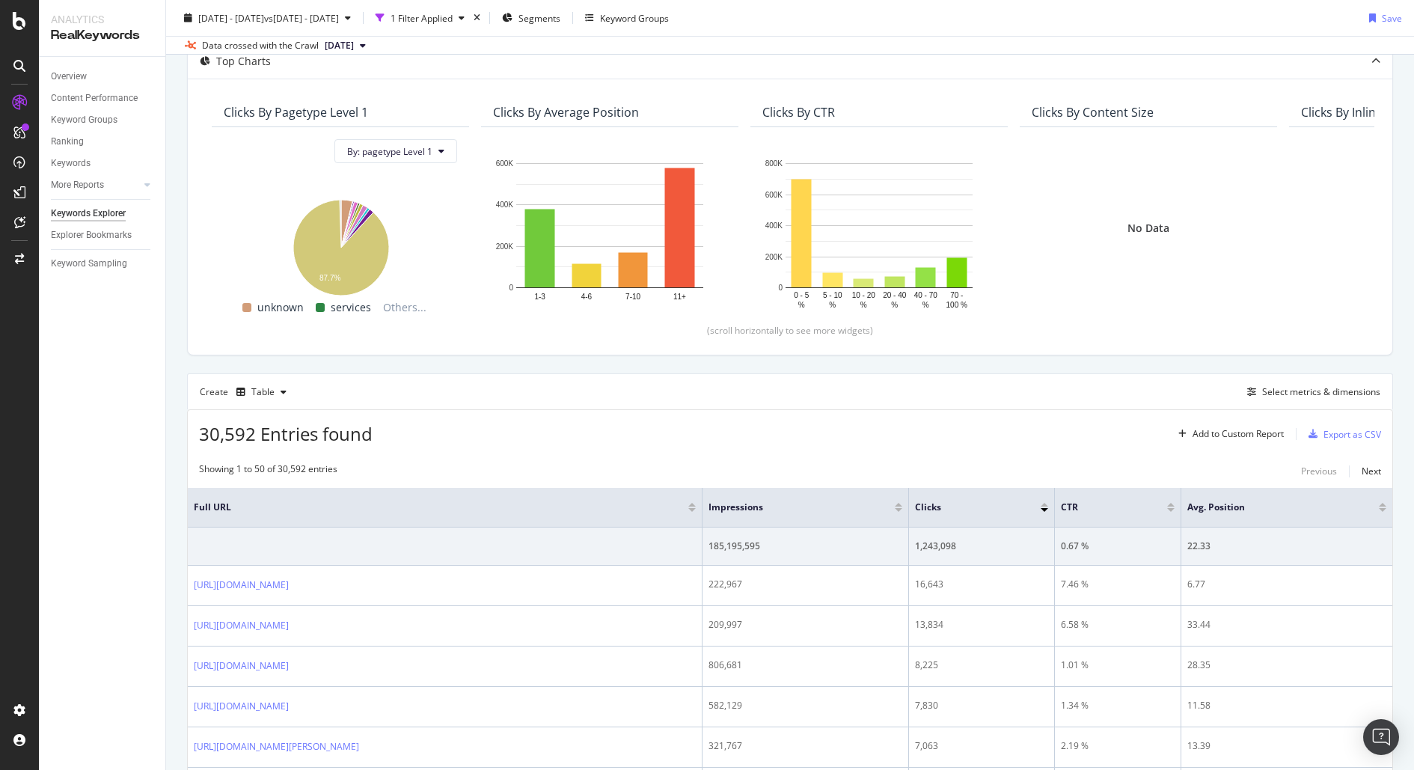
click at [22, 515] on div at bounding box center [19, 394] width 36 height 607
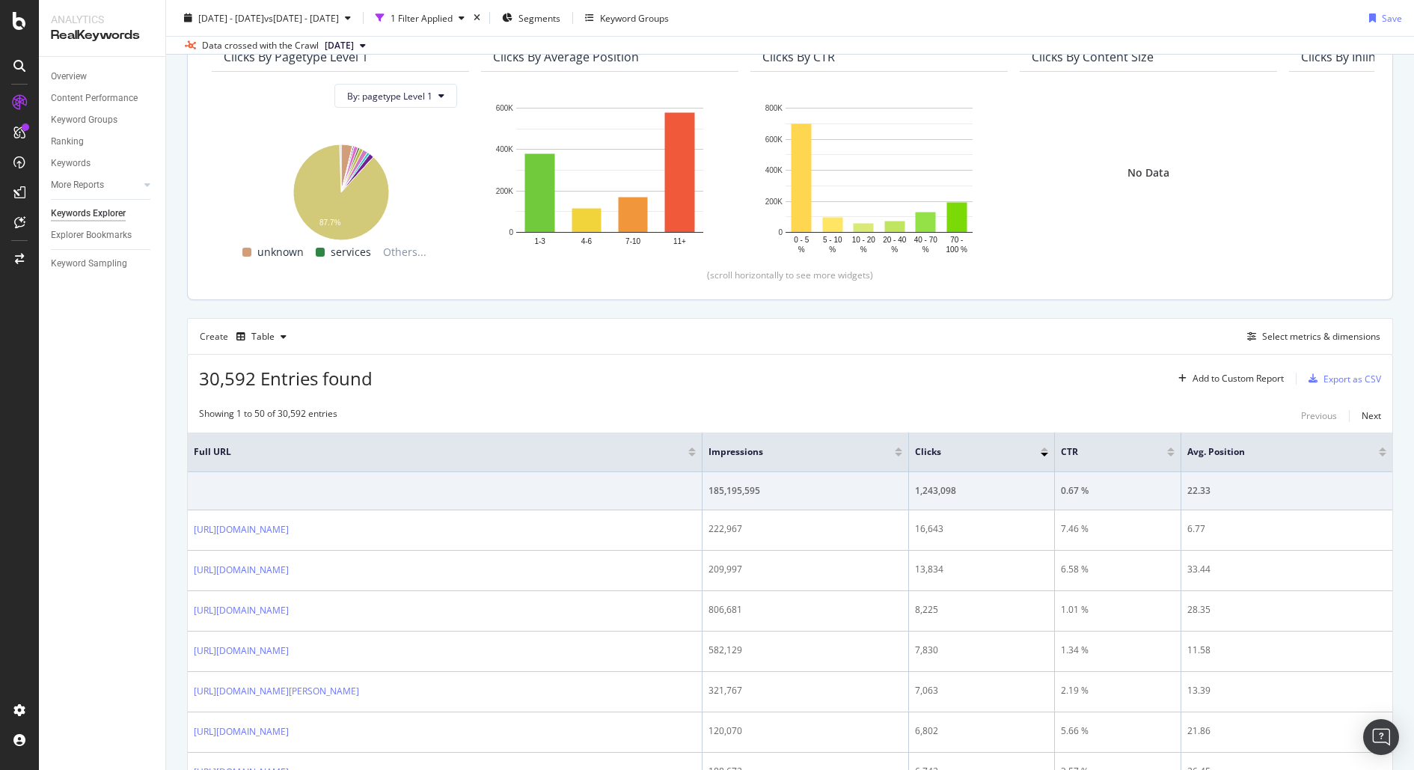
scroll to position [0, 0]
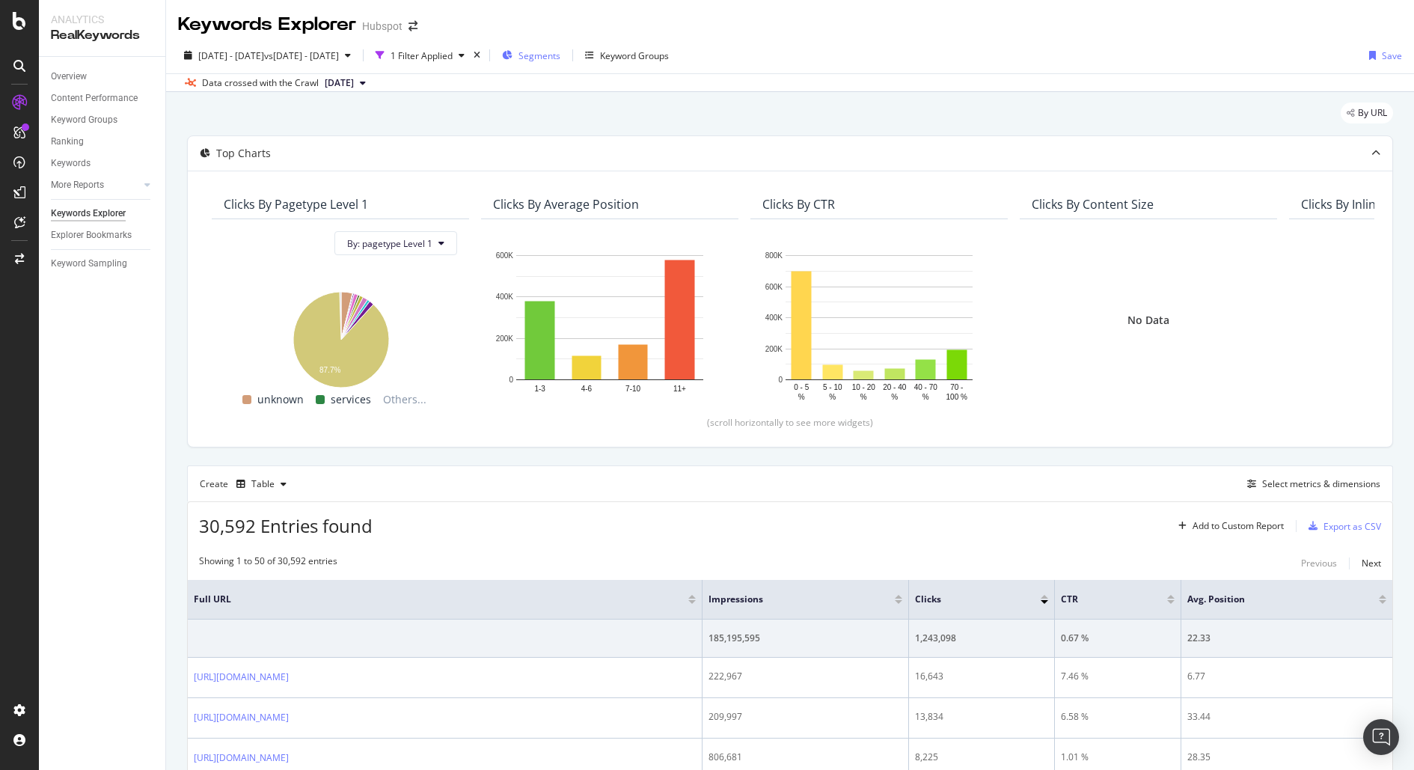
click at [560, 52] on span "Segments" at bounding box center [539, 55] width 42 height 13
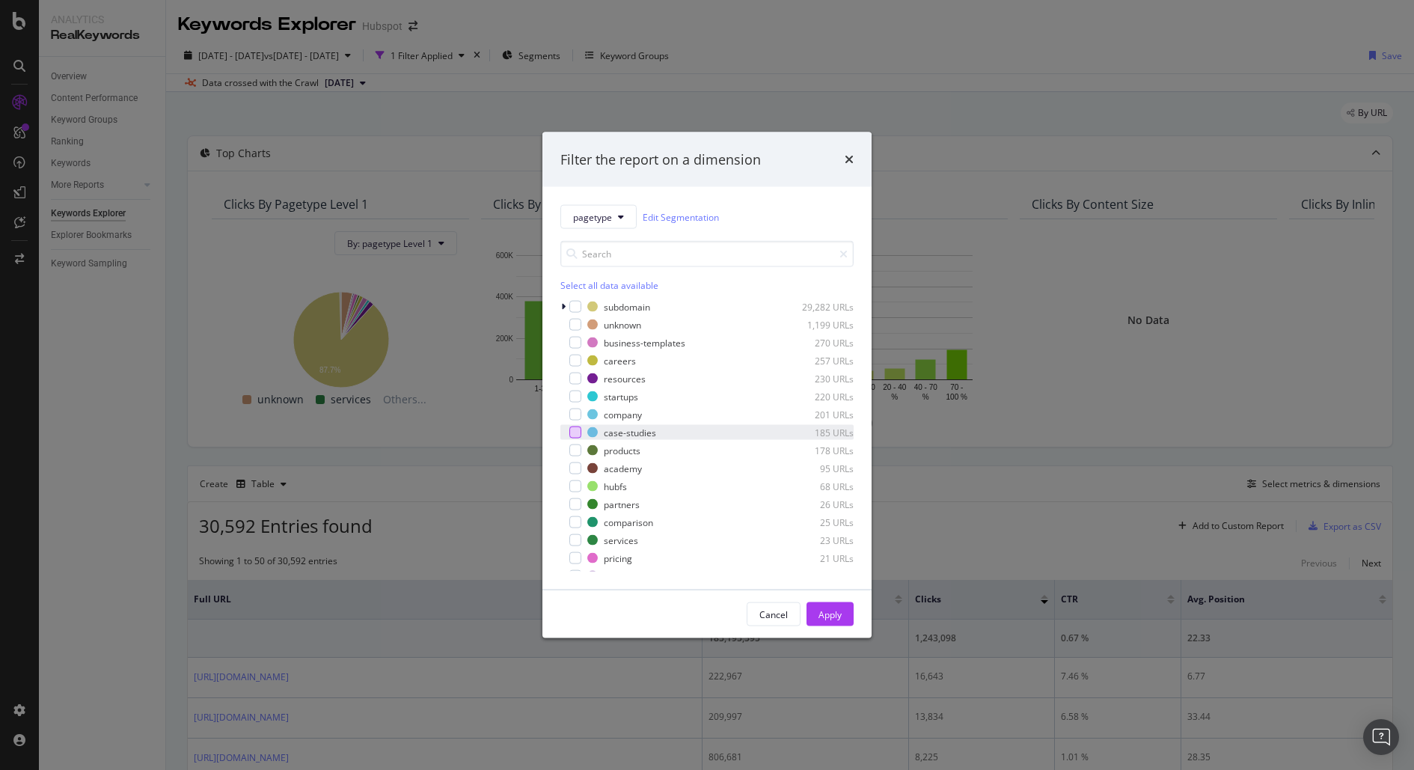
click at [574, 428] on div "modal" at bounding box center [575, 432] width 12 height 12
click at [831, 613] on div "Apply" at bounding box center [829, 613] width 23 height 13
